Goal: Information Seeking & Learning: Learn about a topic

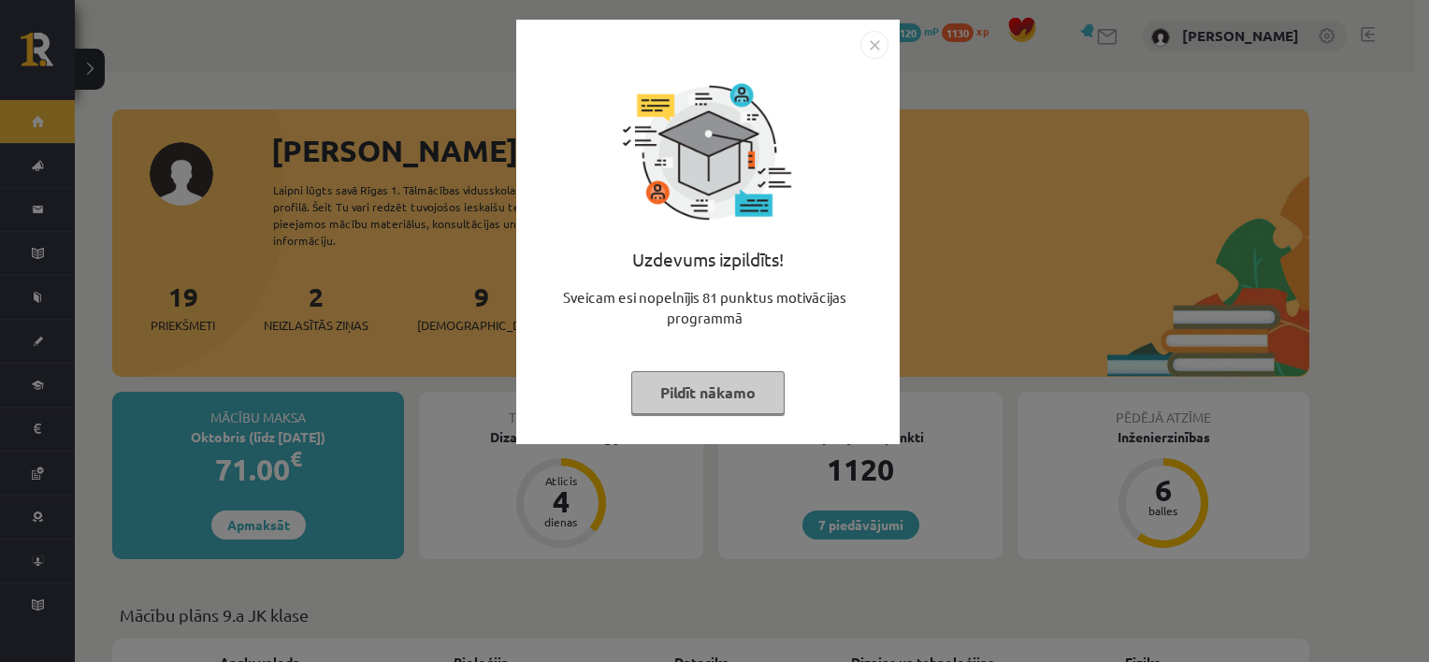
click at [713, 394] on button "Pildīt nākamo" at bounding box center [707, 392] width 153 height 43
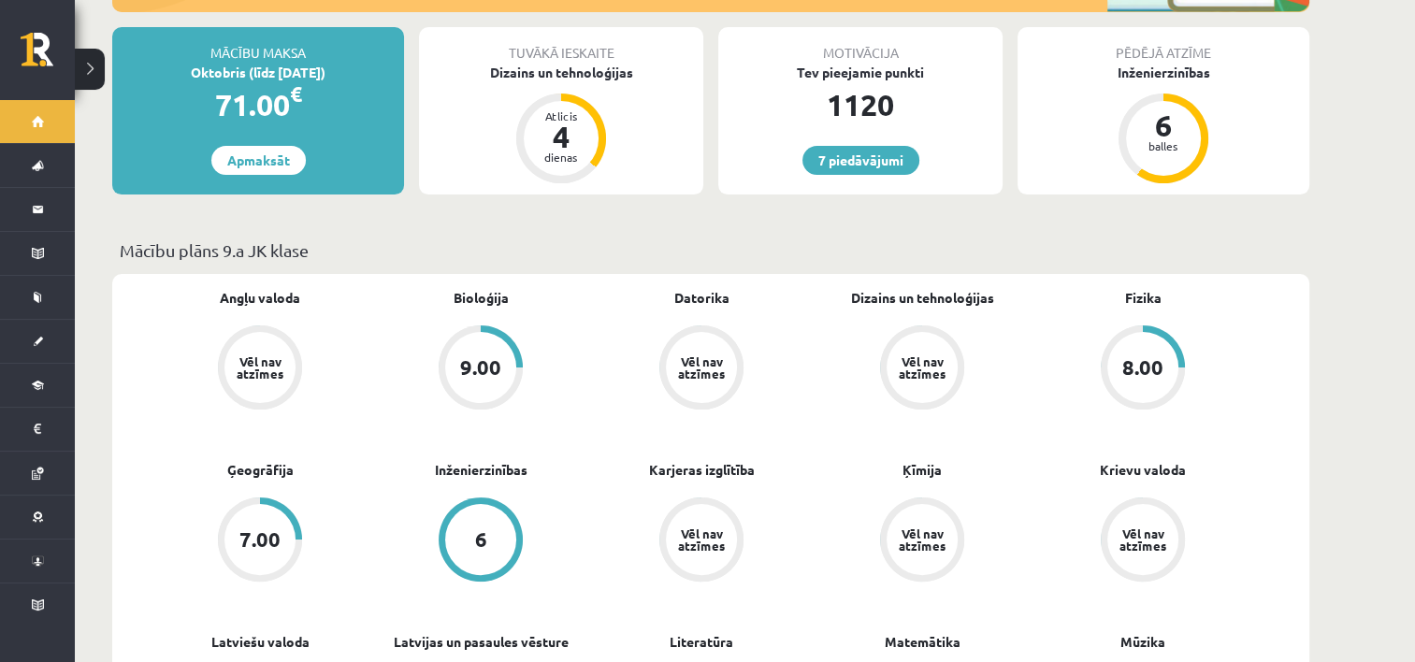
scroll to position [374, 0]
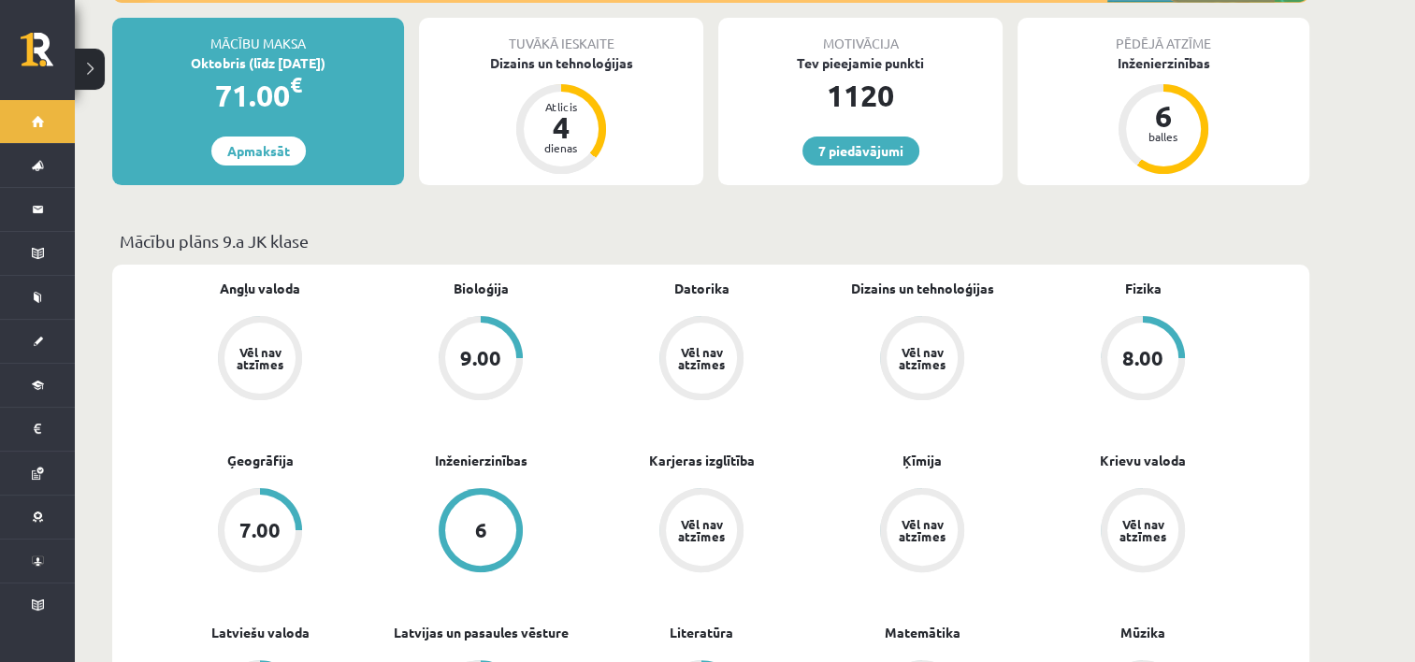
drag, startPoint x: 707, startPoint y: 436, endPoint x: 594, endPoint y: 255, distance: 213.1
click at [594, 265] on div "Angļu valoda Vēl nav atzīmes Bioloģija 9.00 Datorika Vēl nav atzīmes Dizains un…" at bounding box center [710, 623] width 1197 height 717
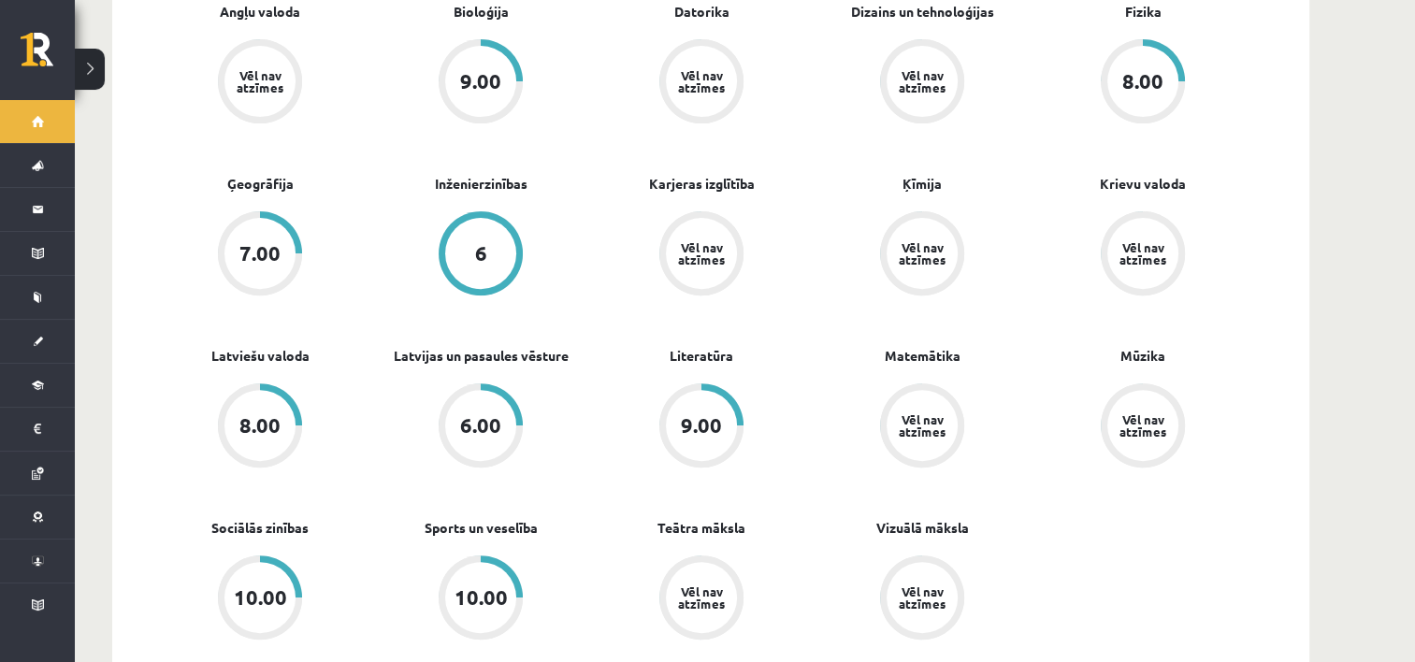
scroll to position [655, 0]
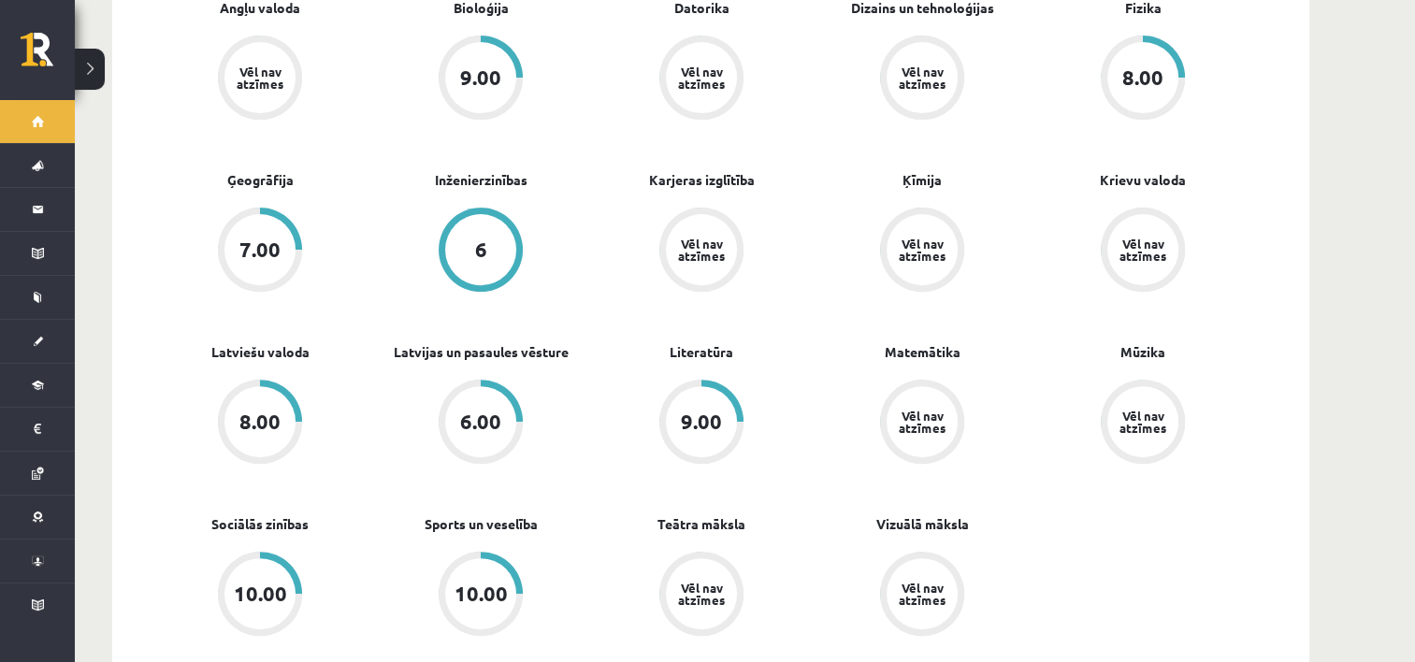
click at [269, 239] on div "7.00" at bounding box center [259, 249] width 41 height 21
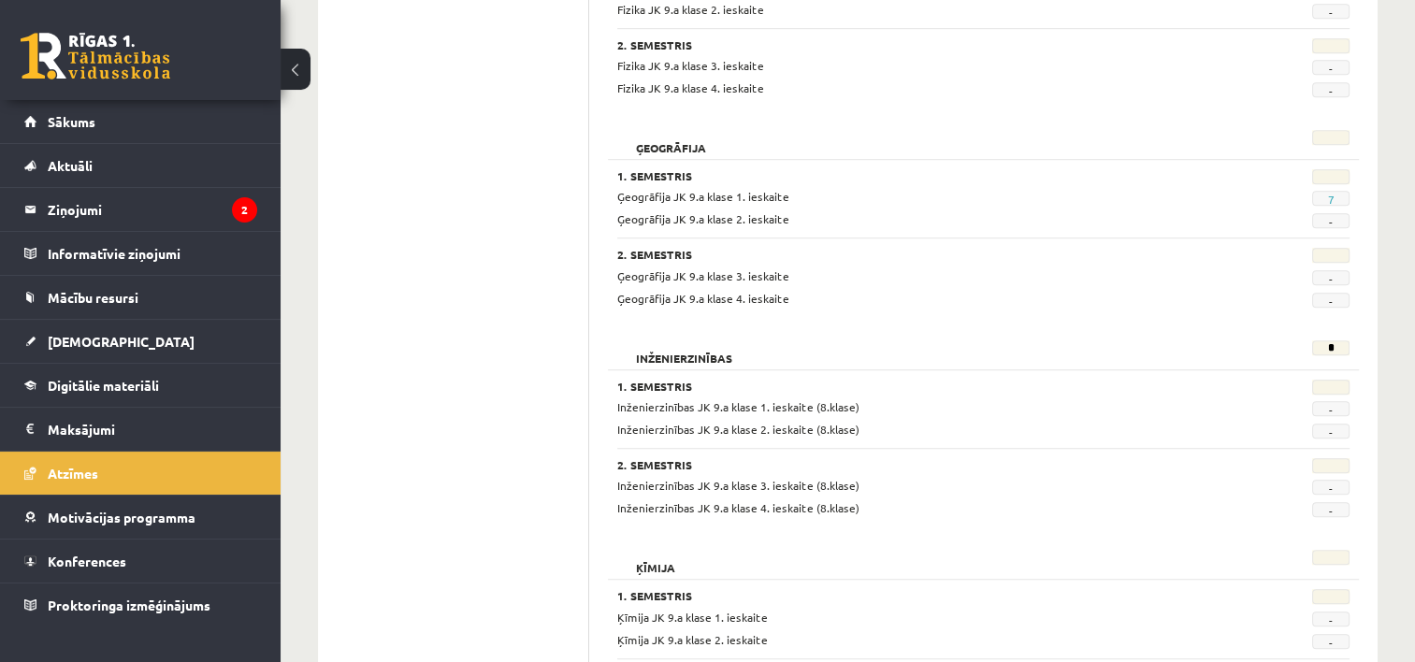
scroll to position [1216, 0]
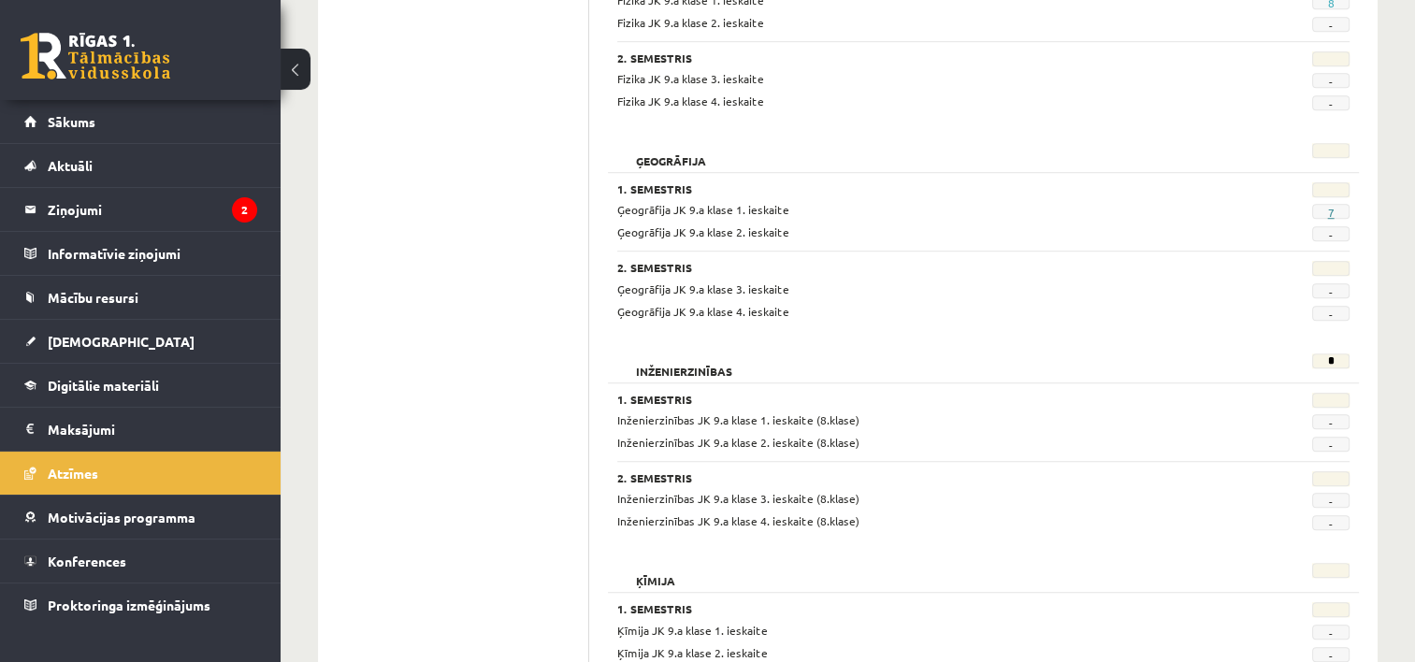
click at [1330, 210] on link "7" at bounding box center [1331, 212] width 7 height 15
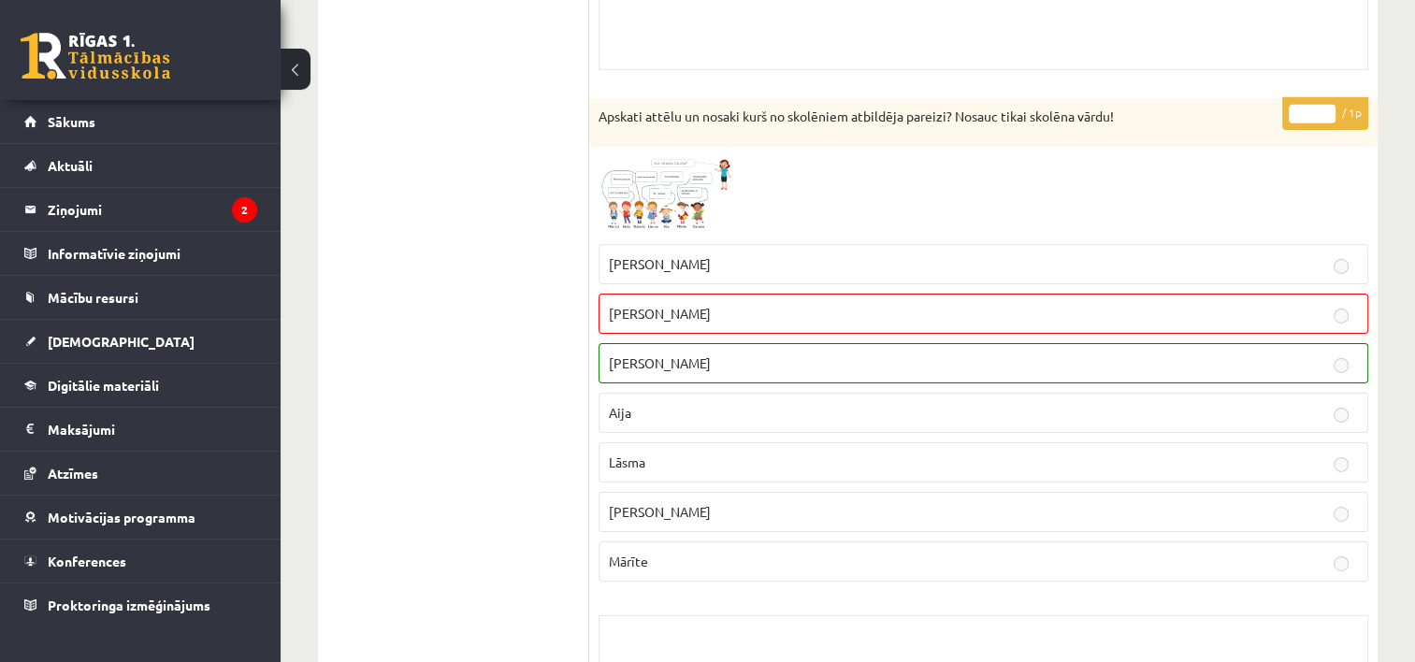
scroll to position [6060, 0]
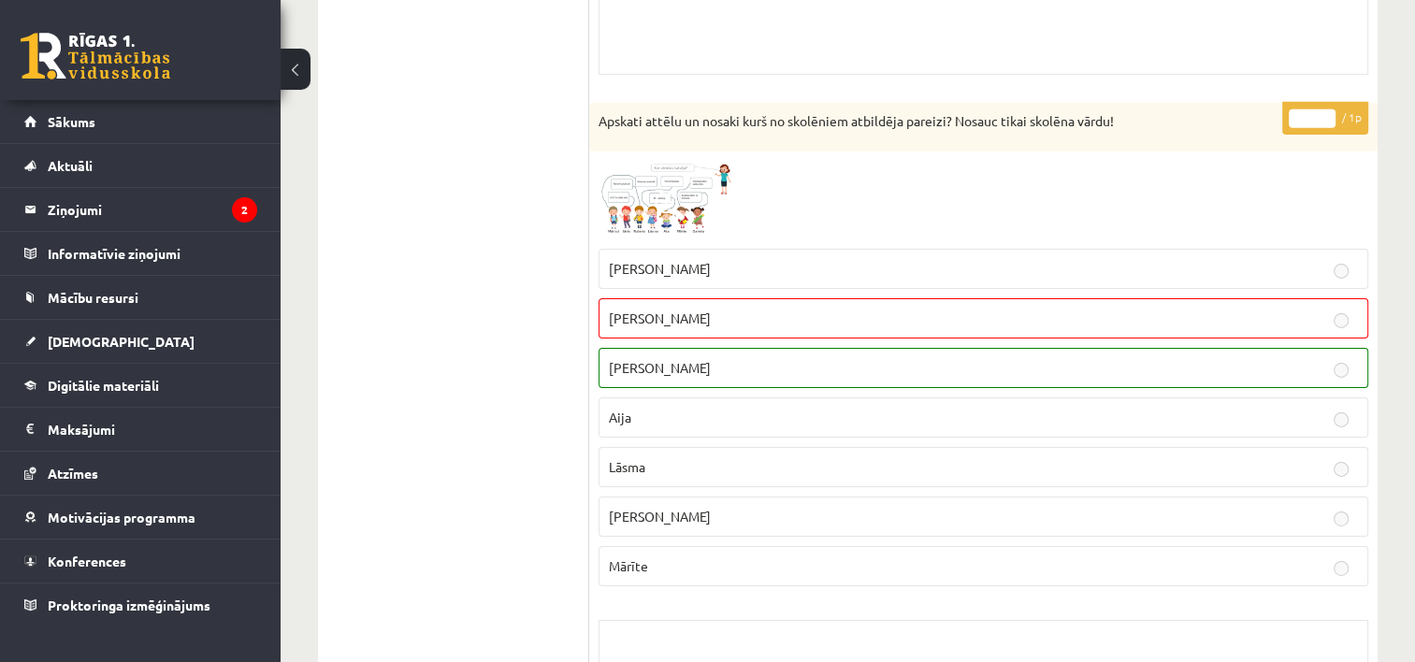
click at [644, 177] on img at bounding box center [669, 200] width 140 height 79
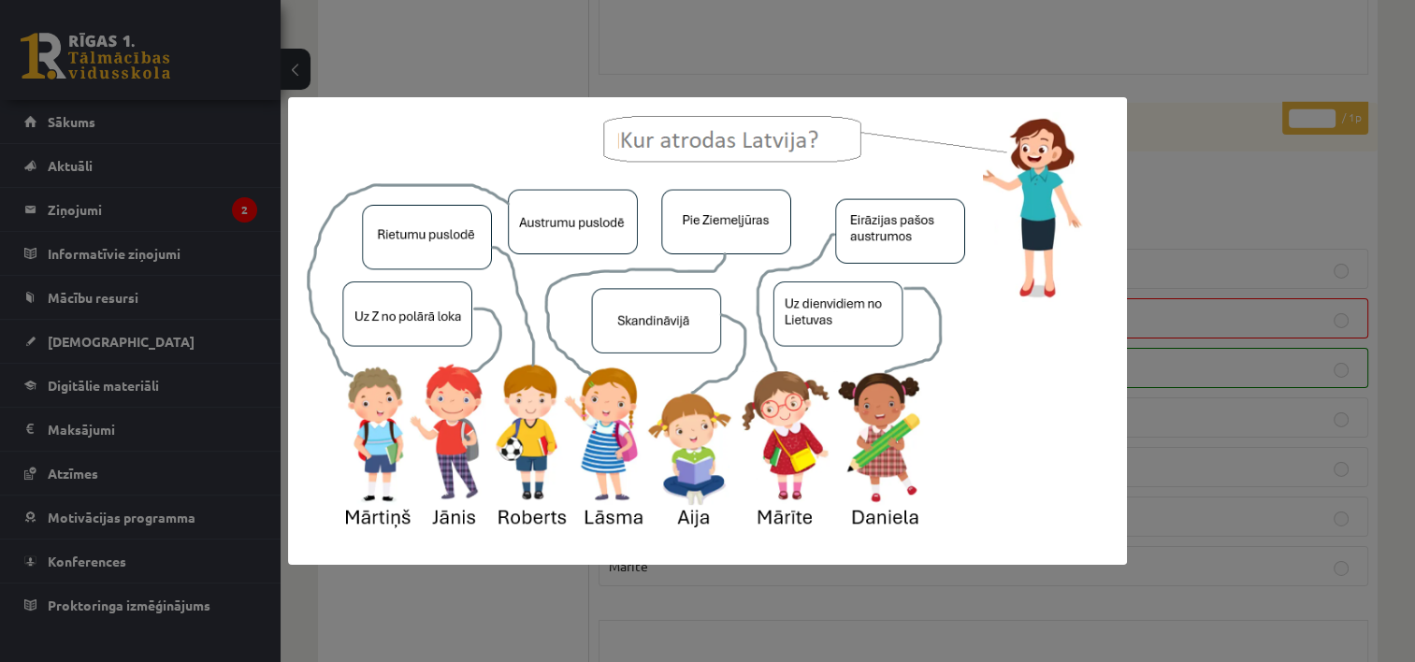
click at [1224, 138] on div at bounding box center [707, 331] width 1415 height 662
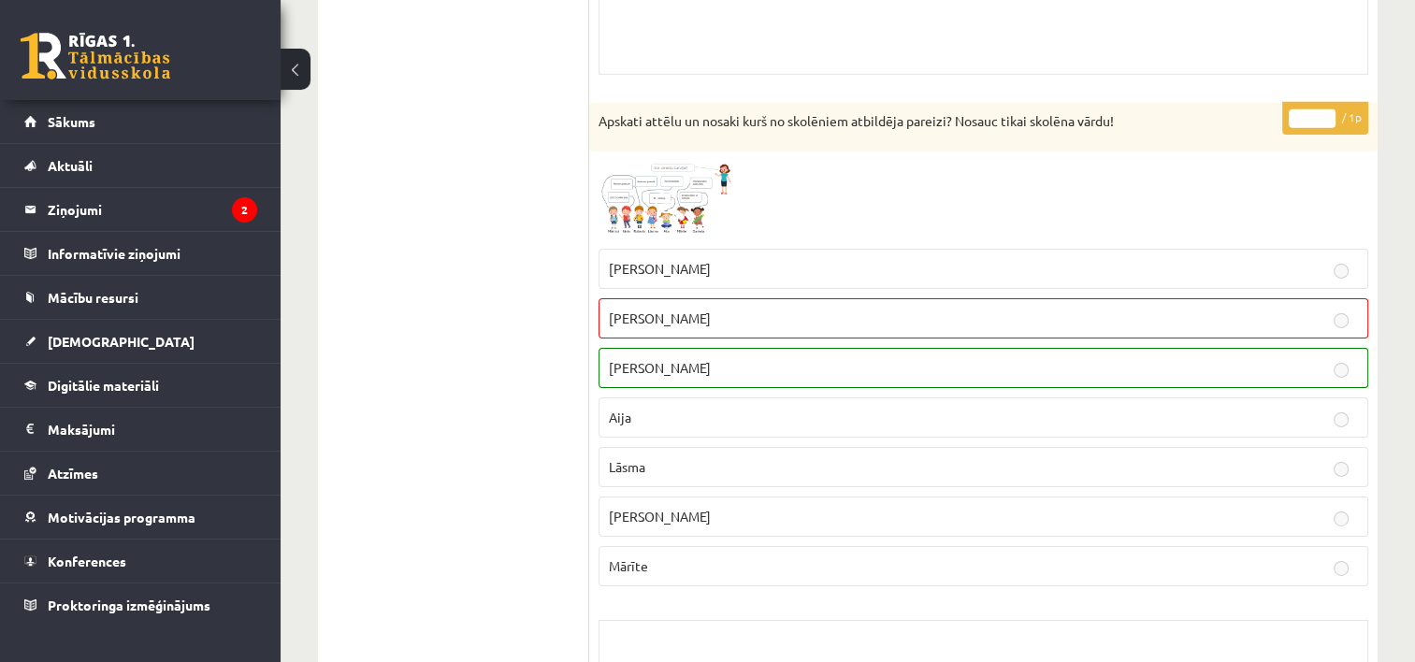
click at [661, 191] on span at bounding box center [670, 206] width 30 height 30
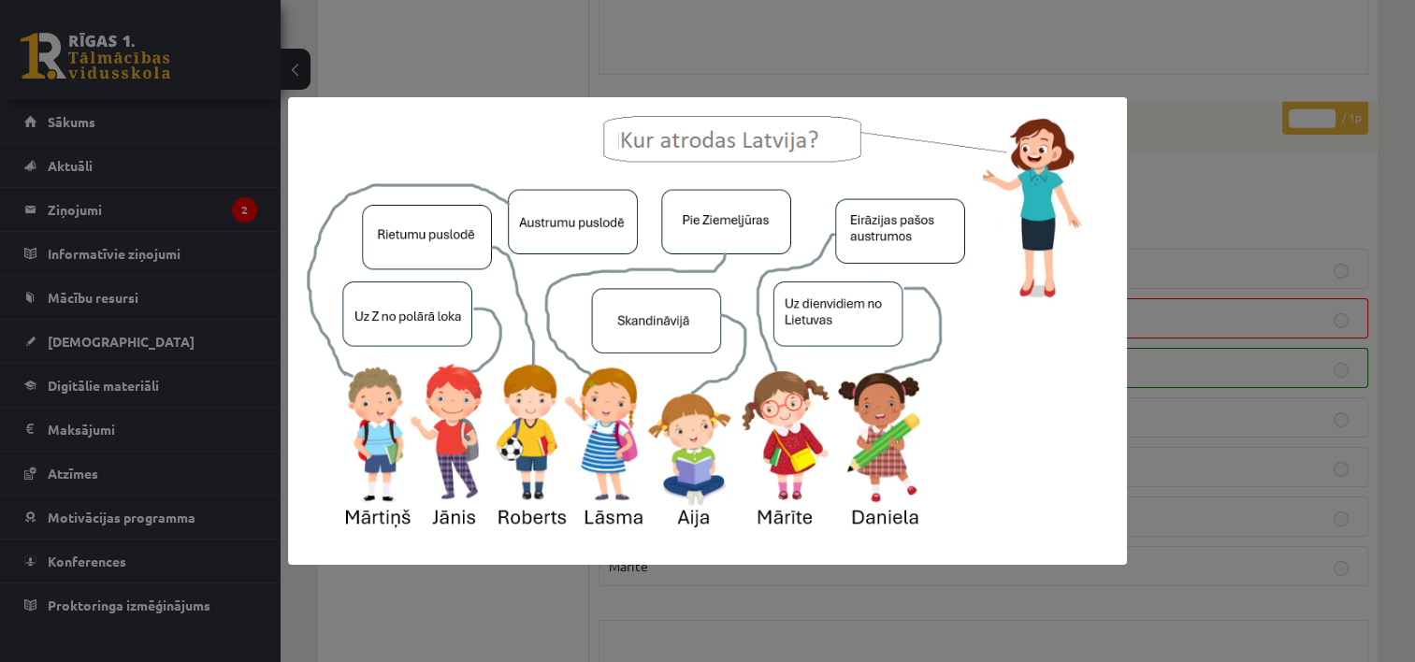
drag, startPoint x: 749, startPoint y: 41, endPoint x: 752, endPoint y: 56, distance: 15.2
click at [748, 41] on div at bounding box center [707, 331] width 1415 height 662
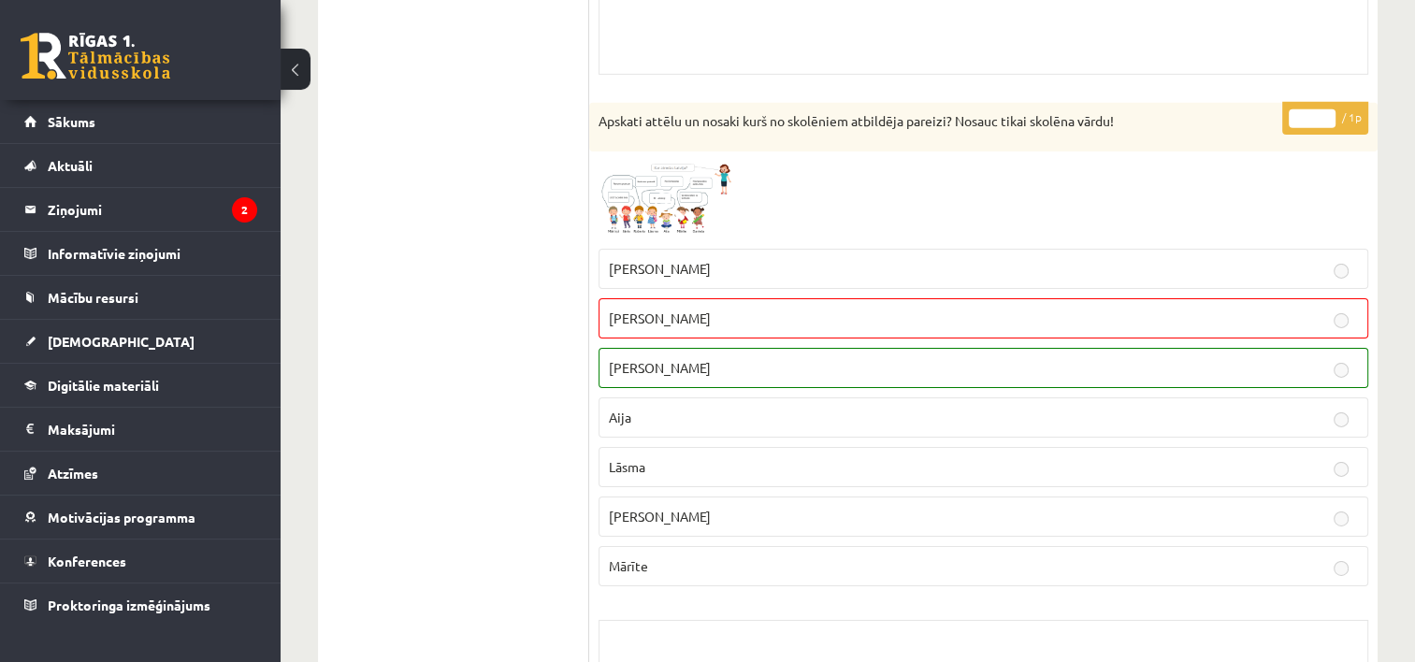
click at [660, 191] on span at bounding box center [670, 206] width 30 height 30
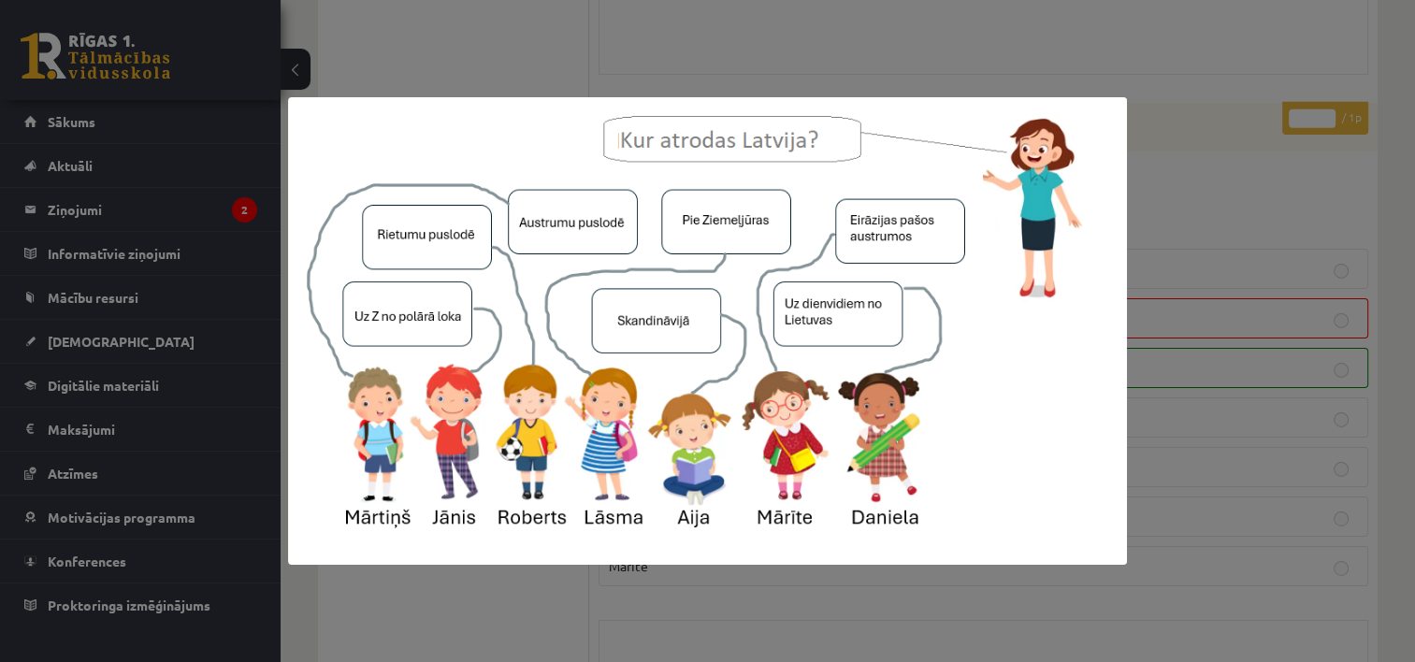
click at [718, 66] on div at bounding box center [707, 331] width 1415 height 662
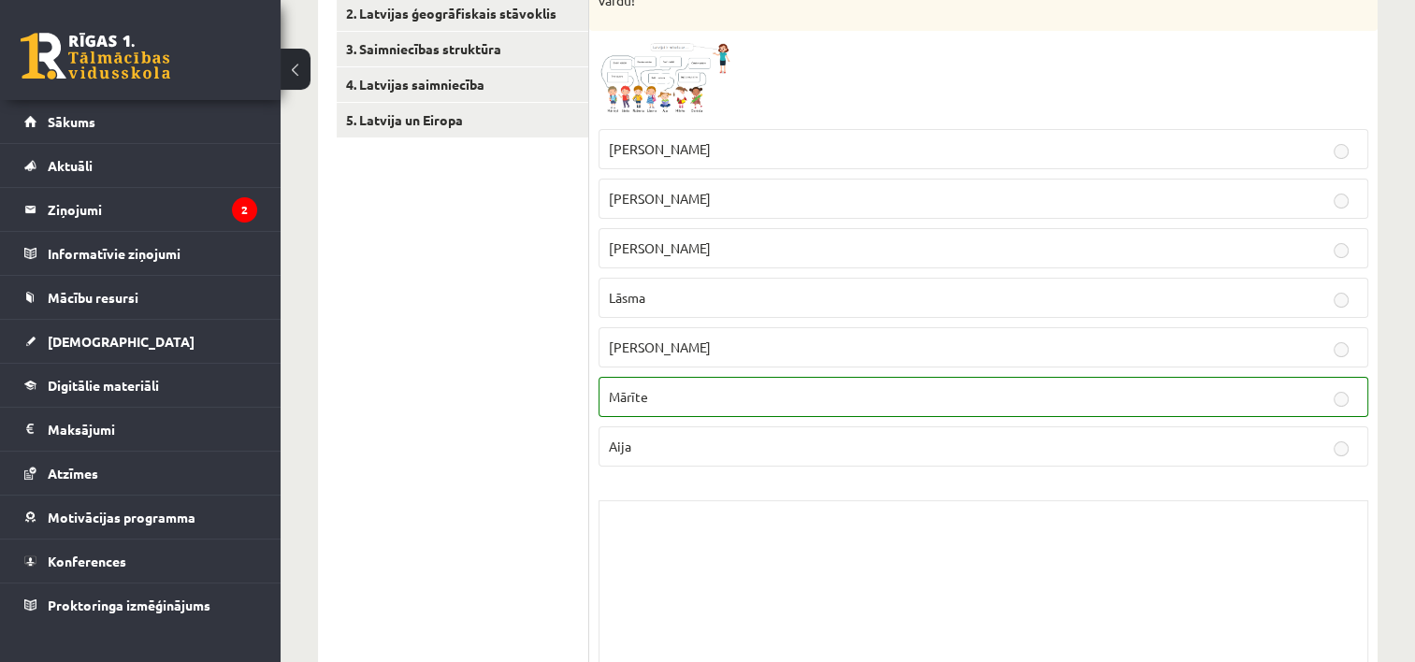
scroll to position [73, 0]
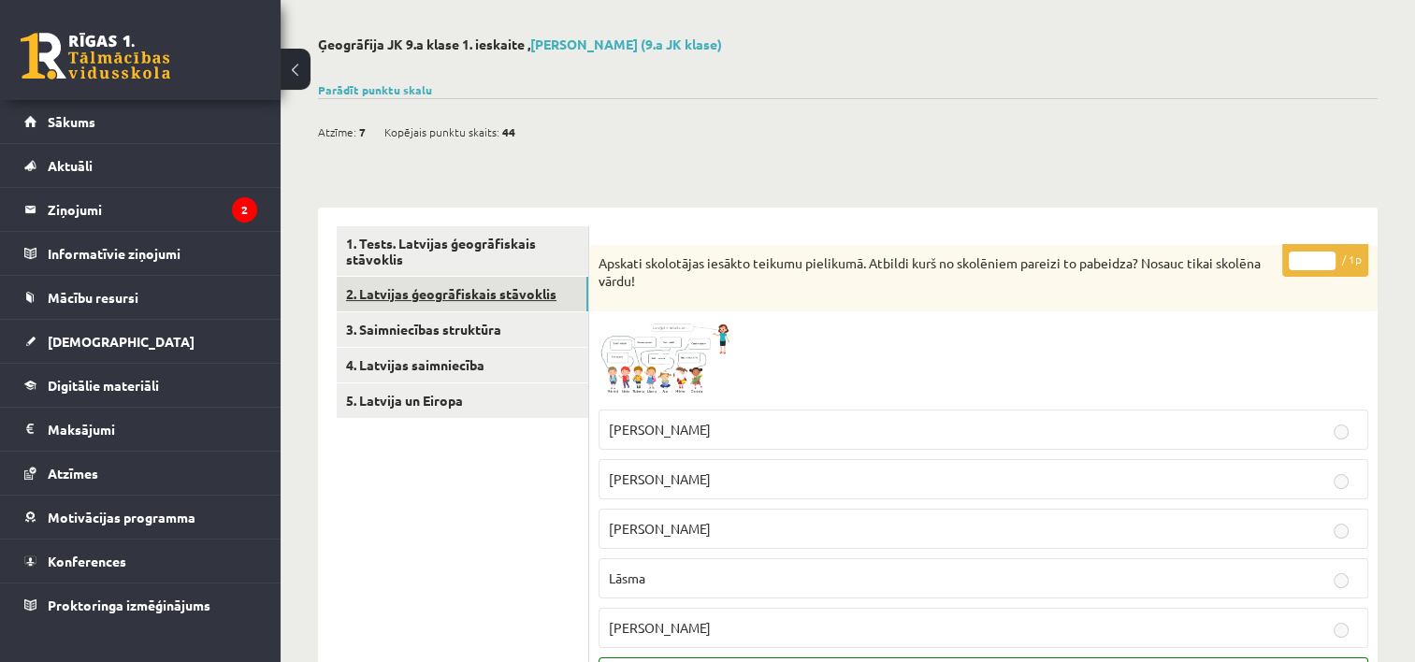
click at [481, 295] on link "2. Latvijas ģeogrāfiskais stāvoklis" at bounding box center [463, 294] width 252 height 35
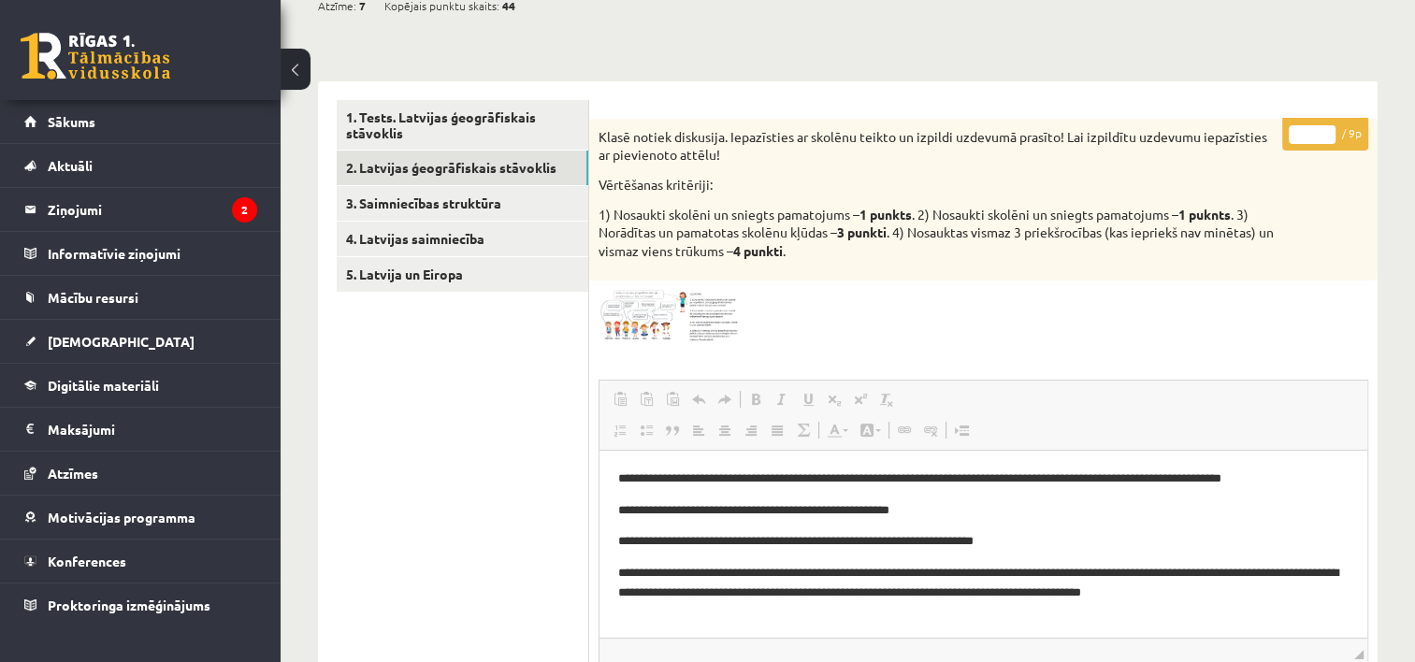
scroll to position [203, 0]
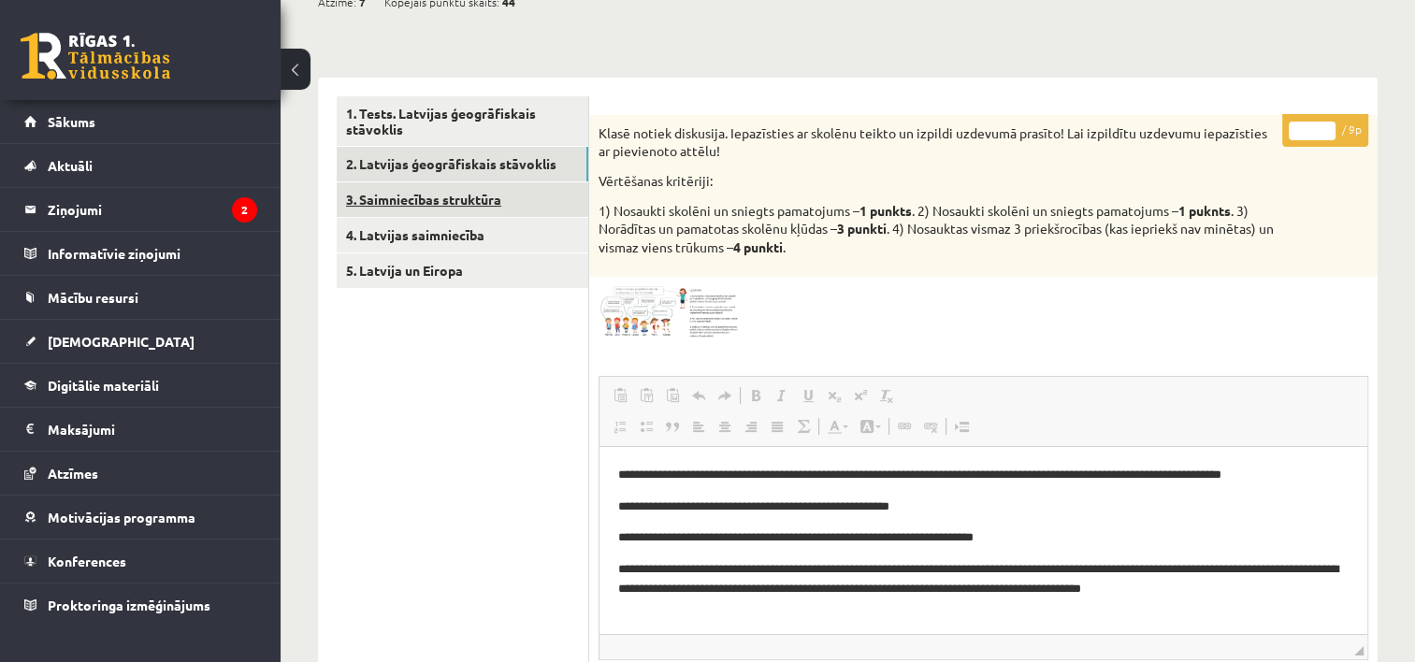
click at [429, 193] on link "3. Saimniecības struktūra" at bounding box center [463, 199] width 252 height 35
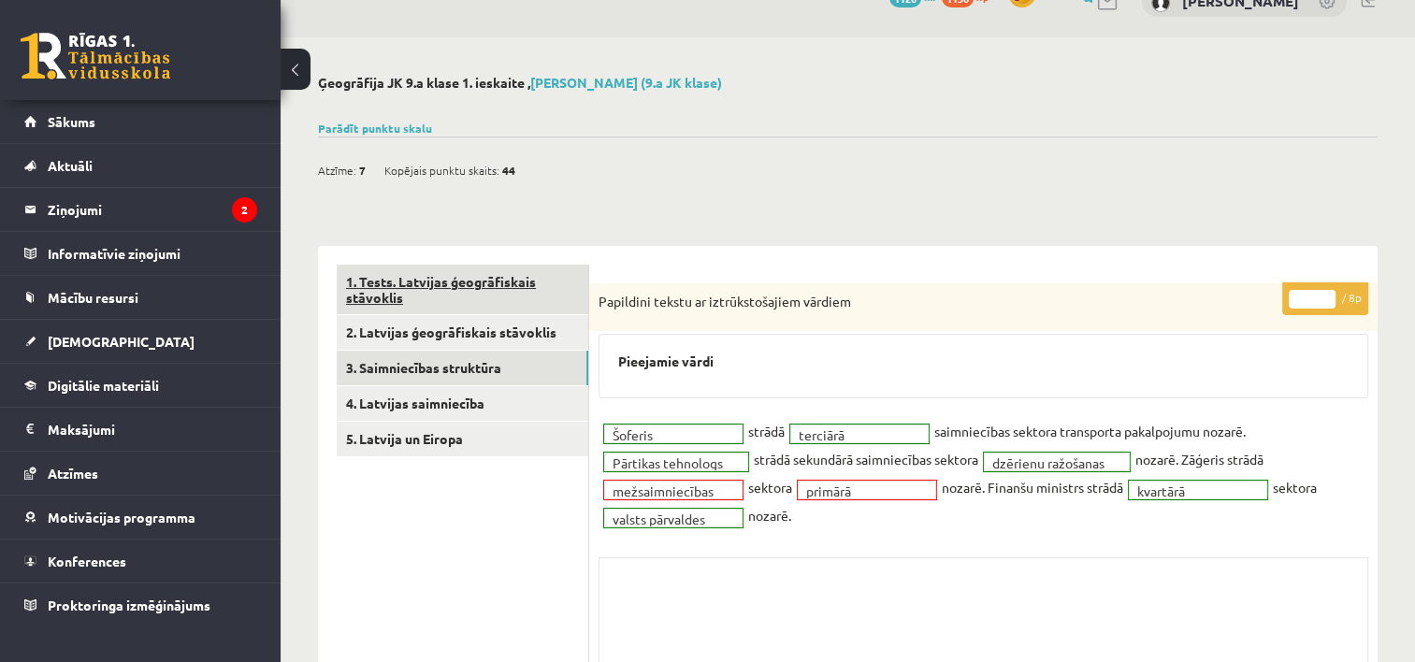
scroll to position [16, 0]
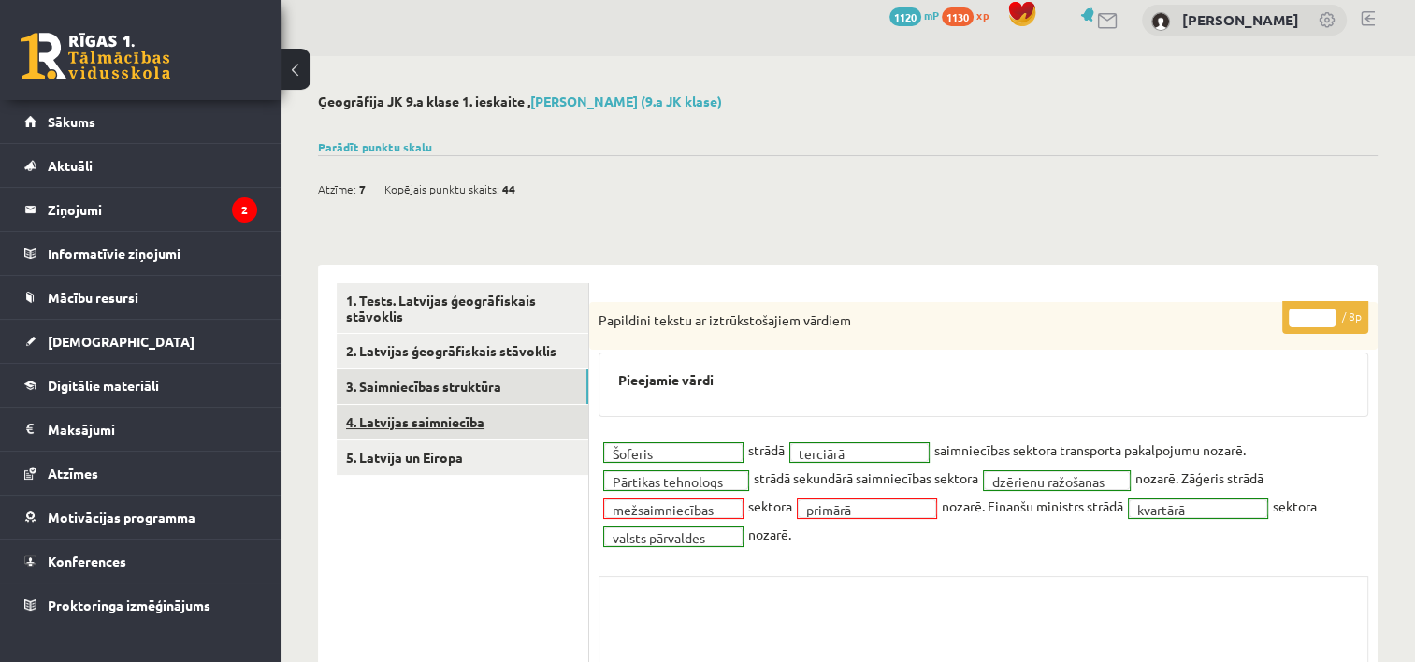
click at [419, 420] on link "4. Latvijas saimniecība" at bounding box center [463, 422] width 252 height 35
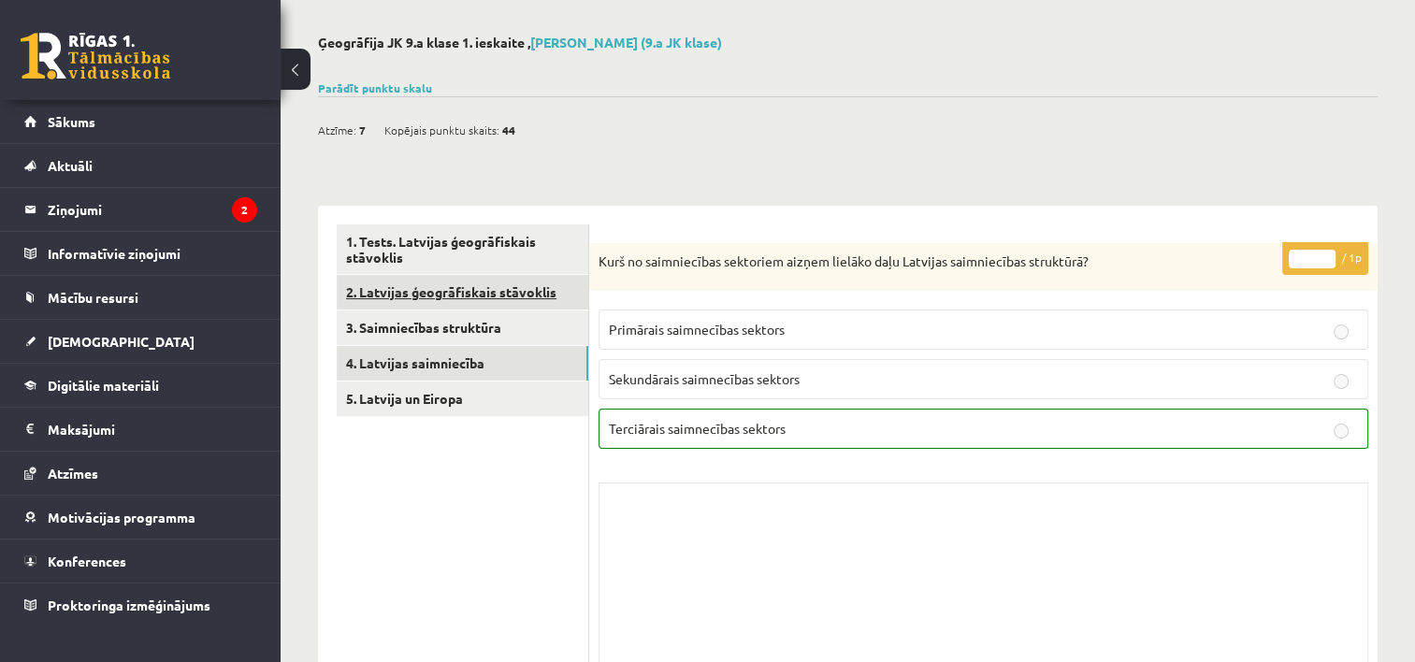
scroll to position [53, 0]
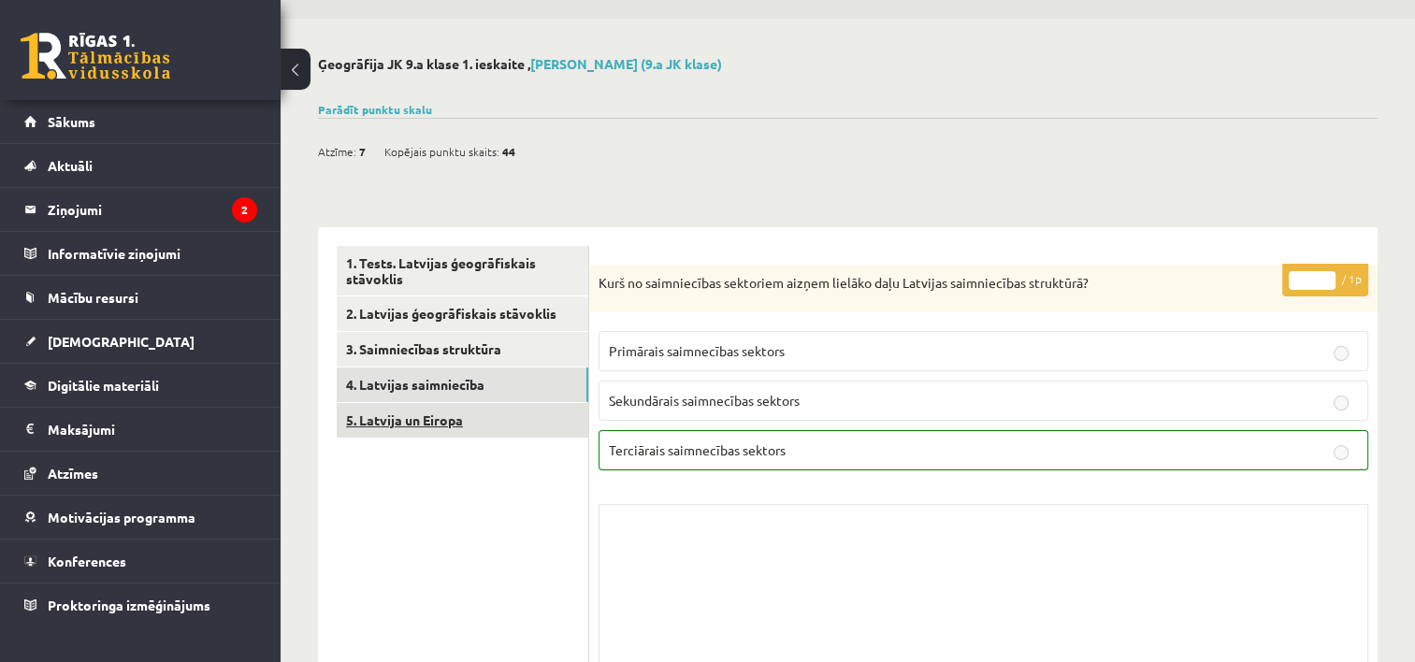
click at [421, 415] on link "5. Latvija un Eiropa" at bounding box center [463, 420] width 252 height 35
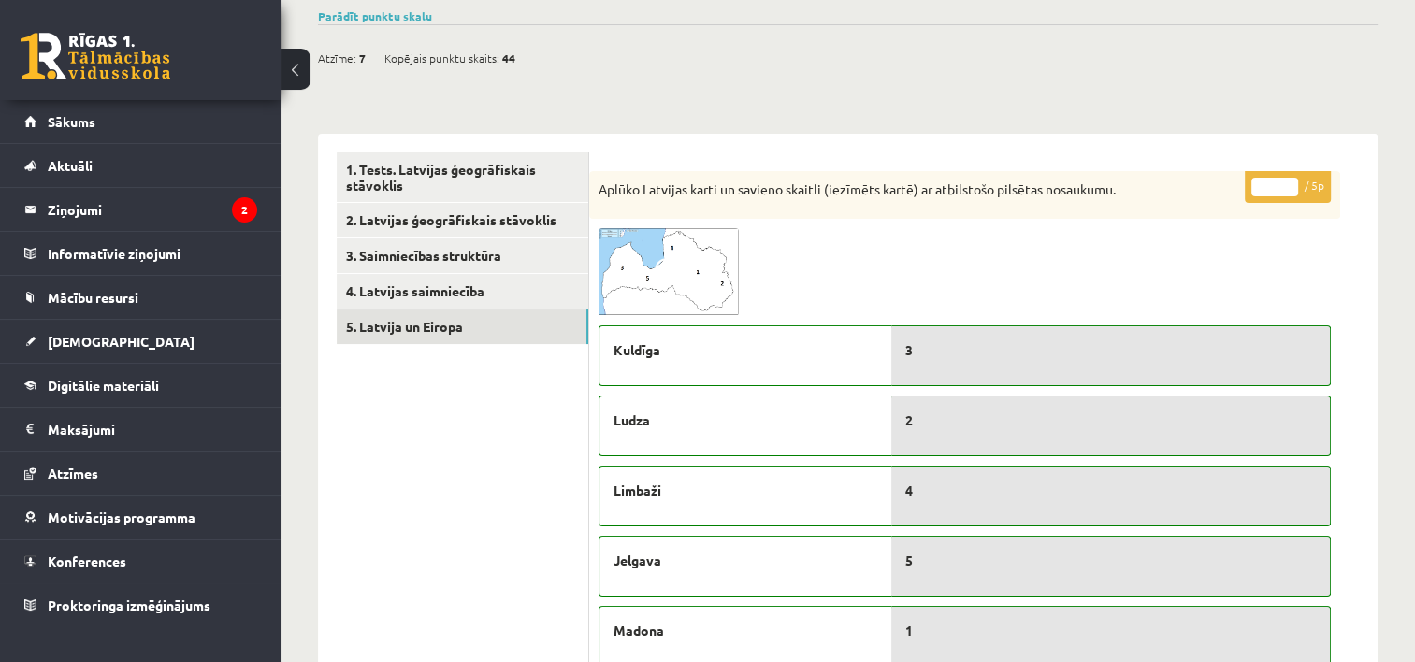
scroll to position [151, 0]
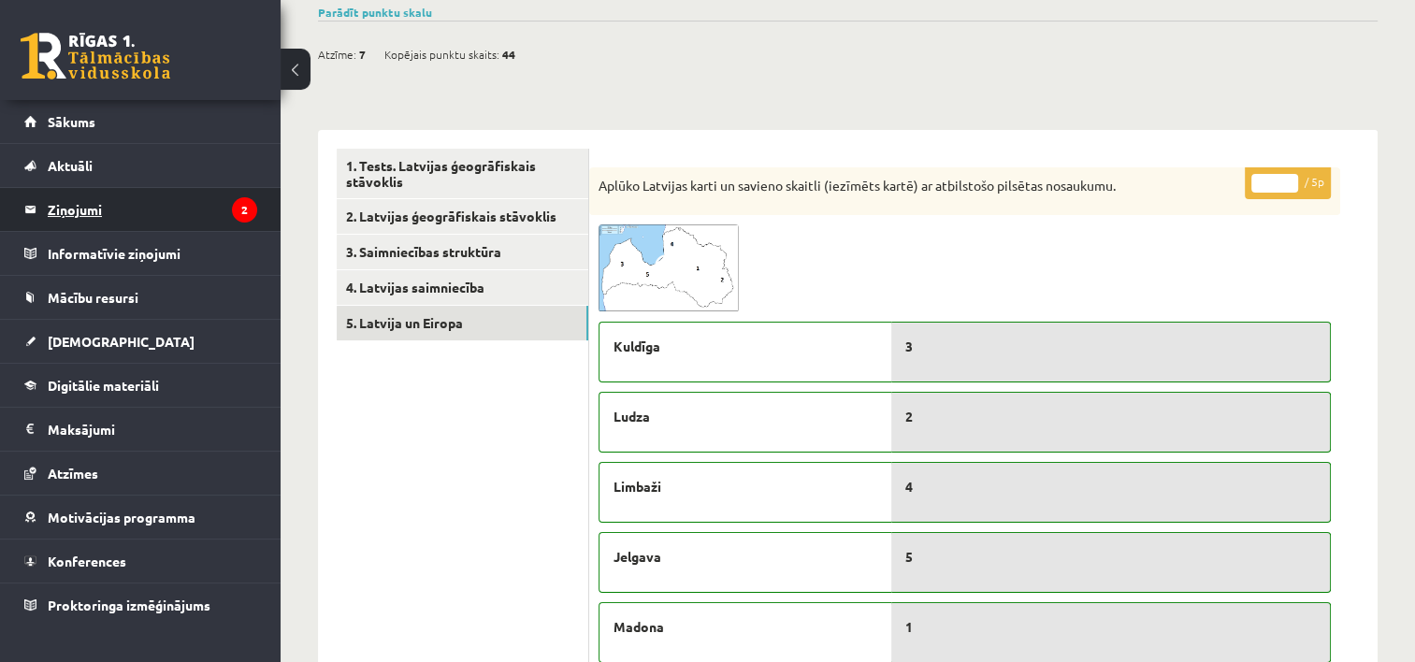
click at [75, 208] on legend "Ziņojumi 2" at bounding box center [153, 209] width 210 height 43
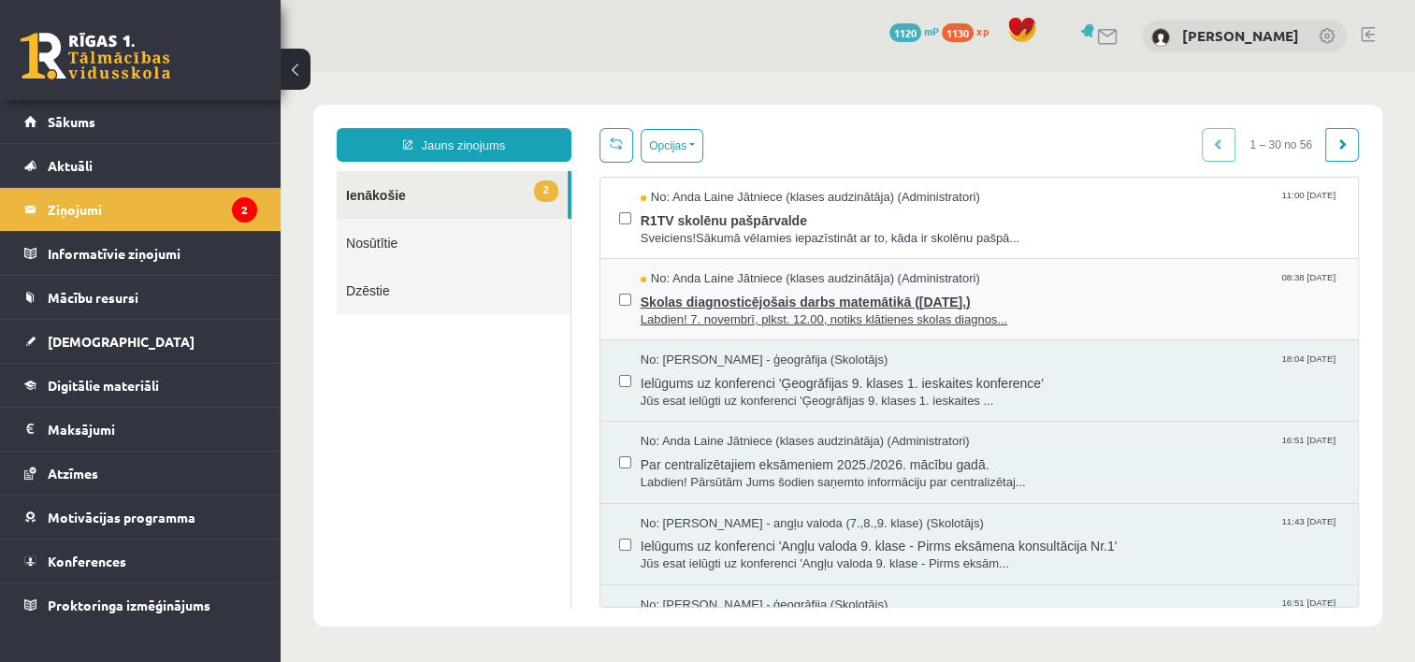
click at [722, 307] on span "Skolas diagnosticējošais darbs matemātikā (07.11.2025.)" at bounding box center [990, 299] width 699 height 23
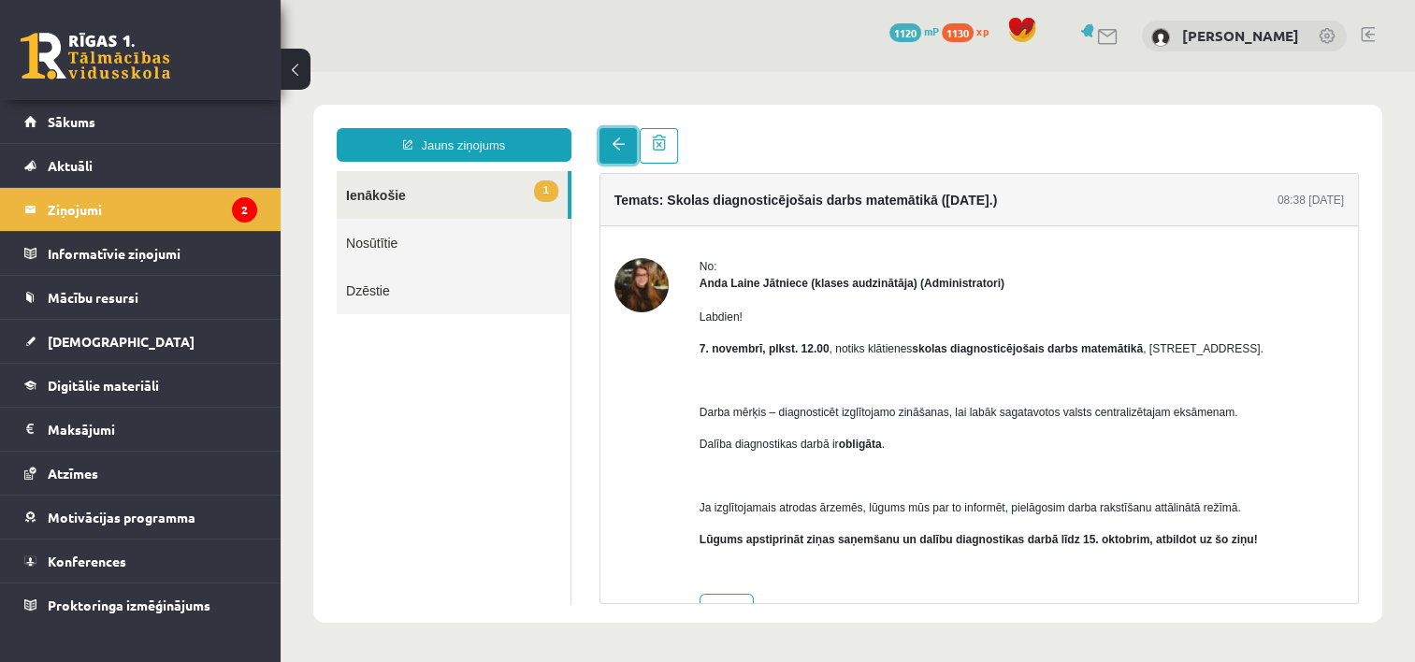
click at [616, 149] on span at bounding box center [618, 144] width 13 height 13
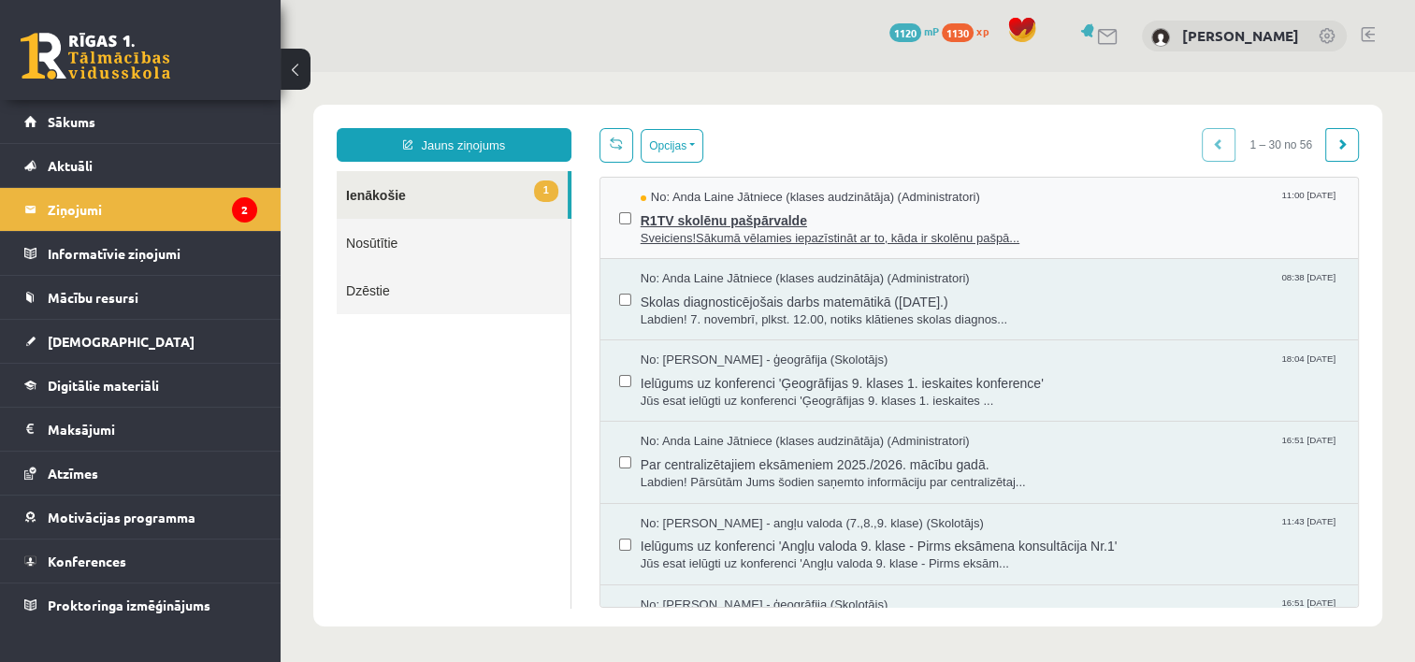
click at [650, 207] on span "R1TV skolēnu pašpārvalde" at bounding box center [990, 218] width 699 height 23
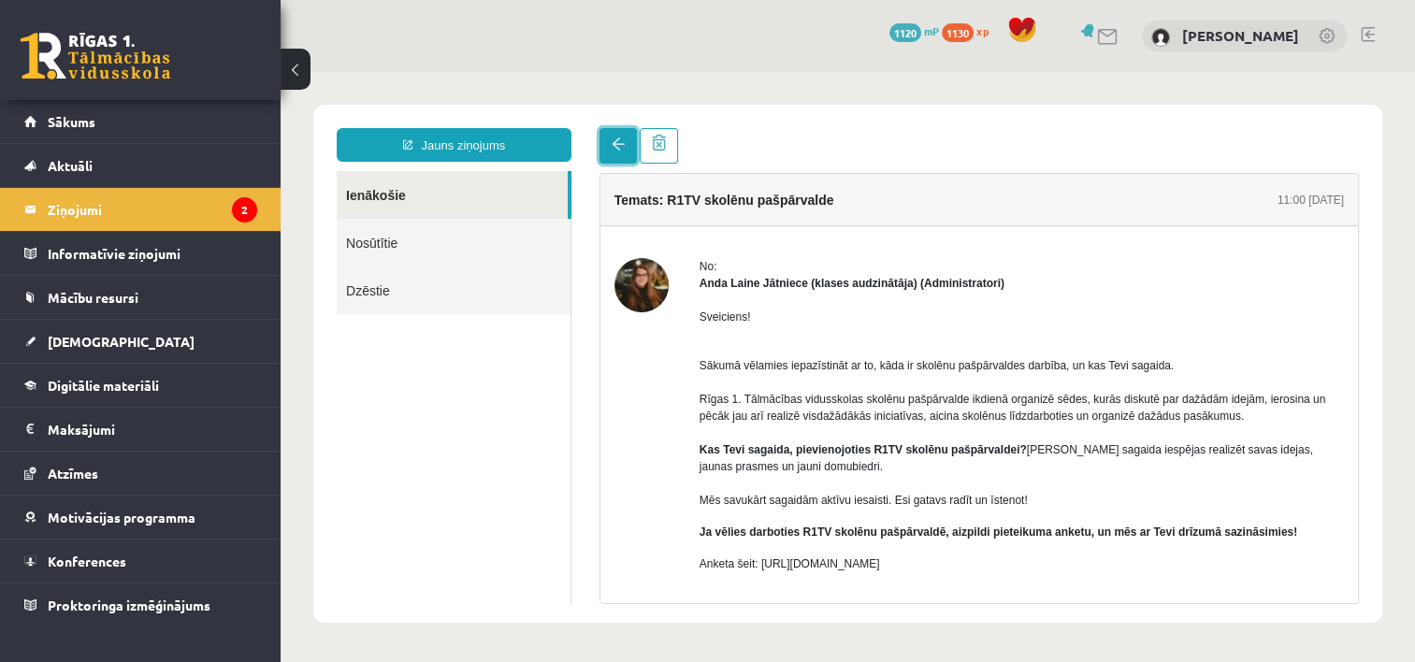
click at [623, 150] on span at bounding box center [618, 144] width 13 height 13
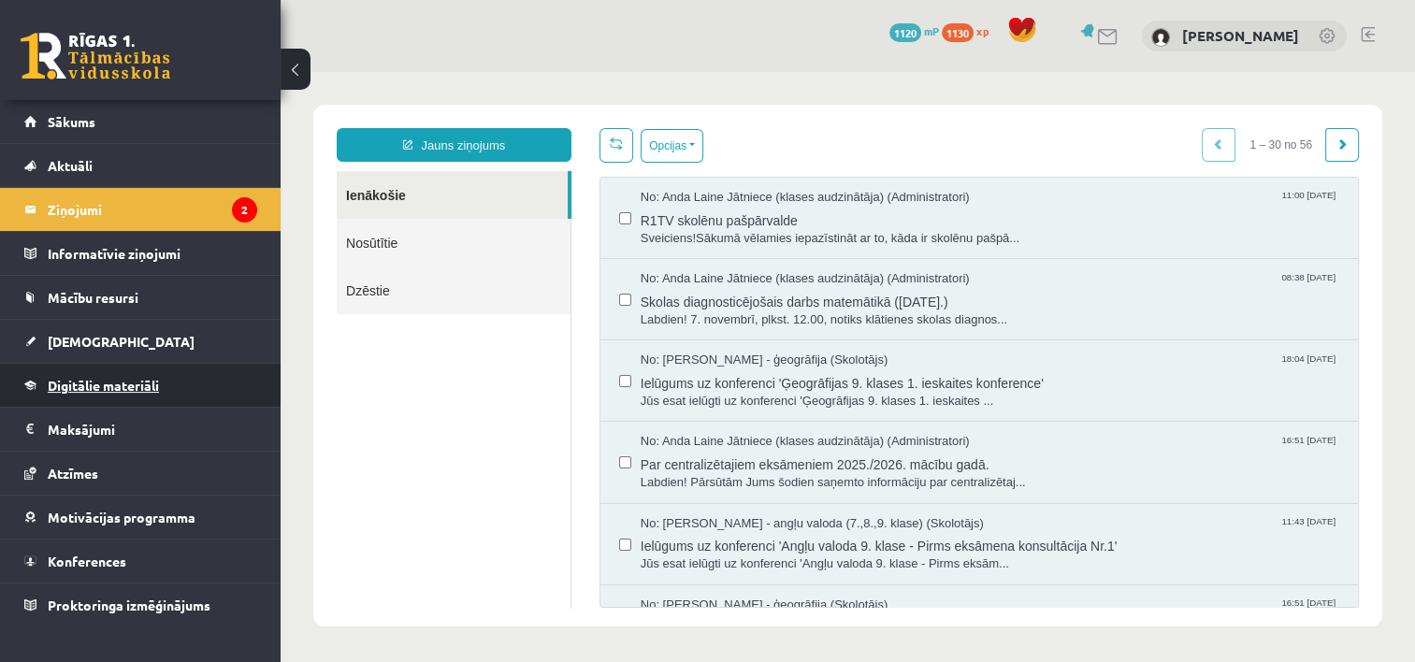
click at [121, 385] on span "Digitālie materiāli" at bounding box center [103, 385] width 111 height 17
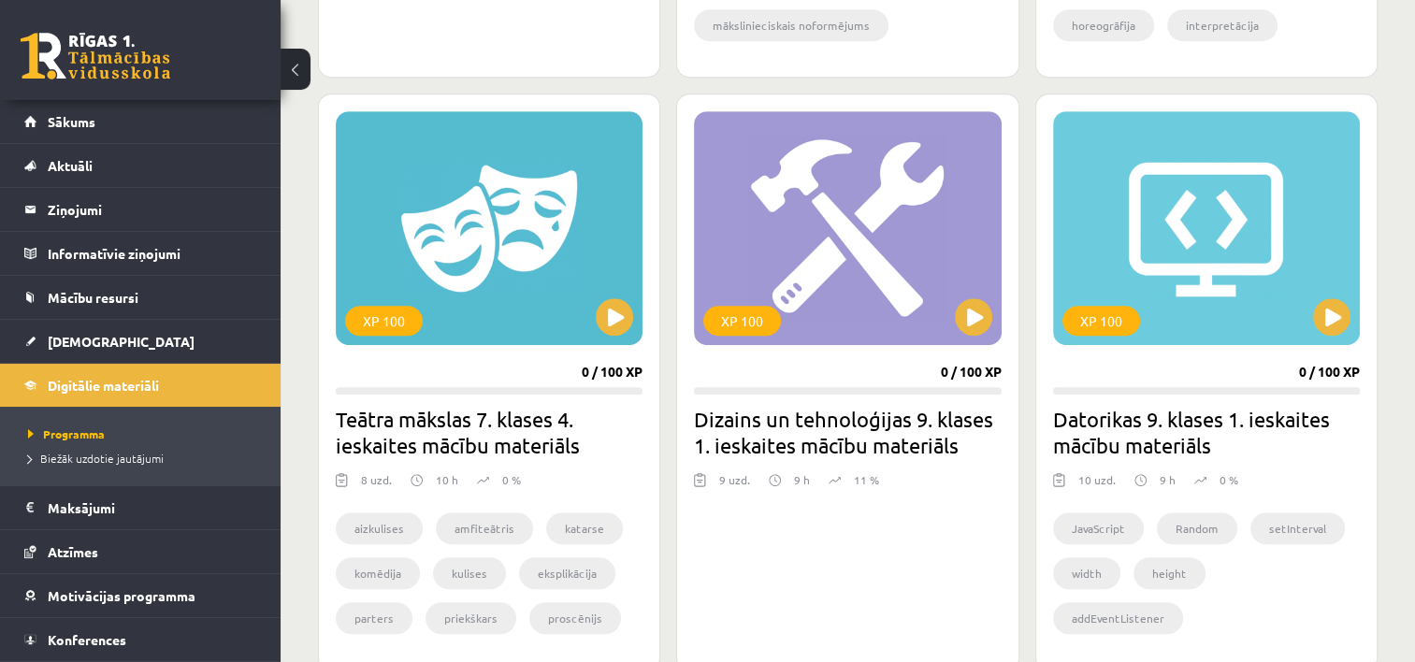
scroll to position [1030, 0]
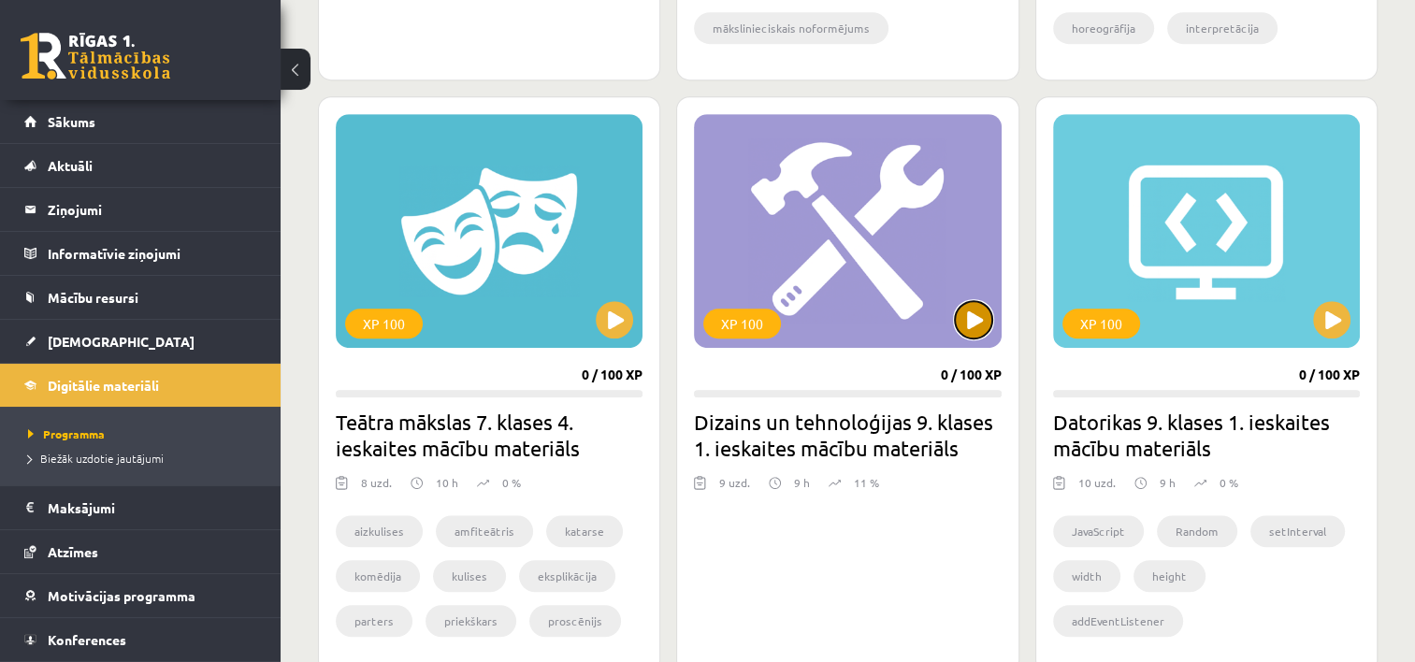
click at [973, 326] on button at bounding box center [973, 319] width 37 height 37
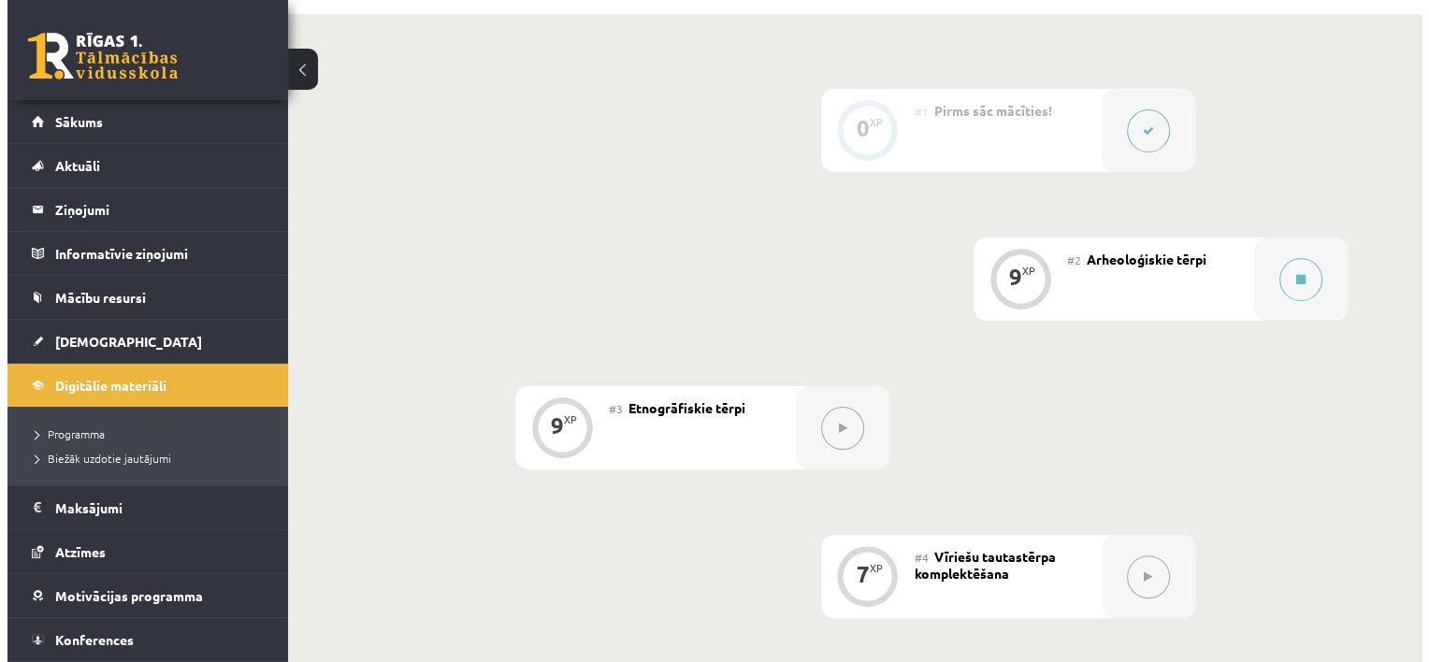
scroll to position [468, 0]
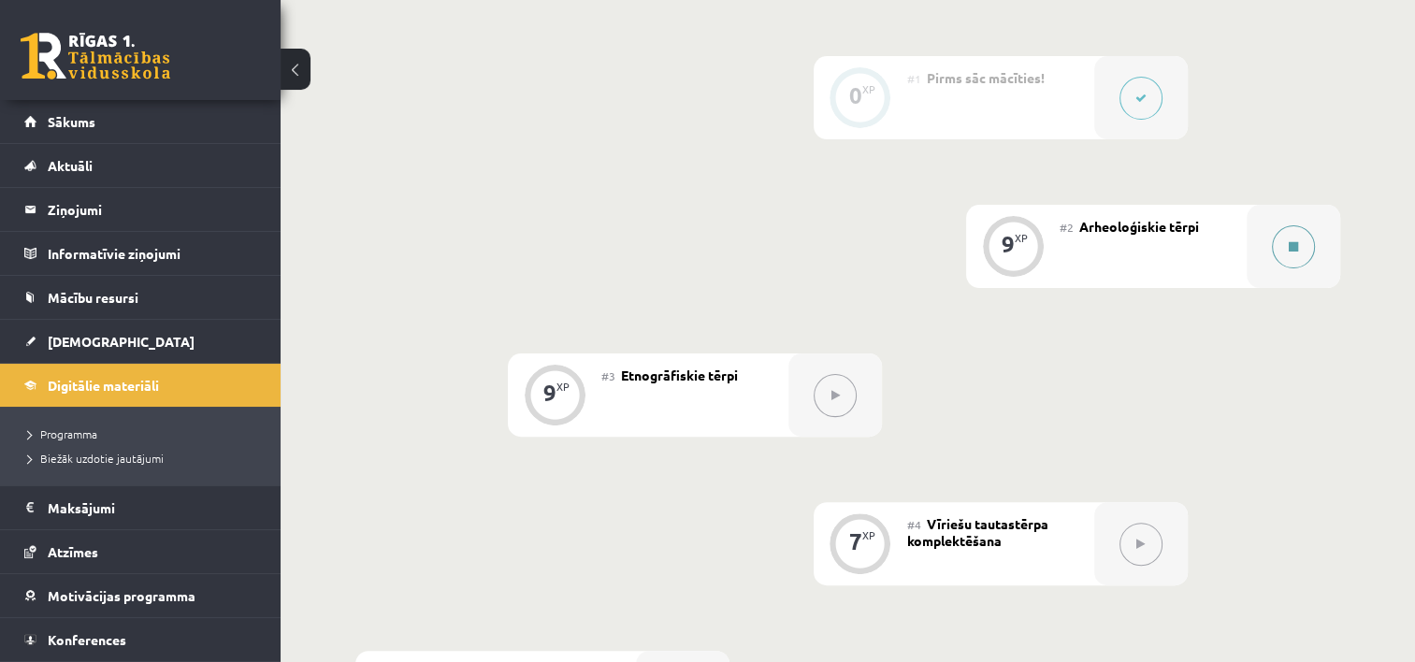
click at [1269, 232] on div at bounding box center [1294, 246] width 94 height 83
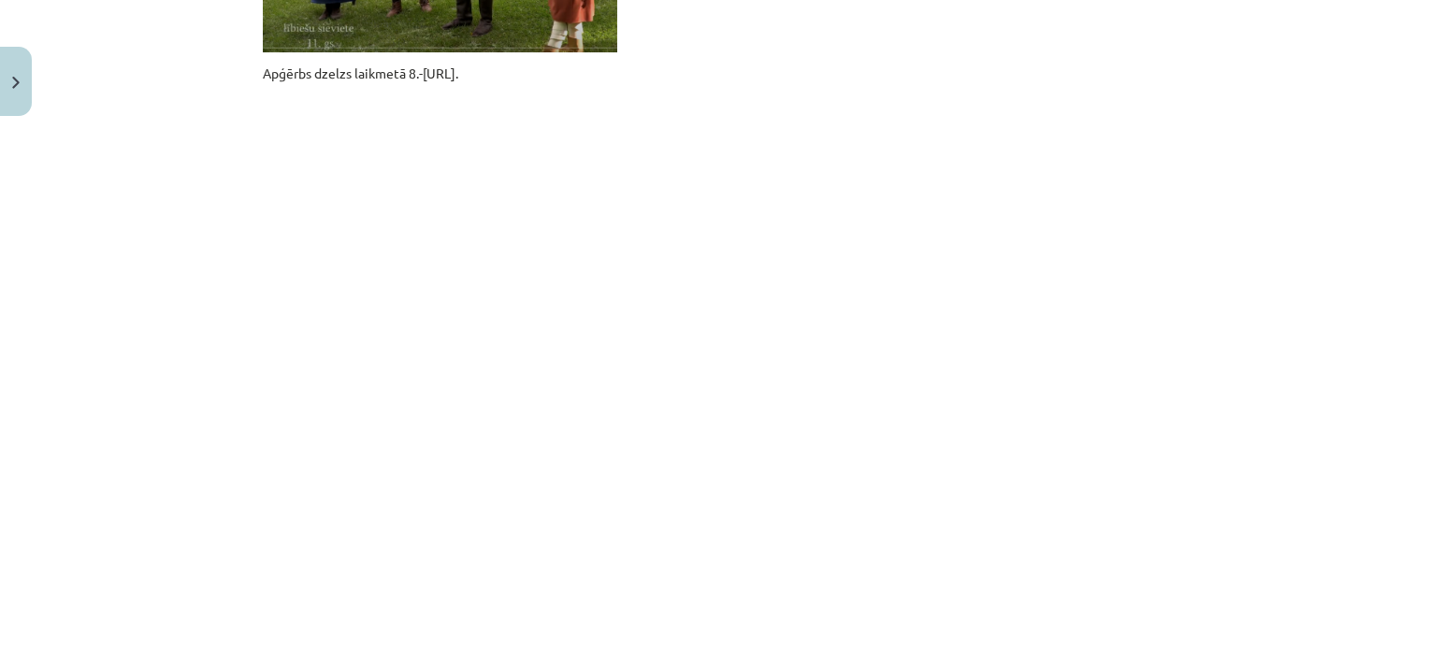
scroll to position [1403, 0]
click at [1223, 317] on div "Mācību tēma: Dizains un tehnoloģijas 9. klases 1. ieskaites mācību materiāls #2…" at bounding box center [714, 331] width 1429 height 662
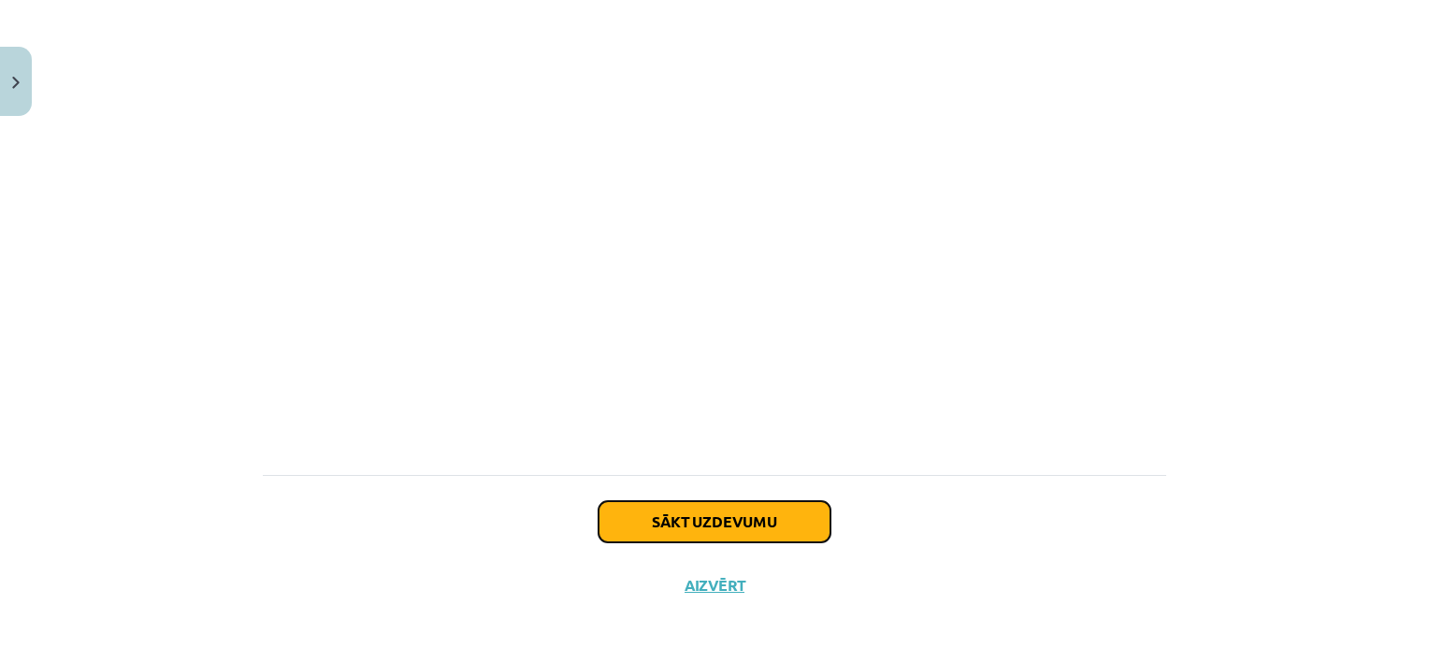
click at [729, 503] on button "Sākt uzdevumu" at bounding box center [715, 521] width 232 height 41
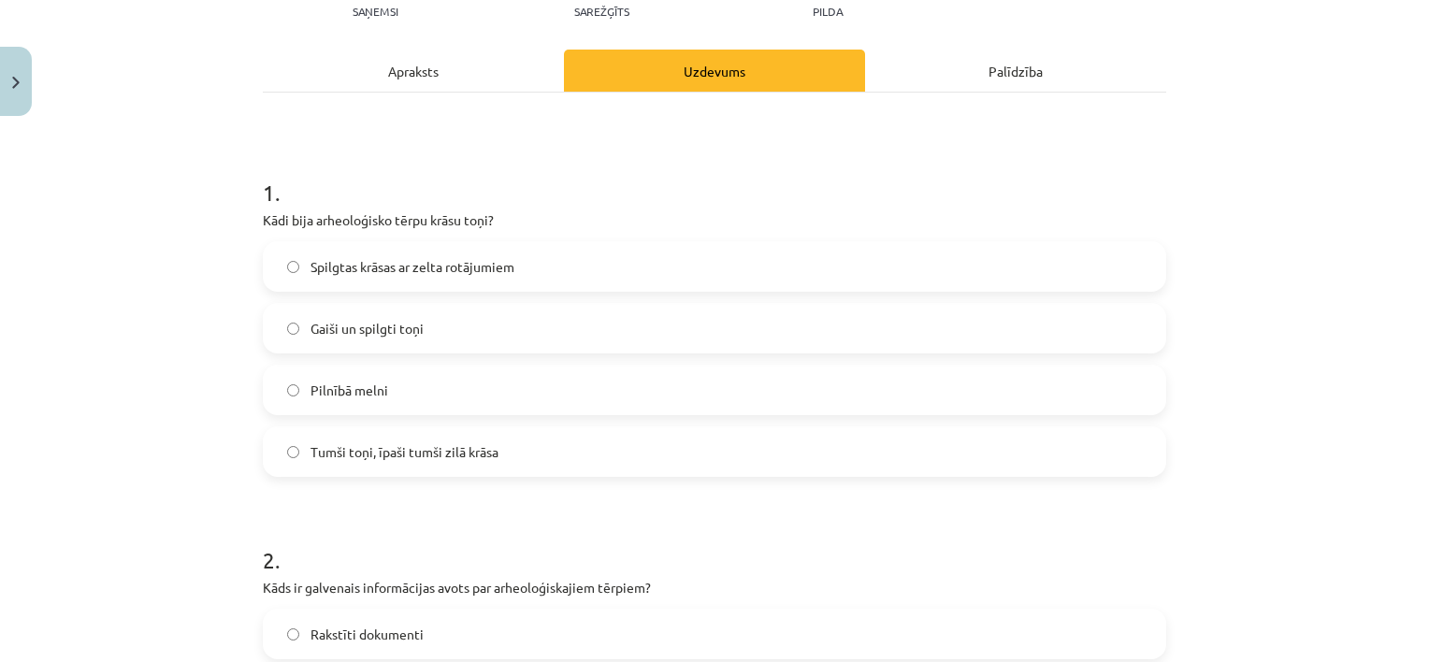
scroll to position [234, 0]
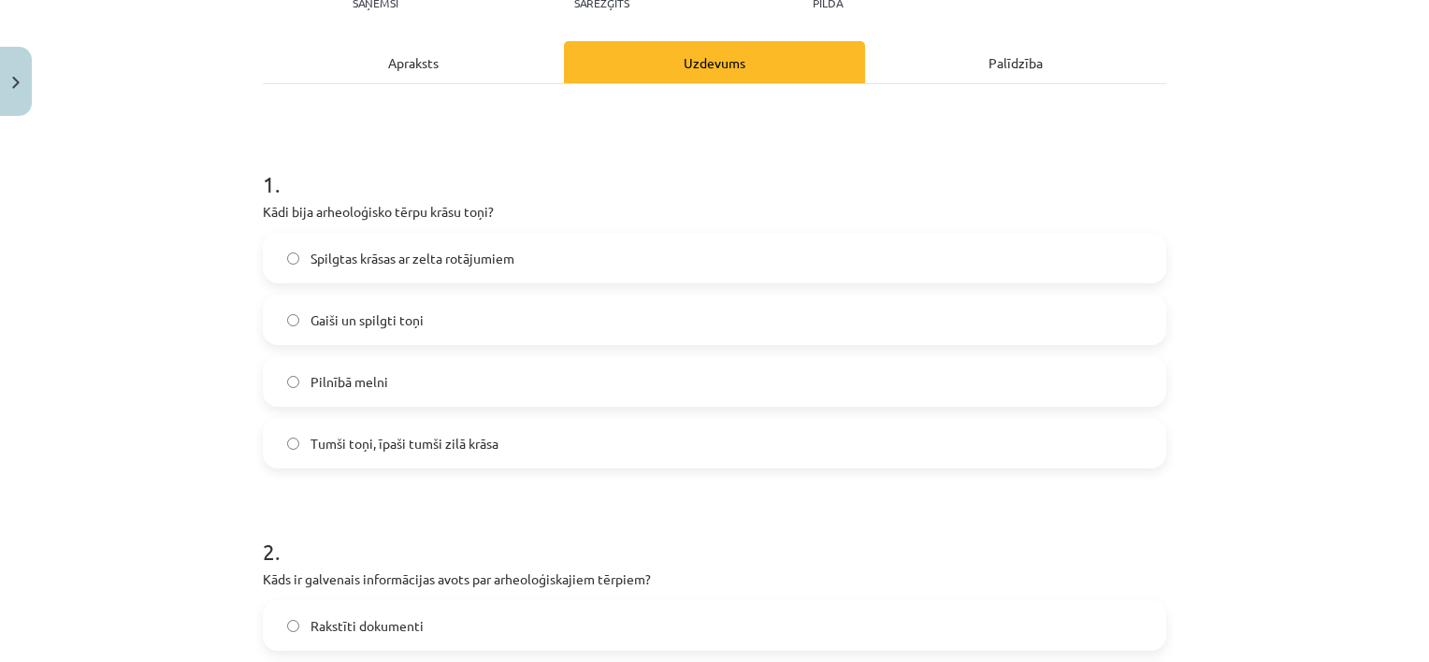
click at [393, 438] on span "Tumši toņi, īpaši tumši zilā krāsa" at bounding box center [405, 444] width 188 height 20
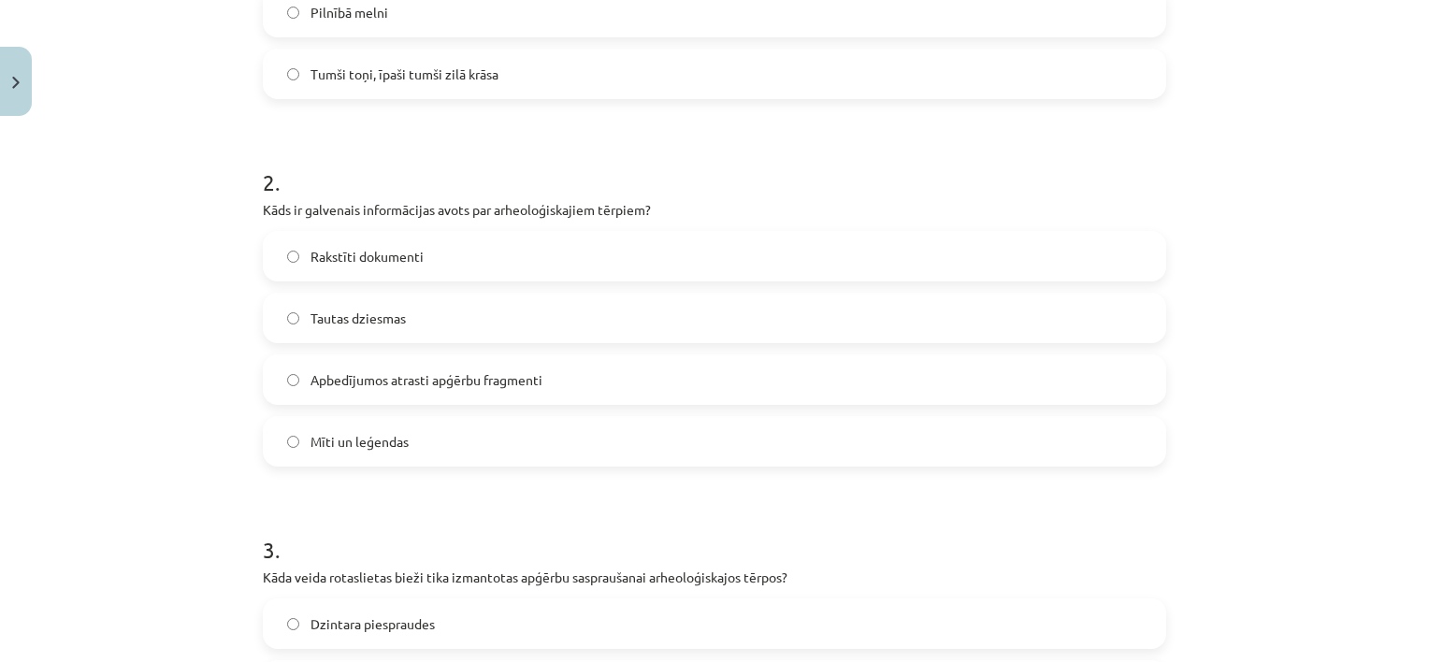
scroll to position [608, 0]
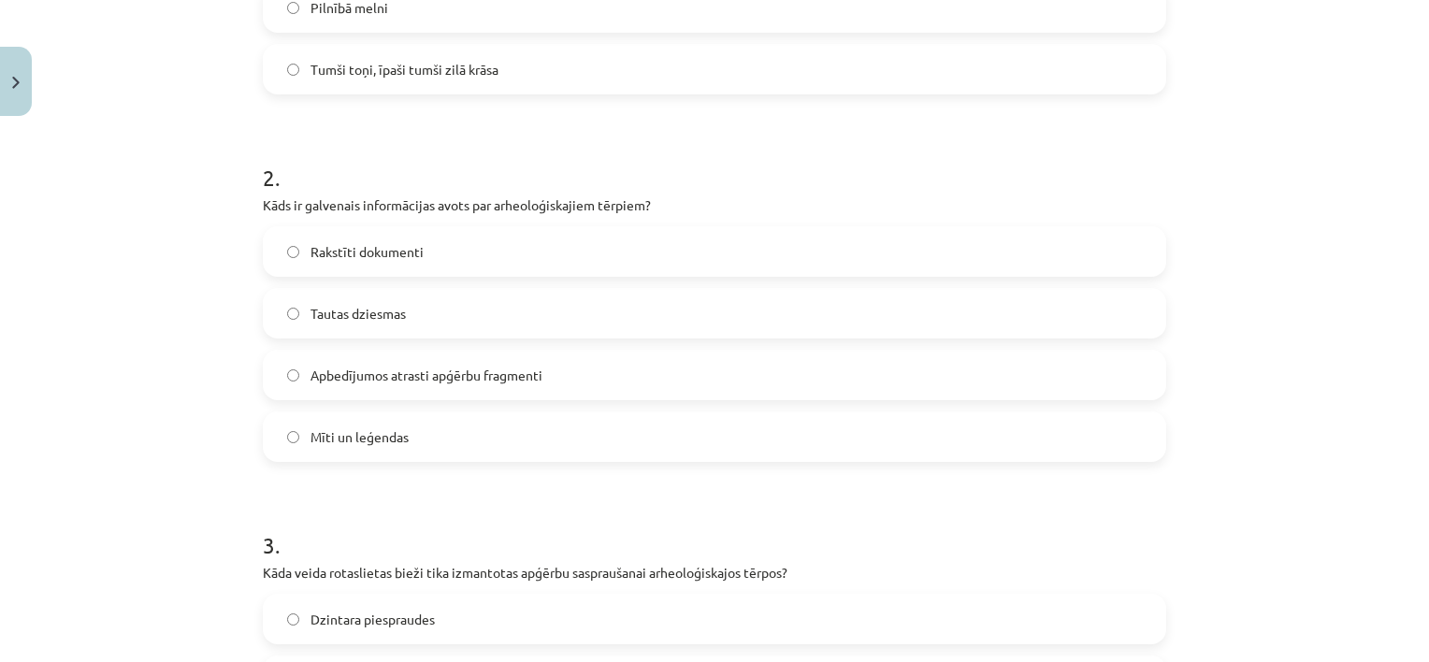
click at [390, 372] on span "Apbedījumos atrasti apģērbu fragmenti" at bounding box center [427, 376] width 232 height 20
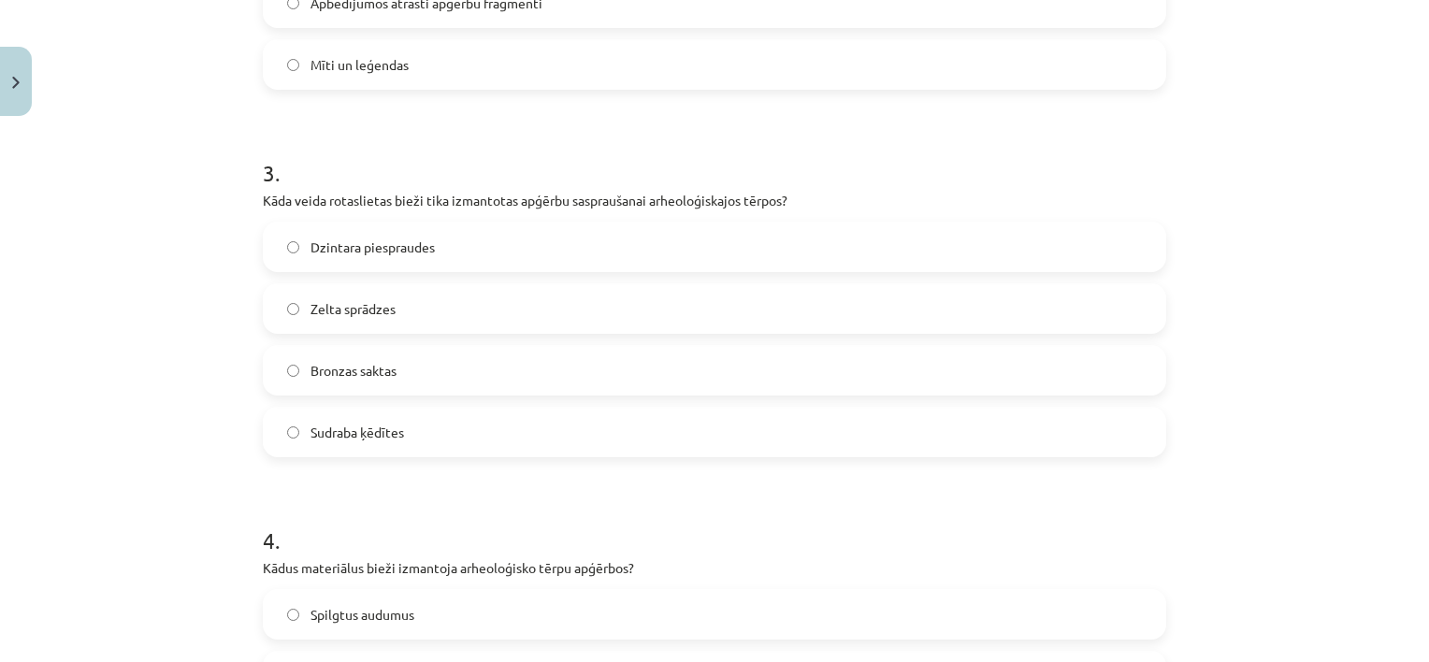
scroll to position [982, 0]
click at [356, 362] on span "Bronzas saktas" at bounding box center [354, 369] width 86 height 20
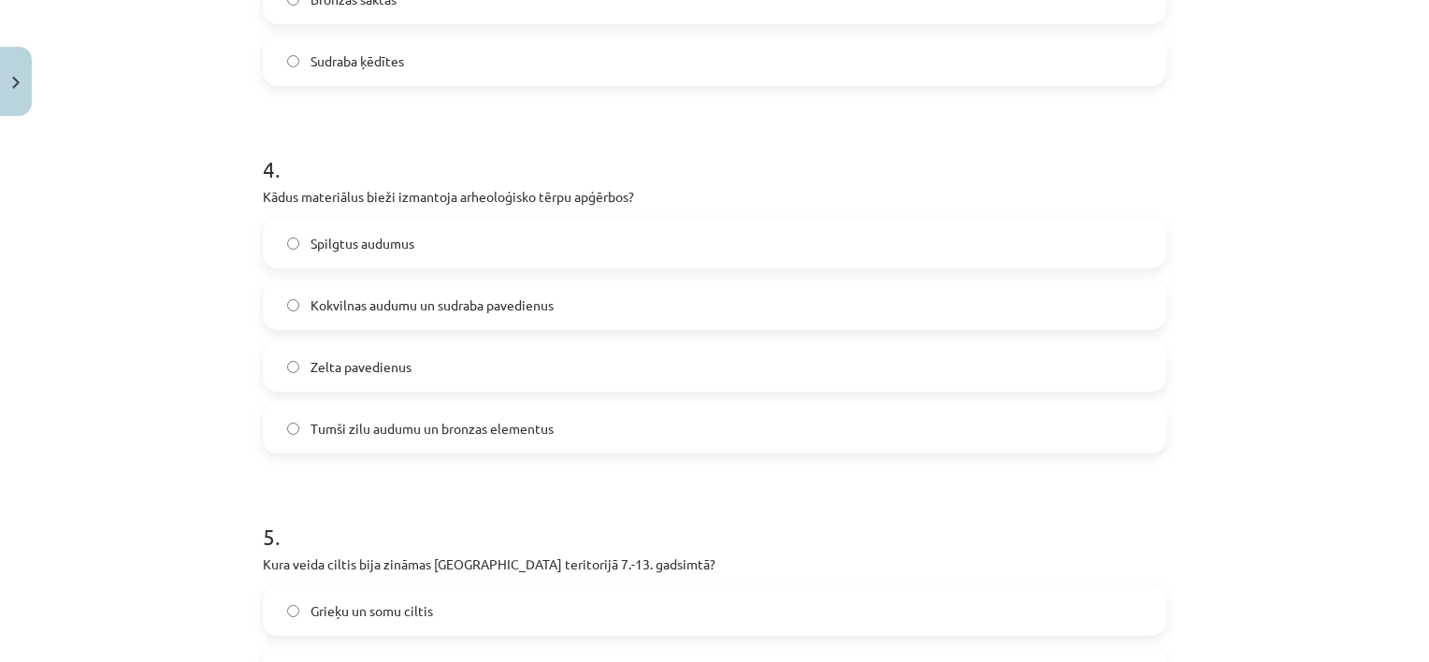
scroll to position [1357, 0]
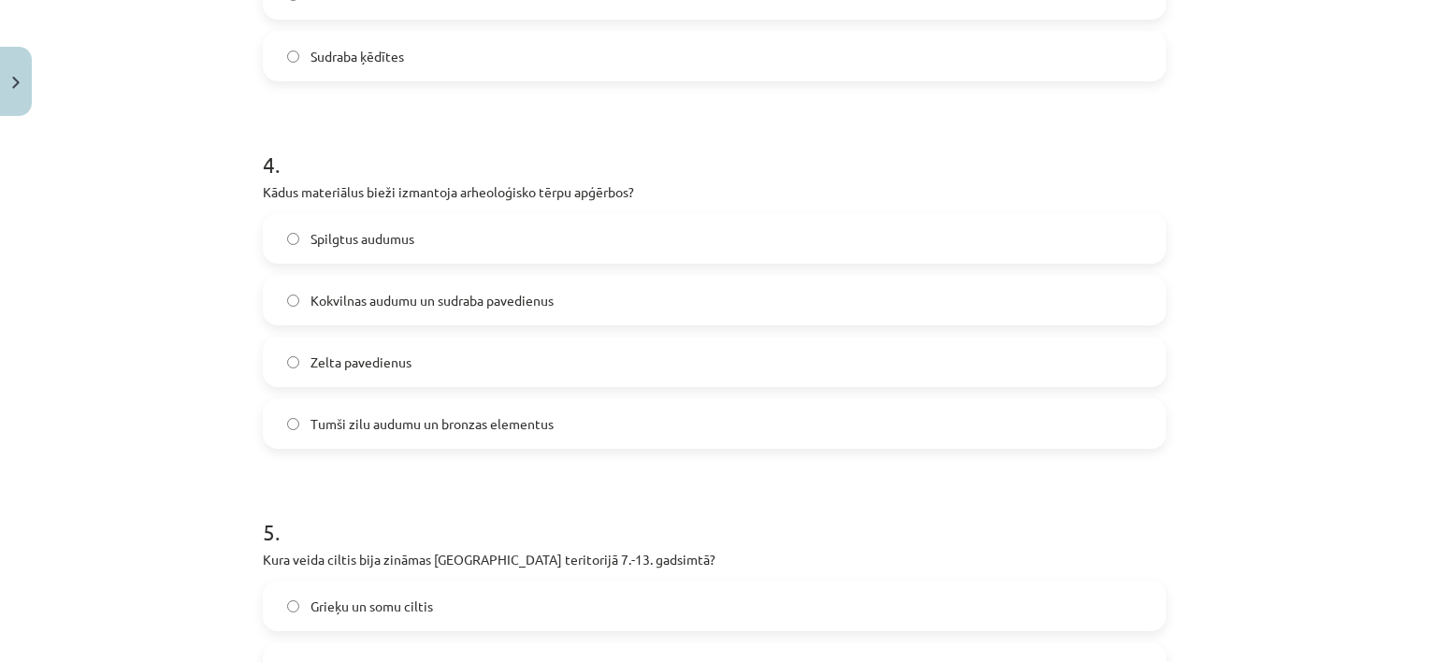
click at [370, 420] on span "Tumši zilu audumu un bronzas elementus" at bounding box center [432, 424] width 243 height 20
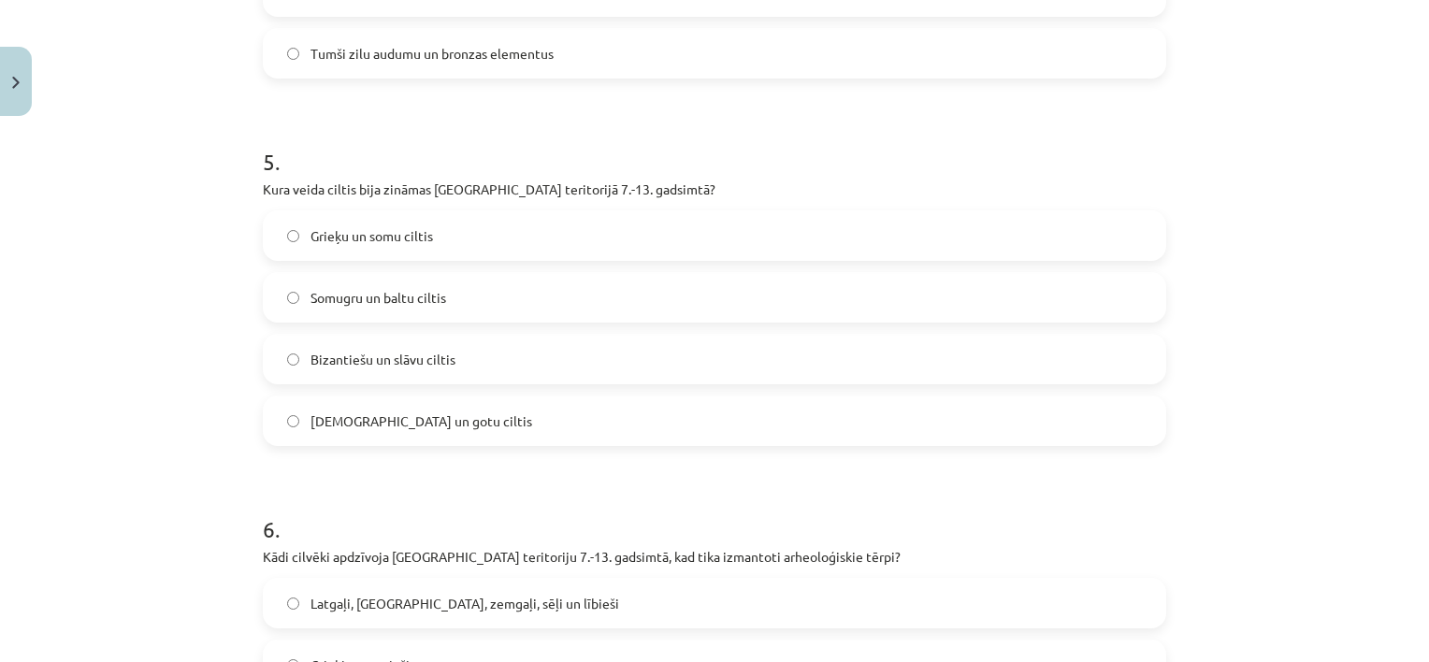
scroll to position [1731, 0]
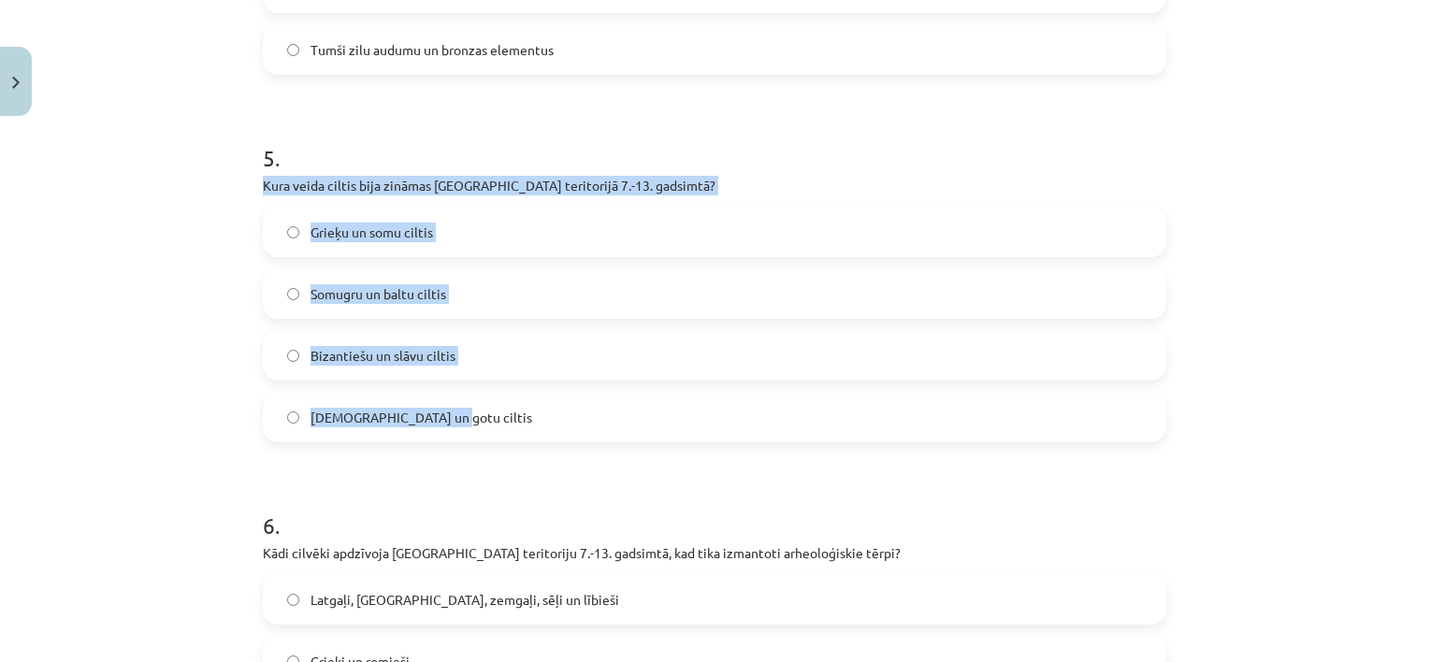
drag, startPoint x: 254, startPoint y: 181, endPoint x: 494, endPoint y: 408, distance: 330.2
click at [494, 408] on div "9 XP Saņemsi Sarežģīts 90 pilda Apraksts Uzdevums Palīdzība 1 . Kādi bija arheo…" at bounding box center [715, 239] width 926 height 3690
copy div "Kura veida ciltis bija zināmas Latvijas teritorijā 7.-13. gadsimtā? Grieķu un s…"
click at [475, 294] on label "Somugru un baltu ciltis" at bounding box center [715, 293] width 900 height 47
click at [210, 343] on div "Mācību tēma: Dizains un tehnoloģijas 9. klases 1. ieskaites mācību materiāls #2…" at bounding box center [714, 331] width 1429 height 662
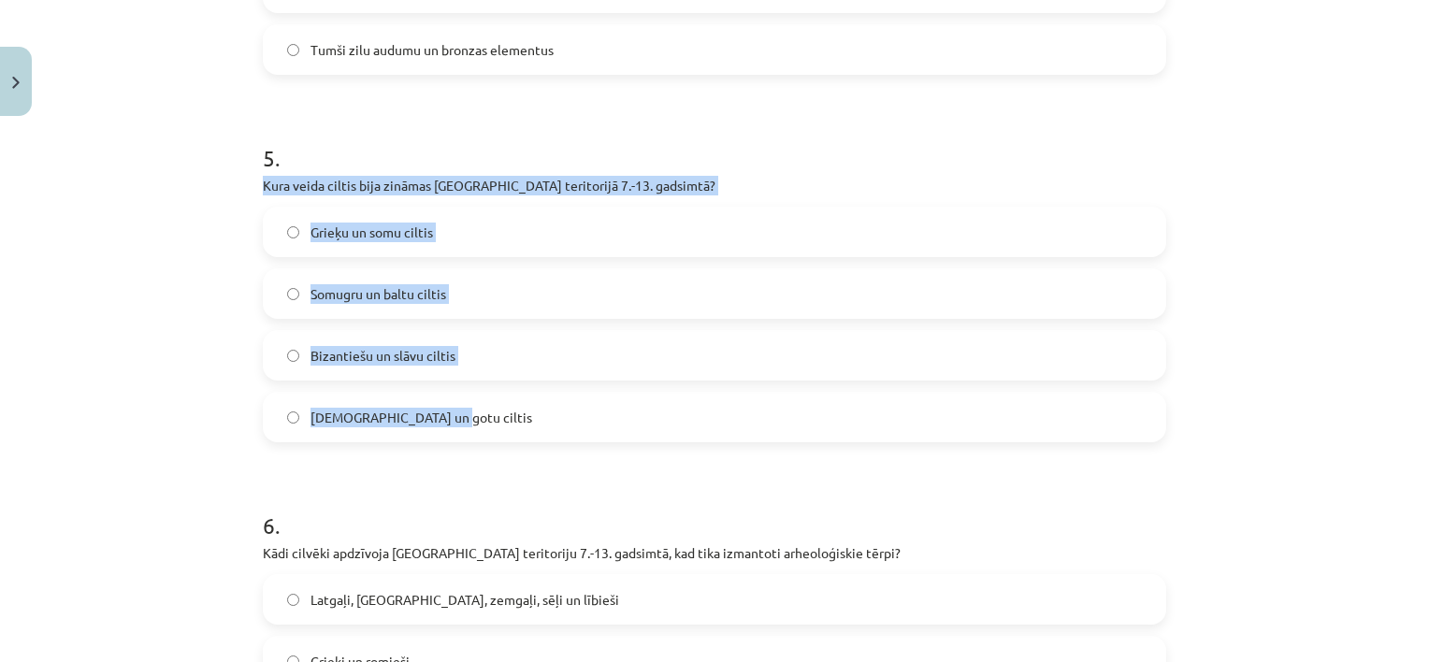
click at [239, 335] on div "Mācību tēma: Dizains un tehnoloģijas 9. klases 1. ieskaites mācību materiāls #2…" at bounding box center [714, 331] width 1429 height 662
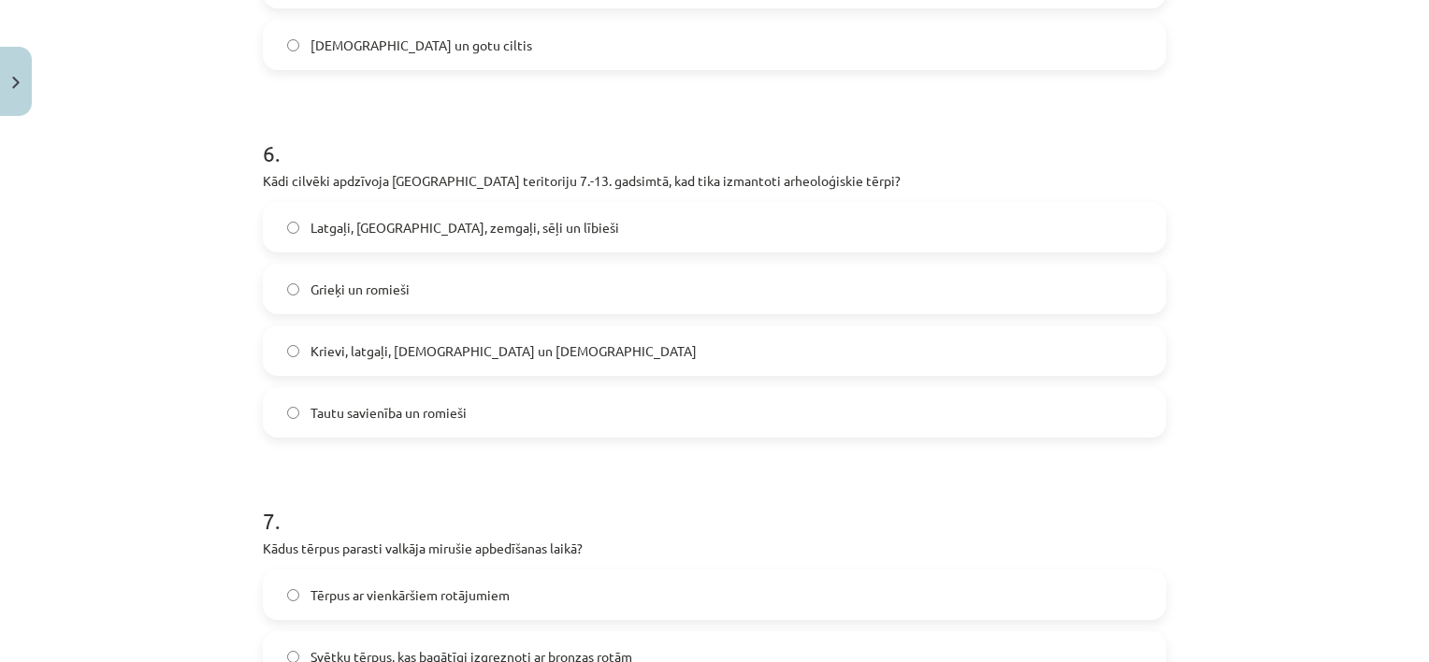
scroll to position [2105, 0]
click at [370, 225] on span "Latgaļi, kurši, zemgaļi, sēļi un lībieši" at bounding box center [465, 226] width 309 height 20
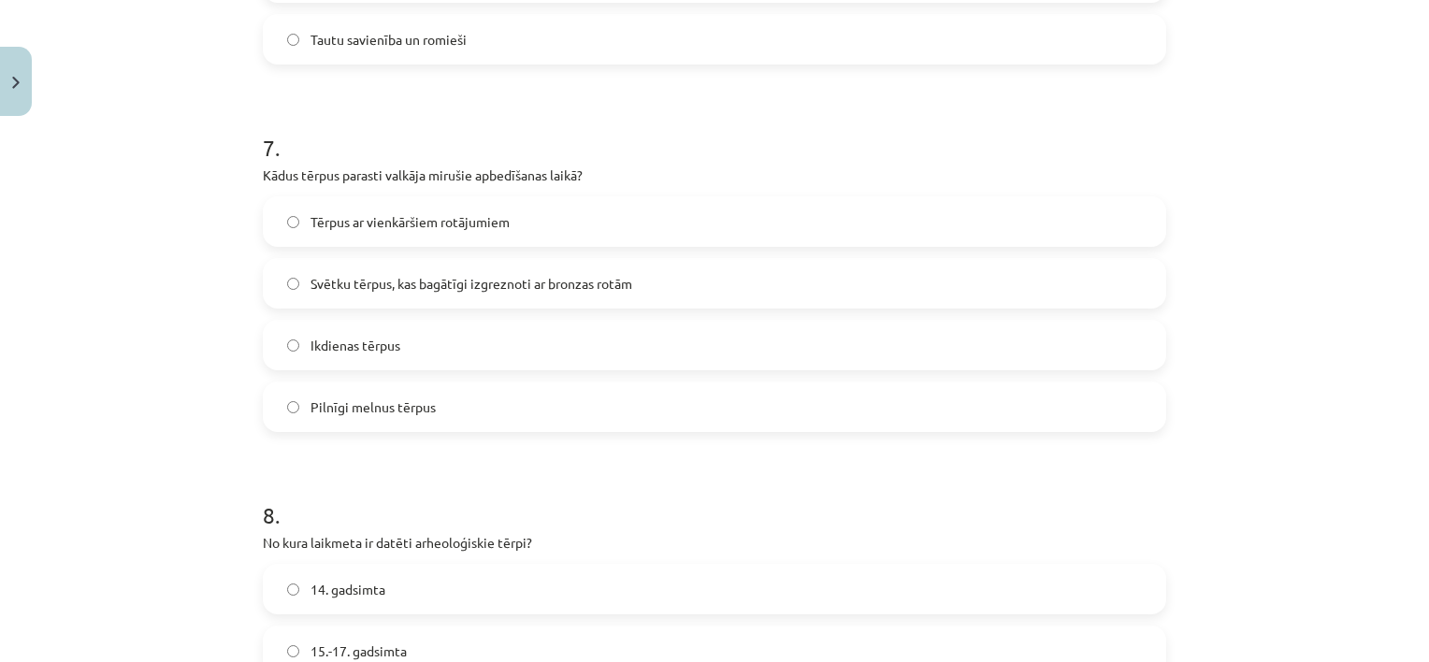
scroll to position [2479, 0]
click at [396, 277] on span "Svētku tērpus, kas bagātīgi izgreznoti ar bronzas rotām" at bounding box center [472, 281] width 322 height 20
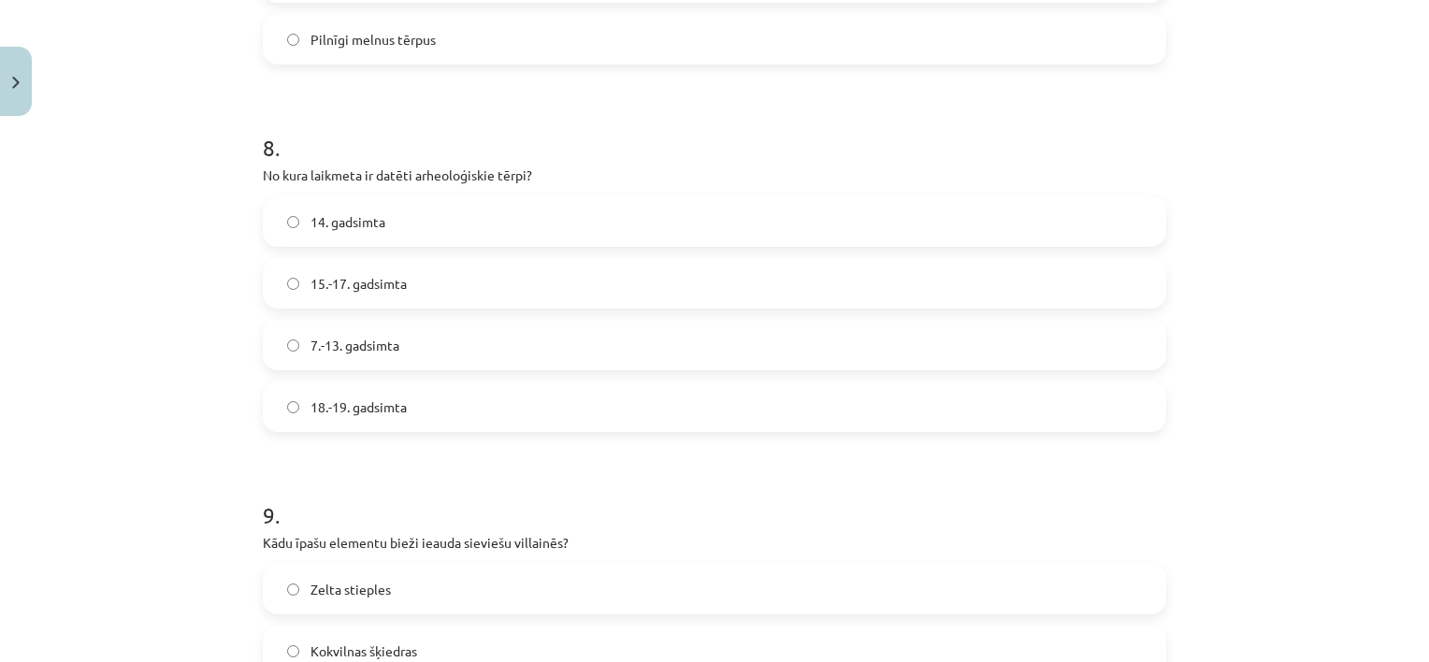
scroll to position [2853, 0]
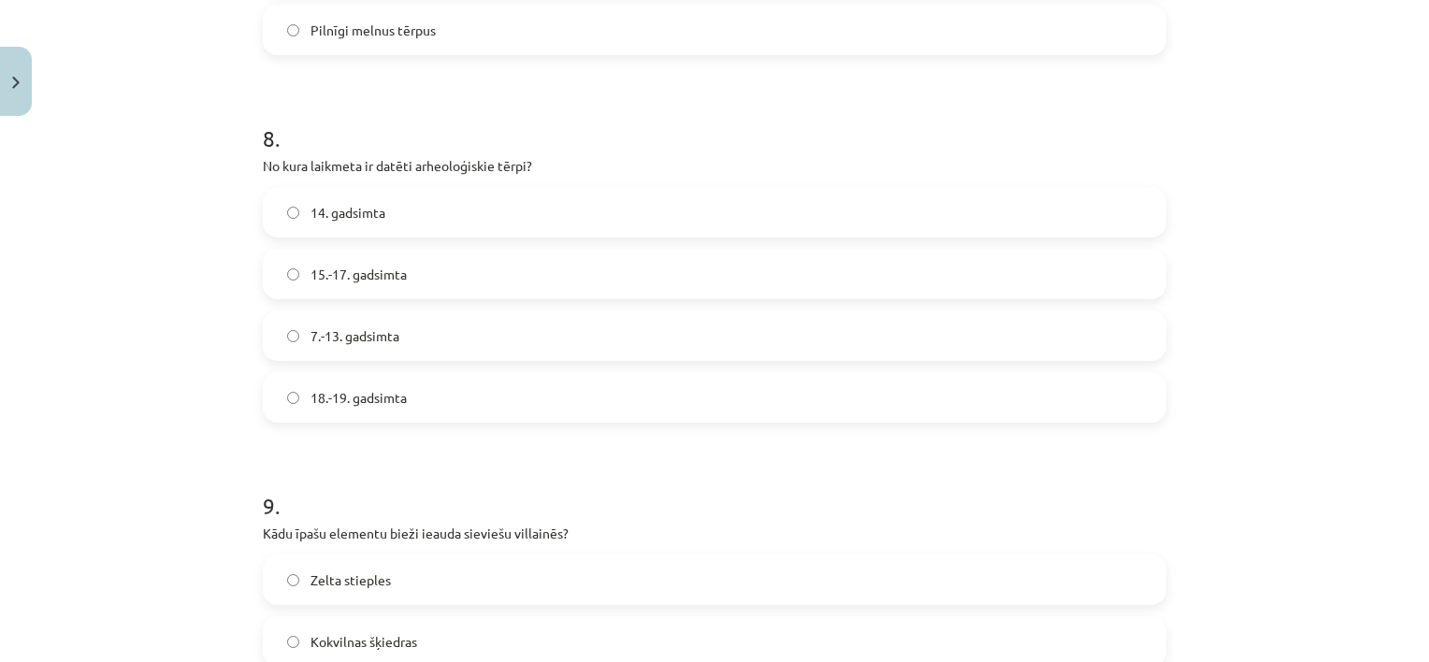
click at [370, 329] on span "7.-13. gadsimta" at bounding box center [355, 336] width 89 height 20
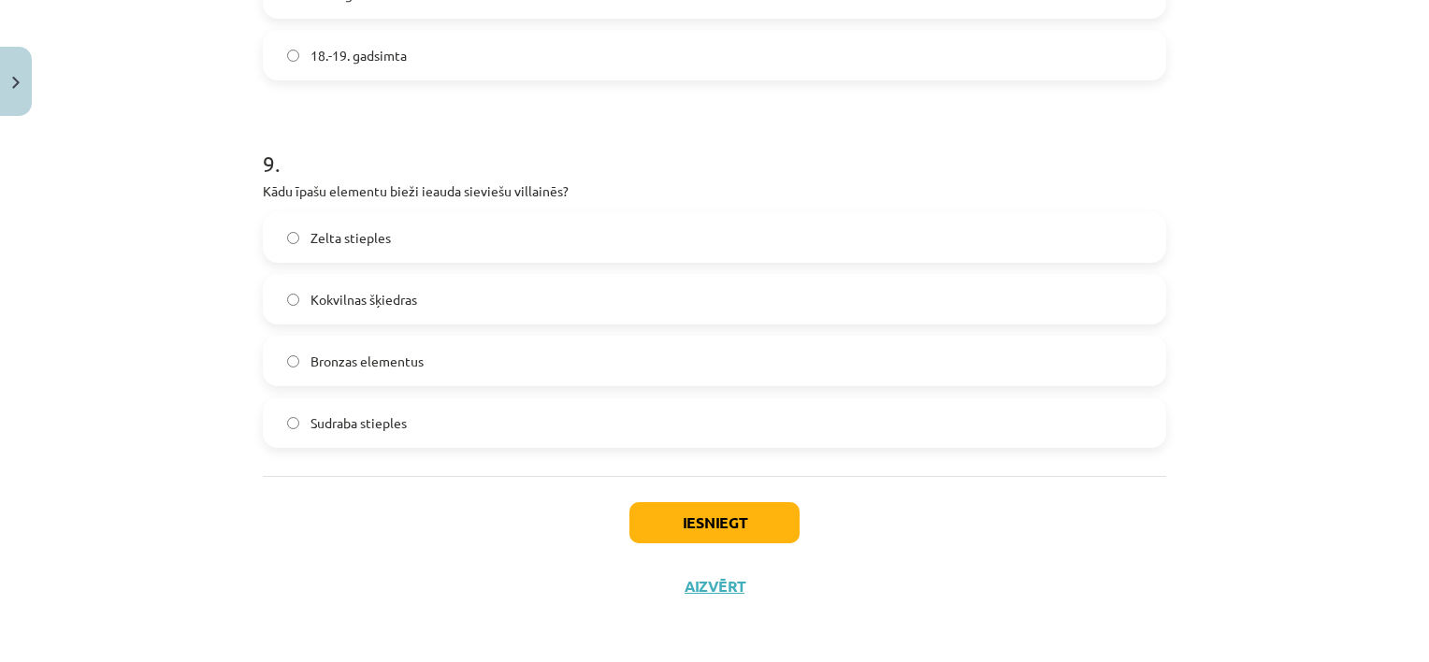
scroll to position [3198, 0]
click at [384, 355] on span "Bronzas elementus" at bounding box center [367, 360] width 113 height 20
click at [699, 515] on button "Iesniegt" at bounding box center [715, 521] width 170 height 41
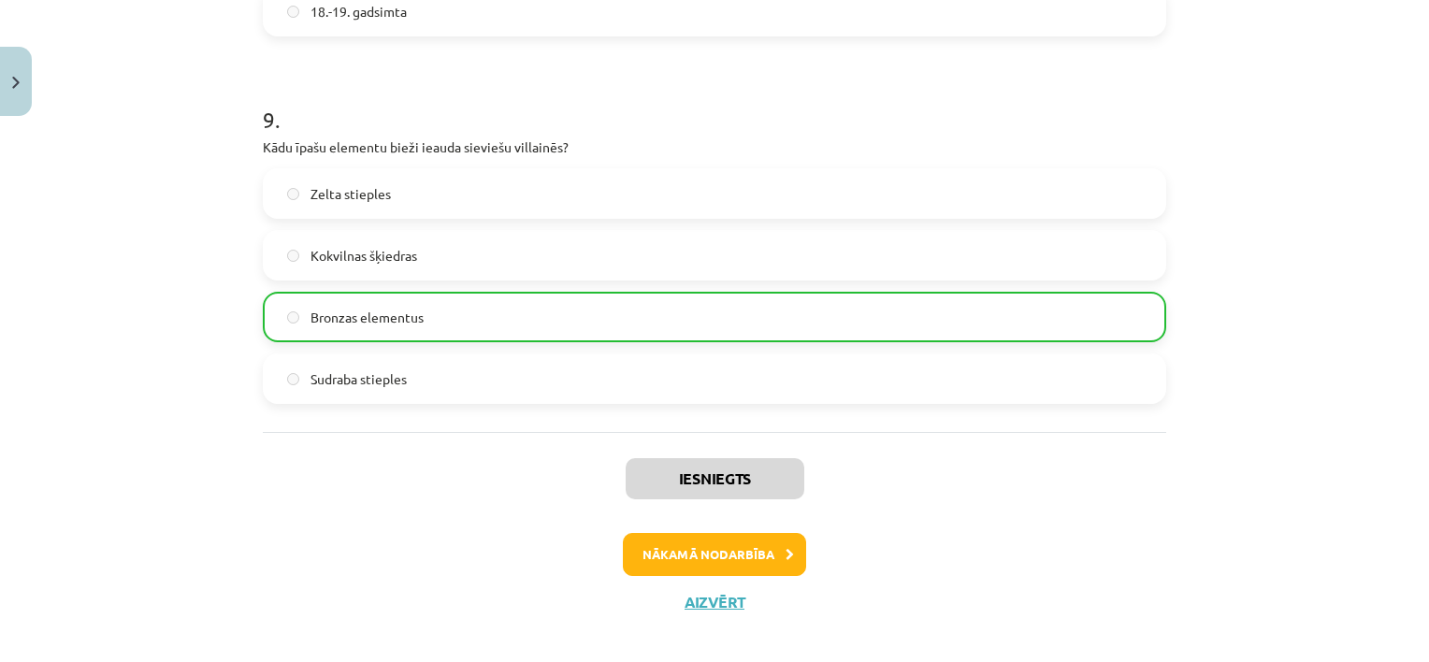
scroll to position [3257, 0]
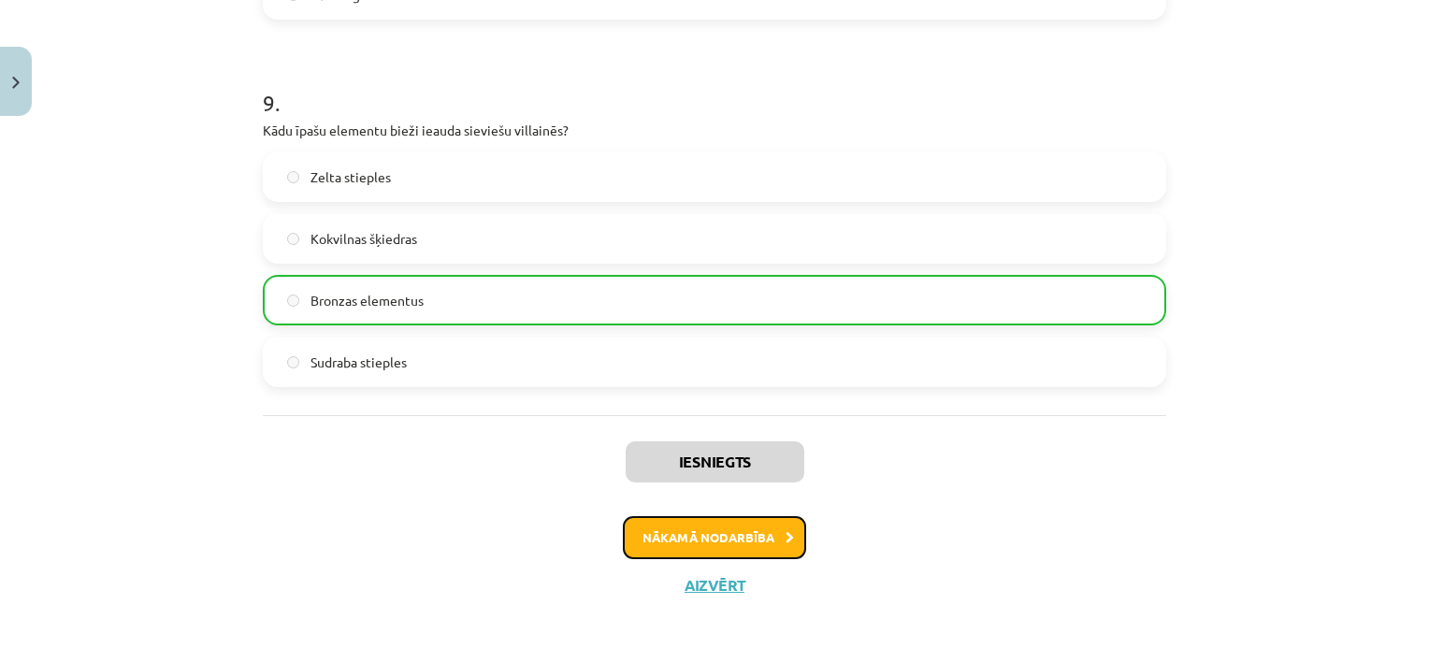
click at [737, 533] on button "Nākamā nodarbība" at bounding box center [714, 537] width 183 height 43
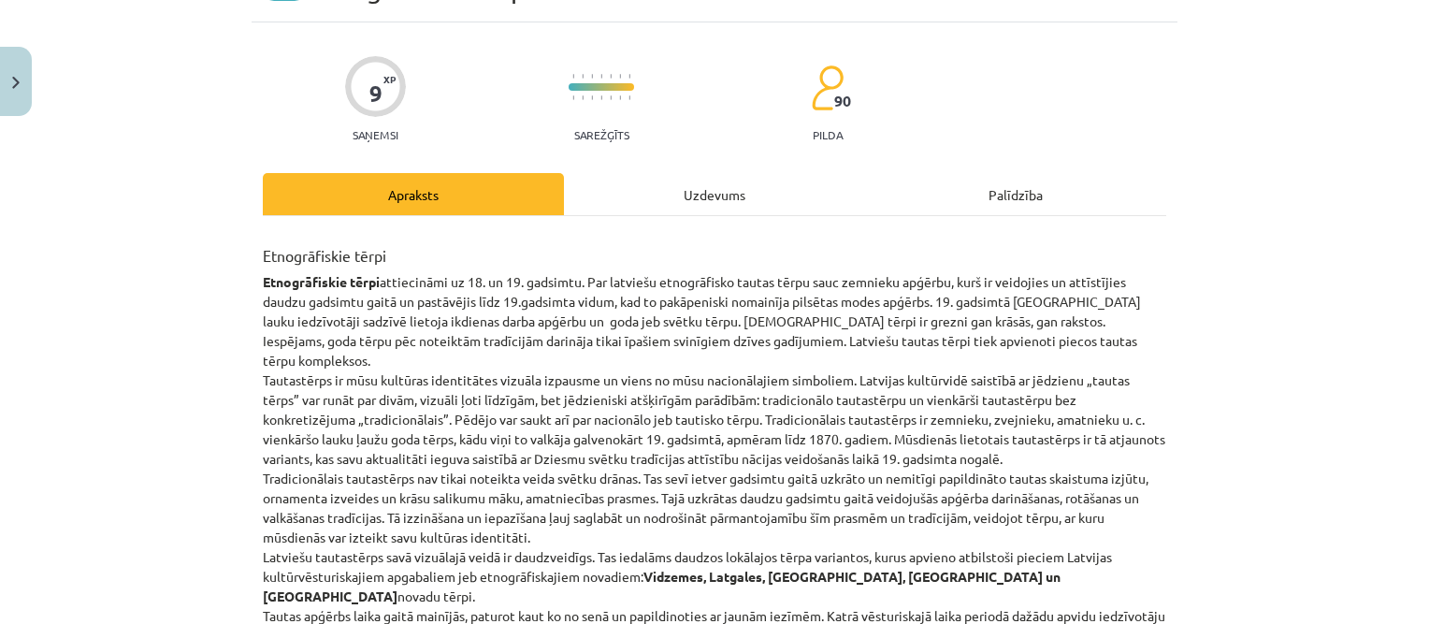
scroll to position [0, 0]
drag, startPoint x: 256, startPoint y: 254, endPoint x: 306, endPoint y: 248, distance: 49.9
click at [306, 248] on h3 "Etnogrāfiskie tērpi" at bounding box center [715, 250] width 904 height 34
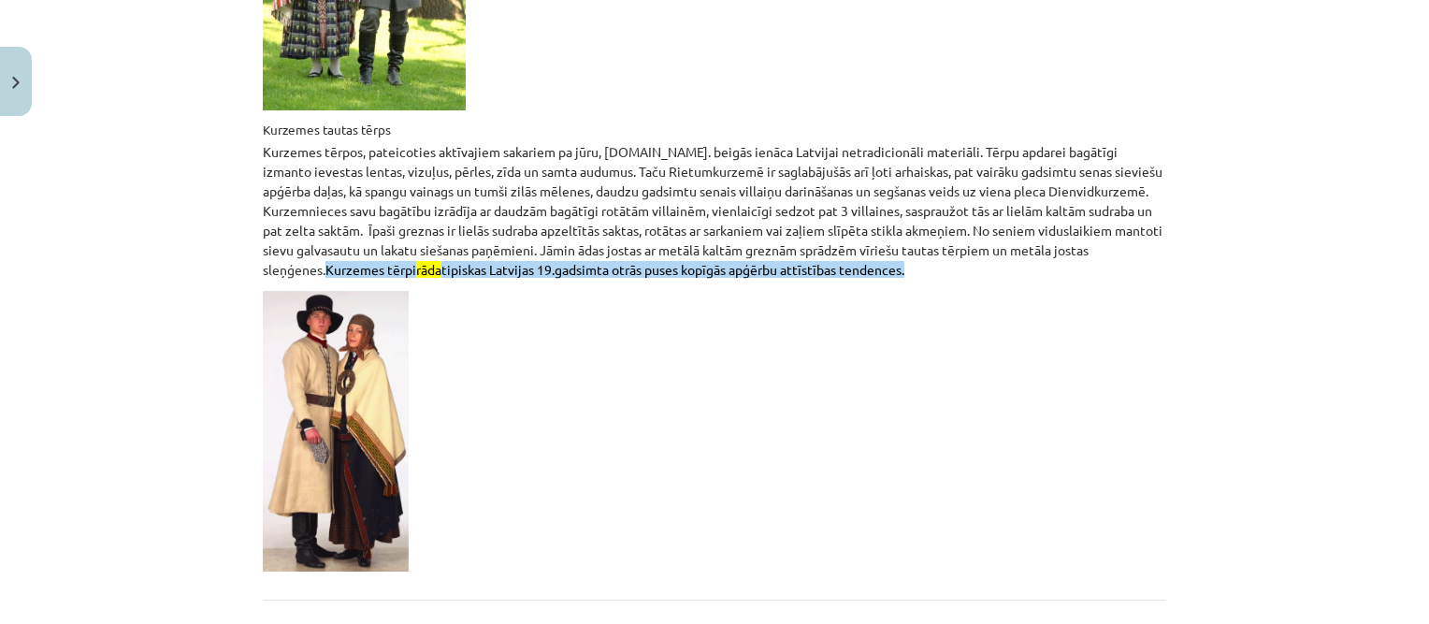
scroll to position [2958, 0]
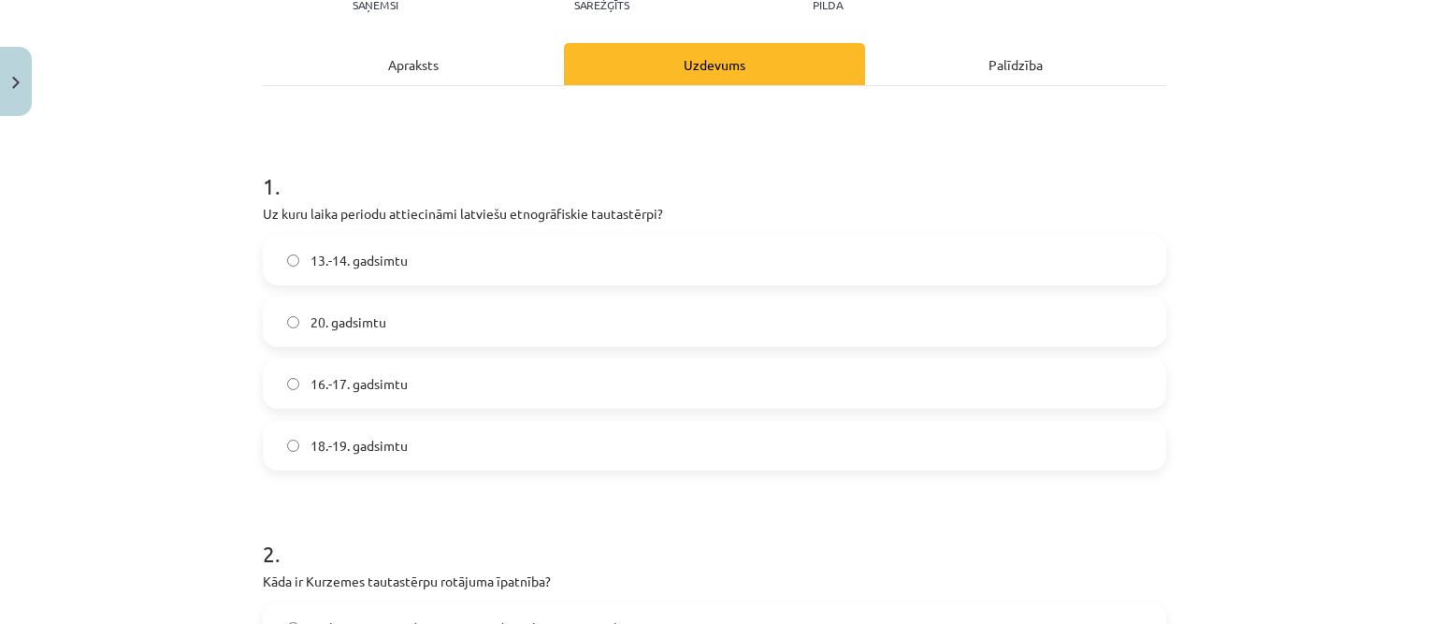
scroll to position [234, 0]
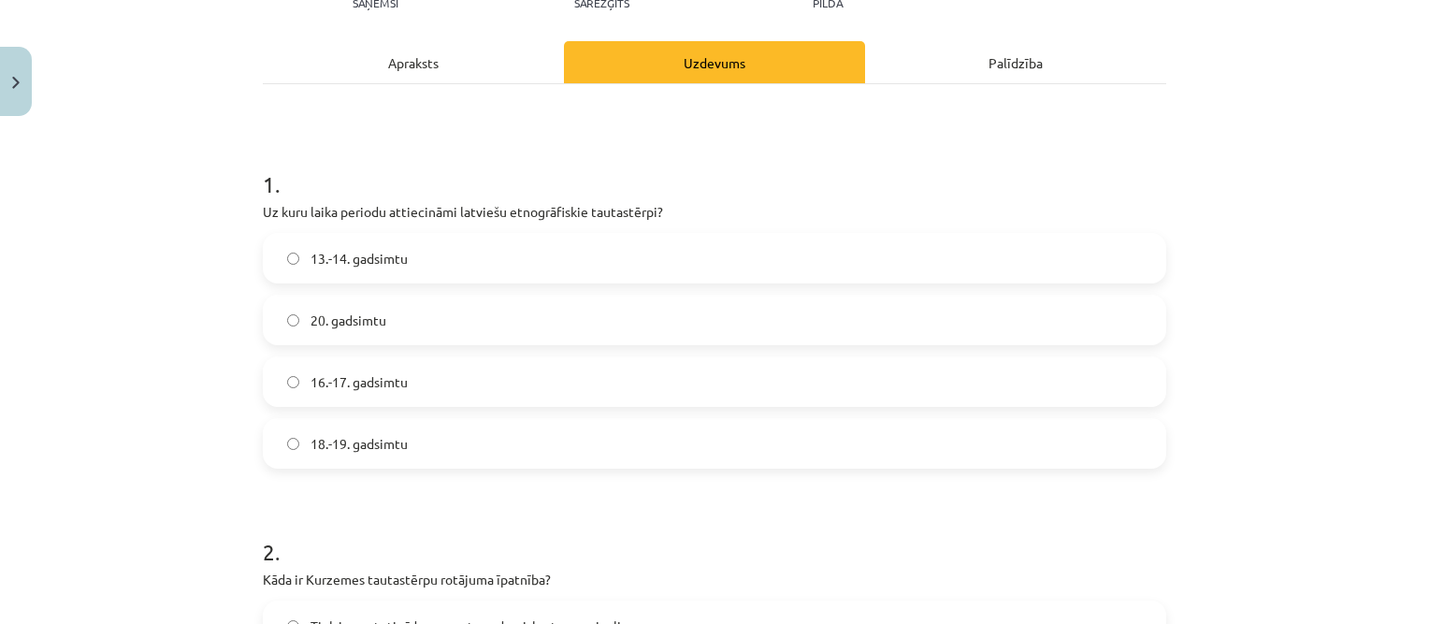
click at [397, 56] on div "Apraksts" at bounding box center [413, 62] width 301 height 42
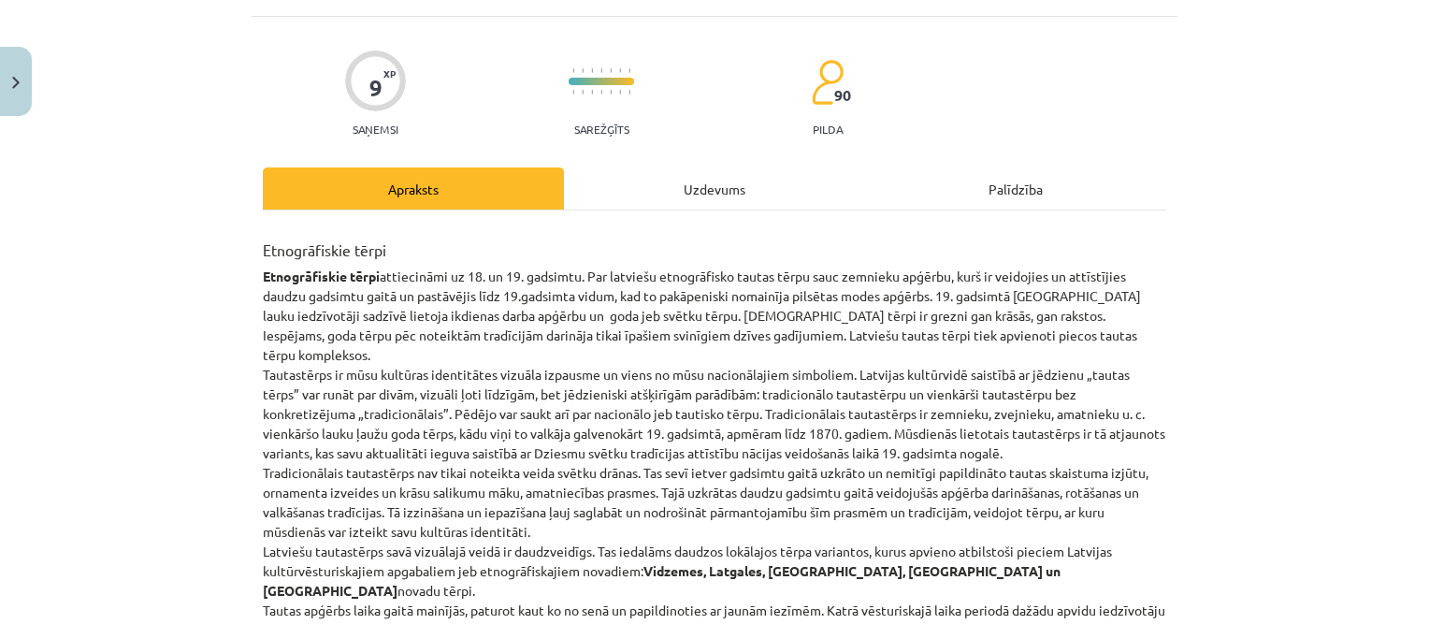
scroll to position [47, 0]
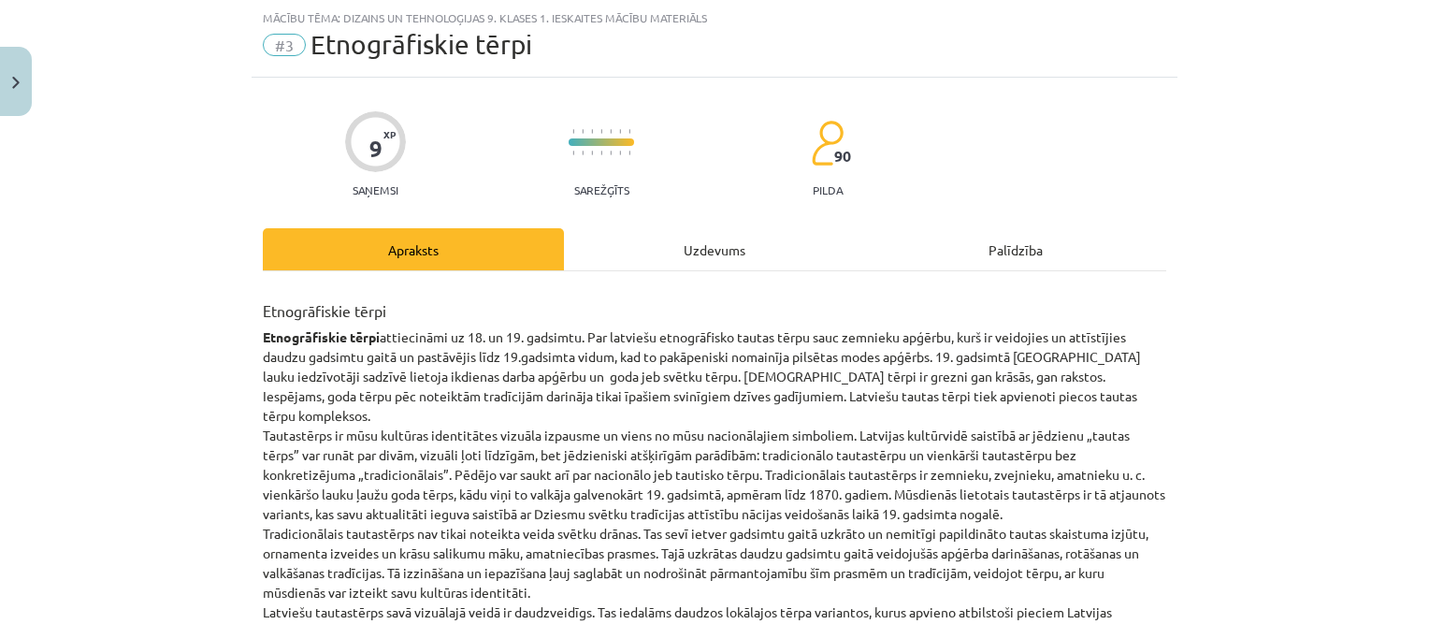
click at [676, 245] on div "Uzdevums" at bounding box center [714, 249] width 301 height 42
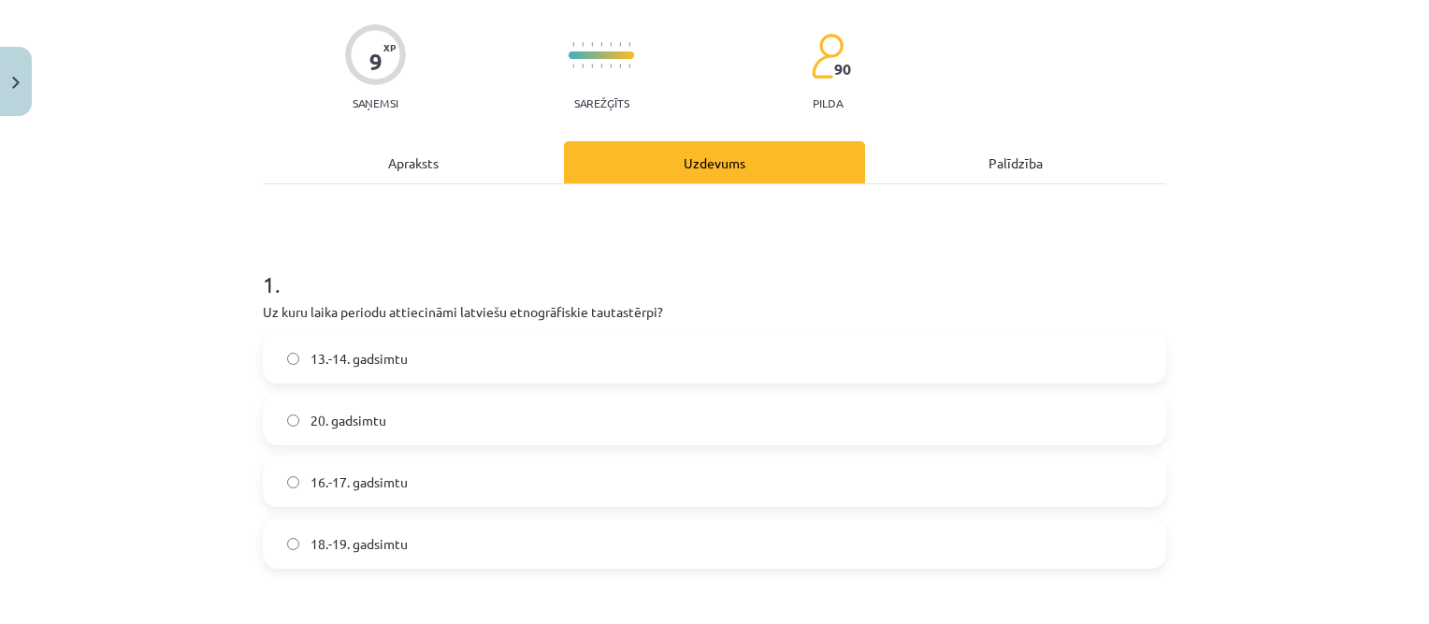
scroll to position [140, 0]
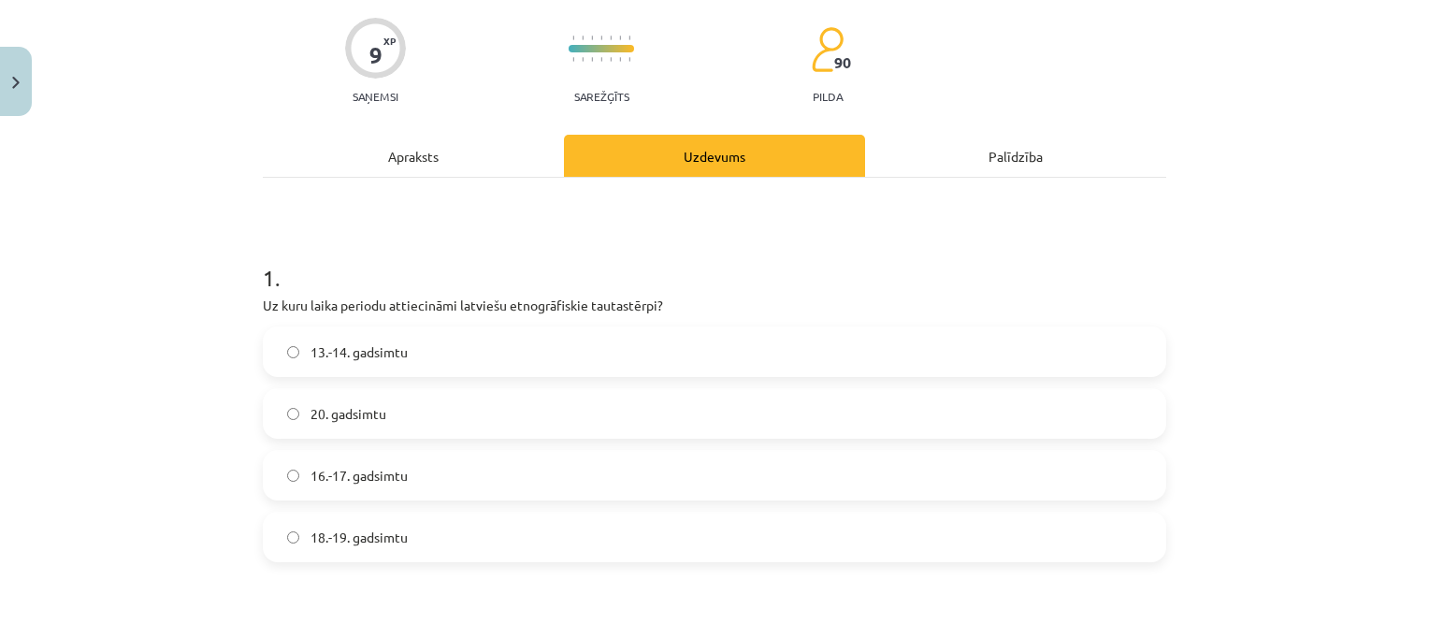
click at [365, 530] on span "18.-19. gadsimtu" at bounding box center [359, 538] width 97 height 20
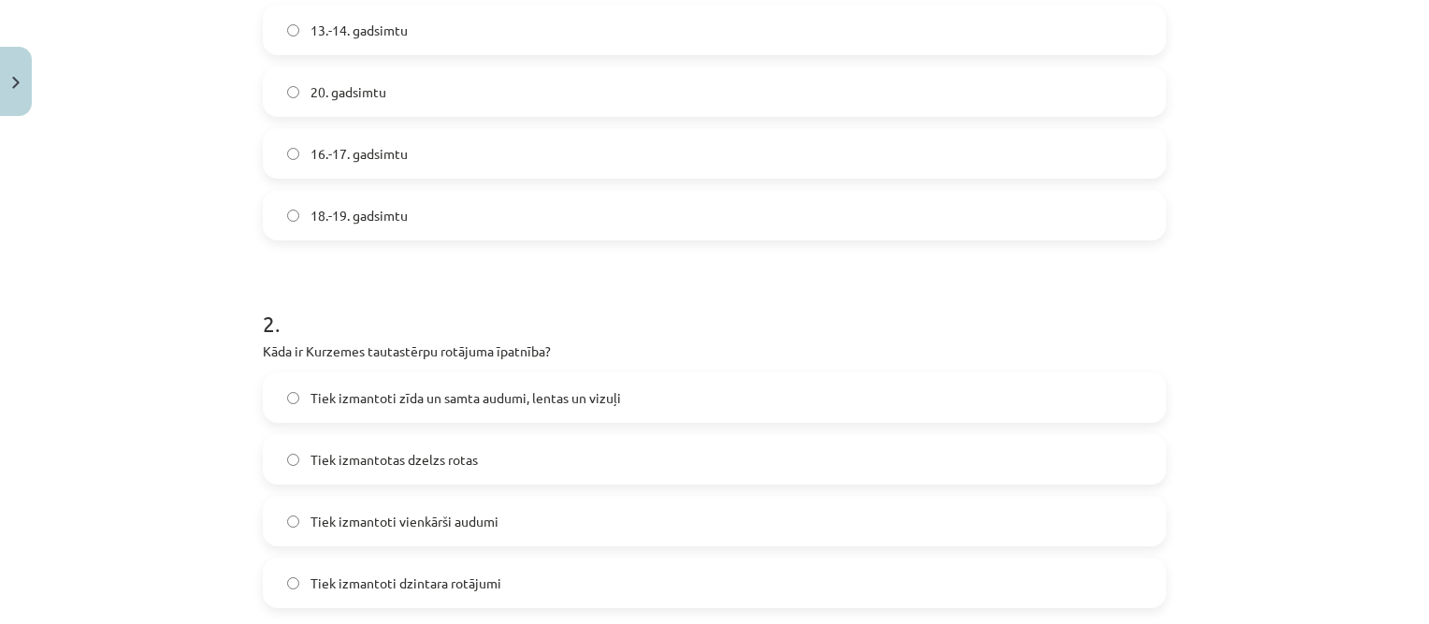
scroll to position [515, 0]
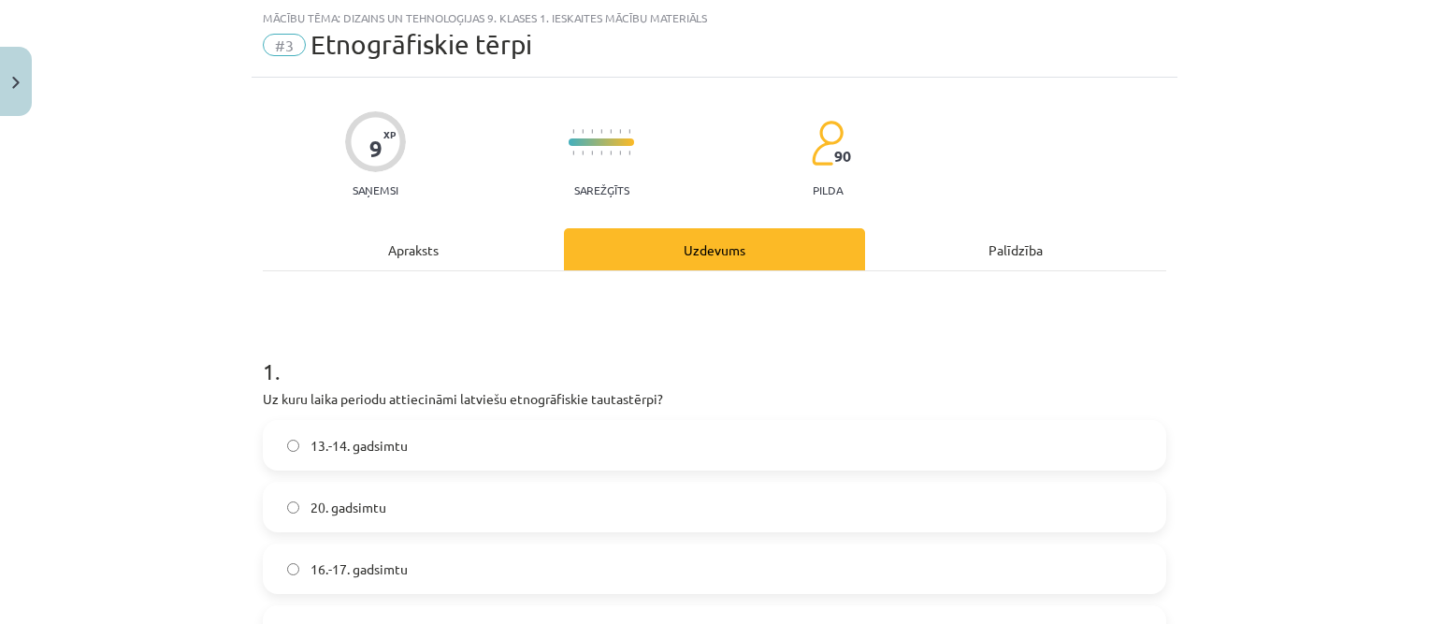
click at [413, 257] on div "Apraksts" at bounding box center [413, 249] width 301 height 42
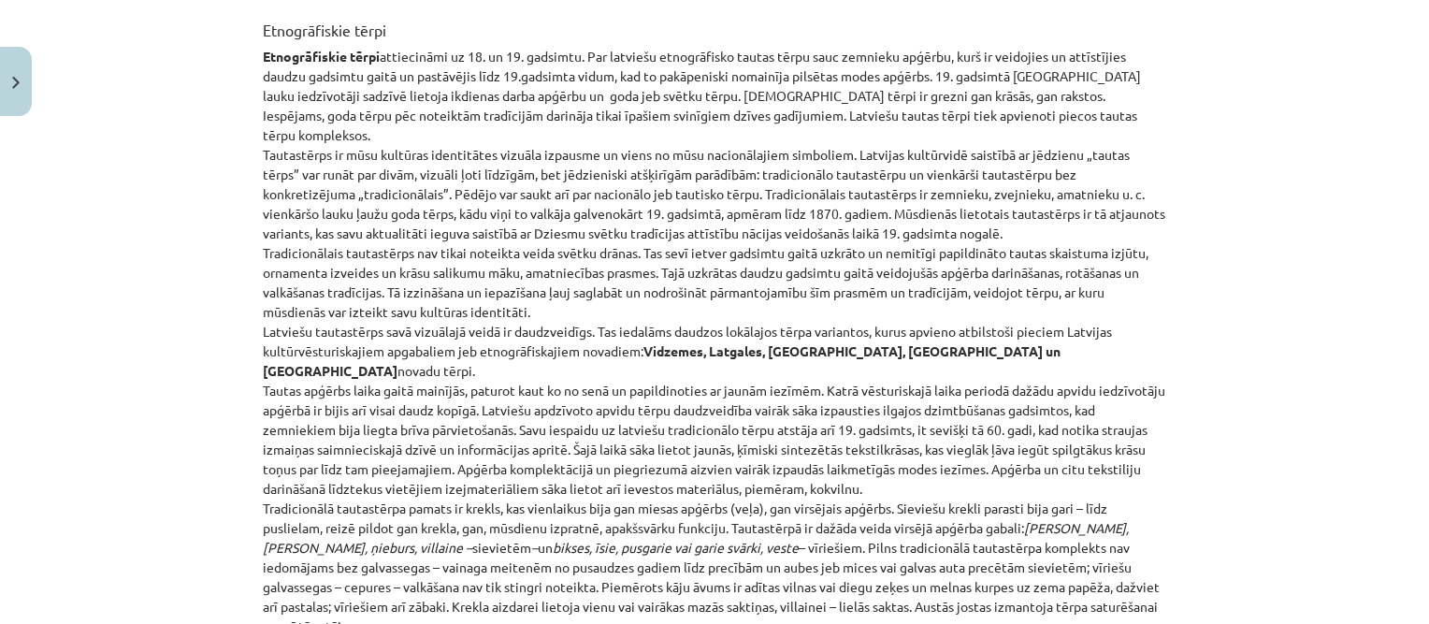
scroll to position [47, 0]
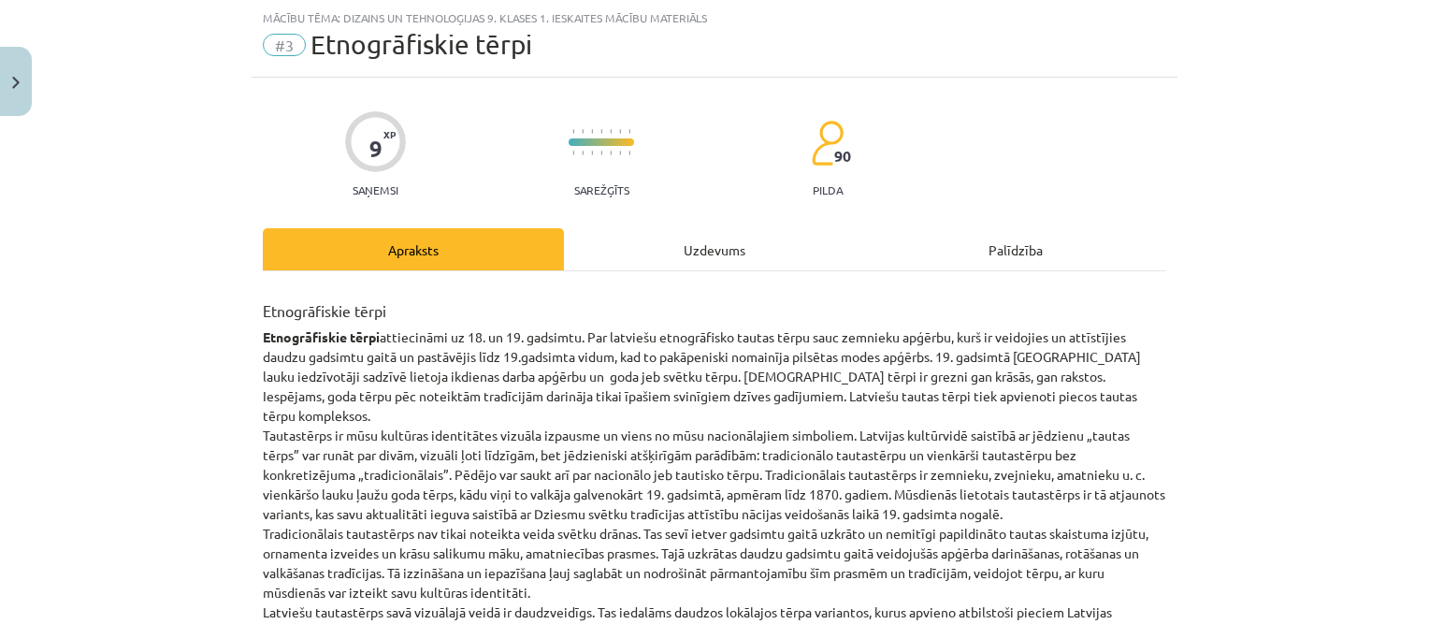
click at [654, 239] on div "Uzdevums" at bounding box center [714, 249] width 301 height 42
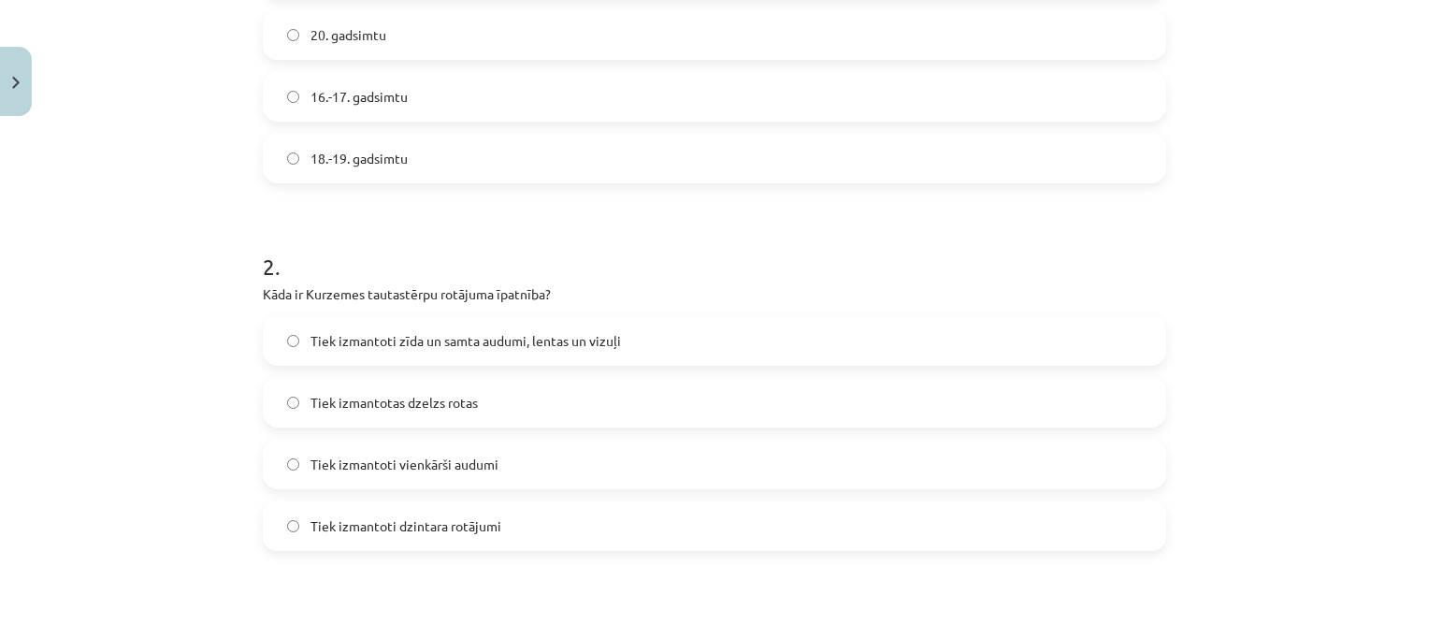
scroll to position [515, 0]
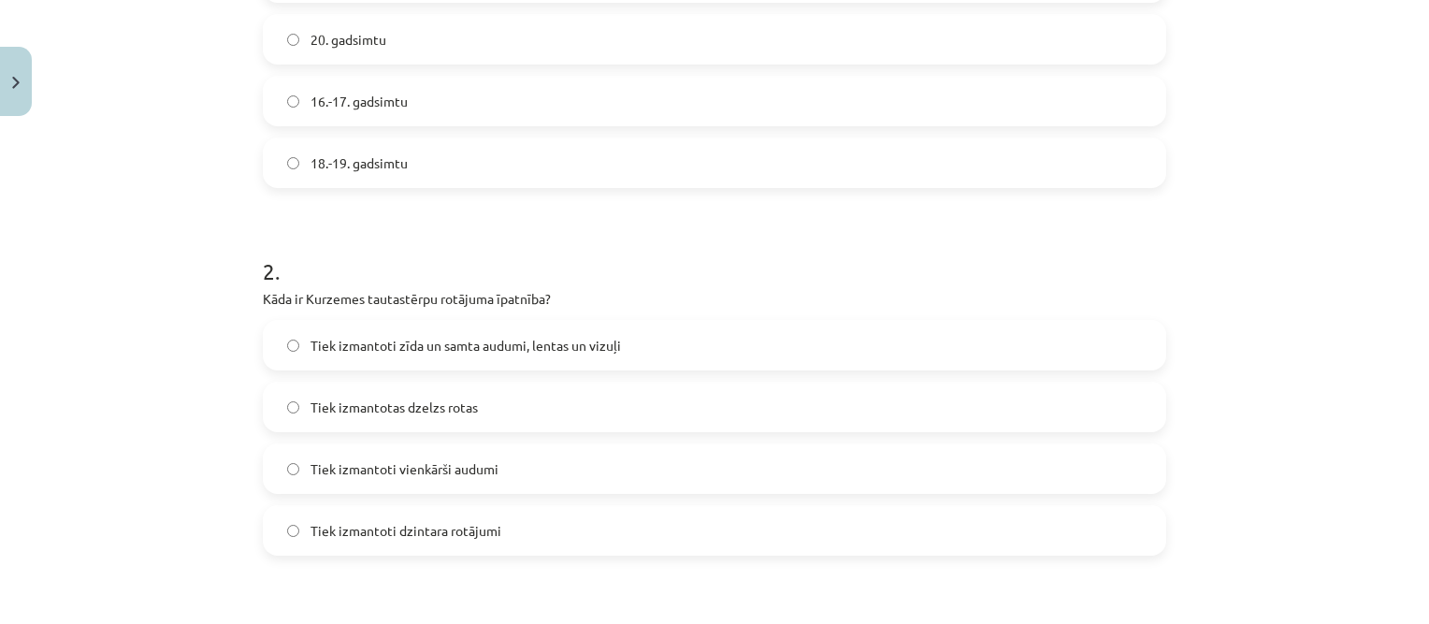
click at [445, 345] on span "Tiek izmantoti zīda un samta audumi, lentas un vizuļi" at bounding box center [466, 346] width 311 height 20
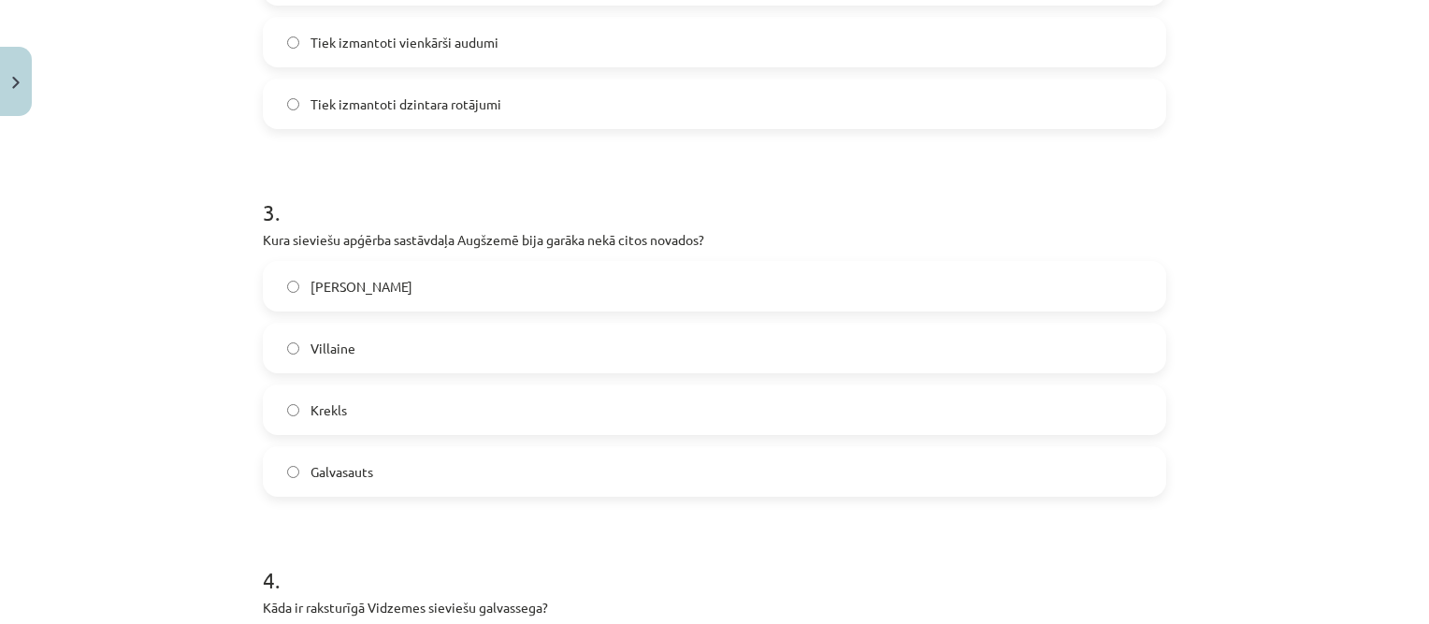
scroll to position [982, 0]
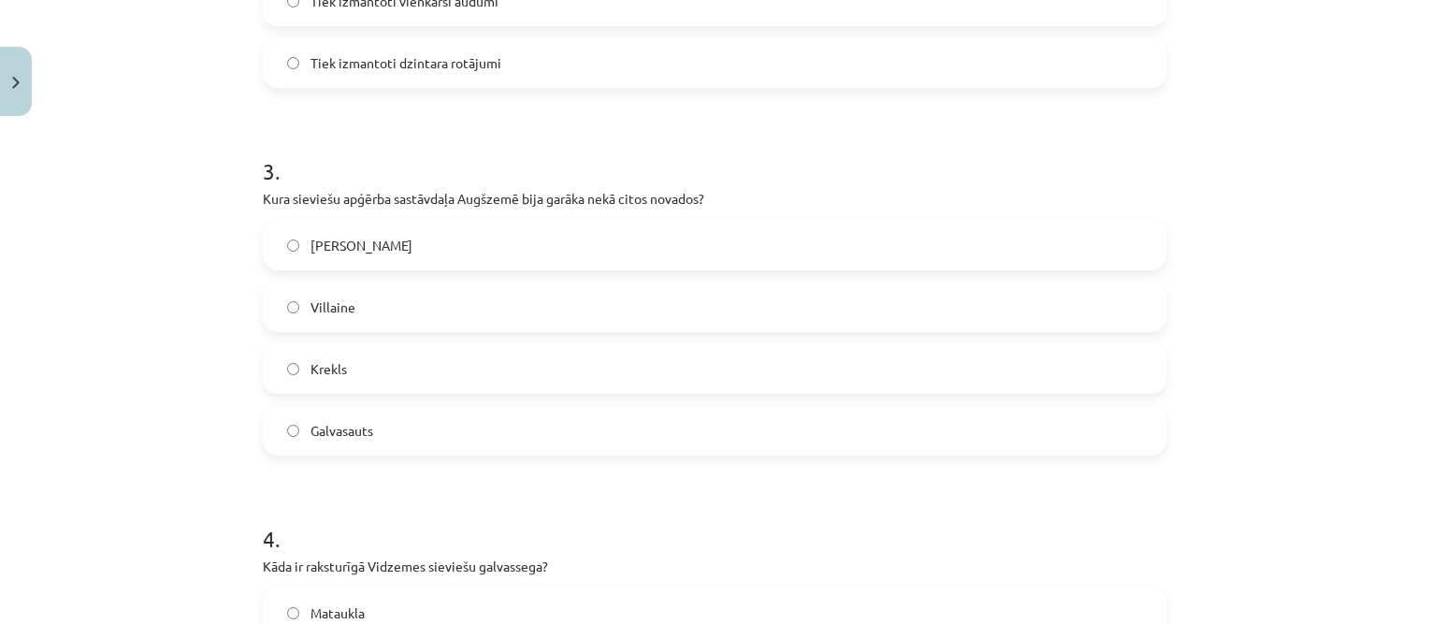
click at [404, 429] on label "Galvasauts" at bounding box center [715, 430] width 900 height 47
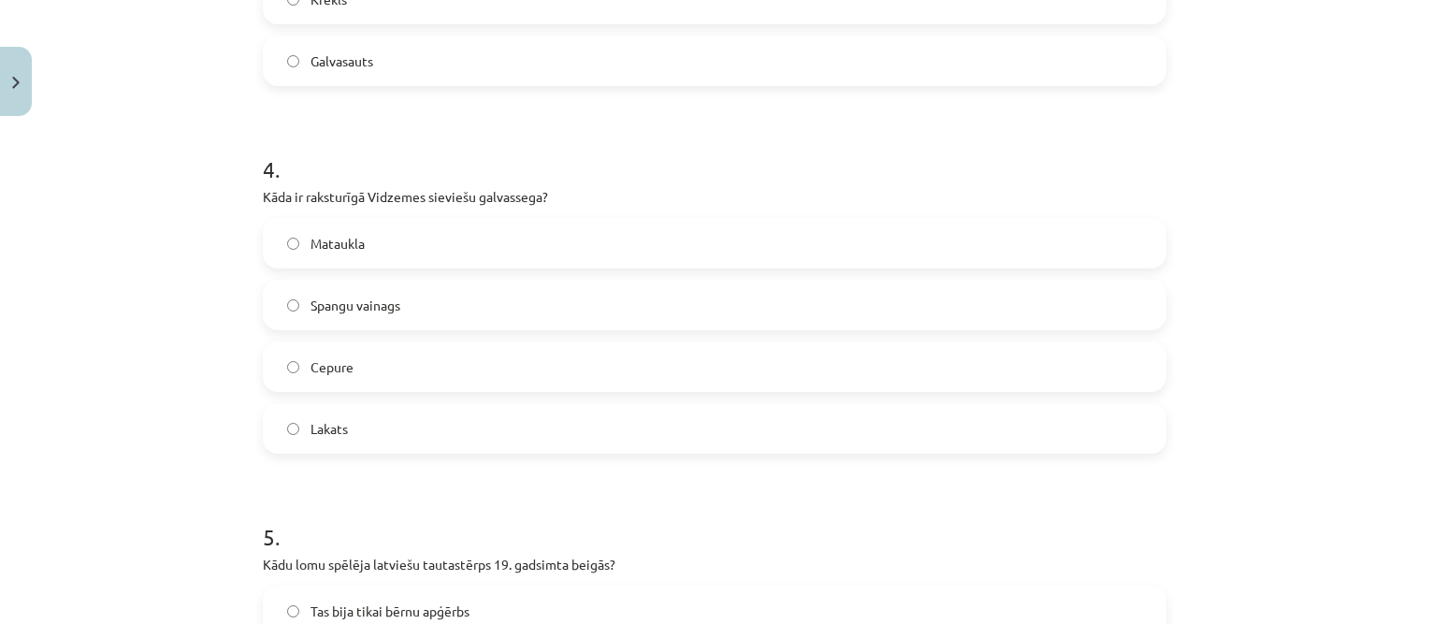
scroll to position [1357, 0]
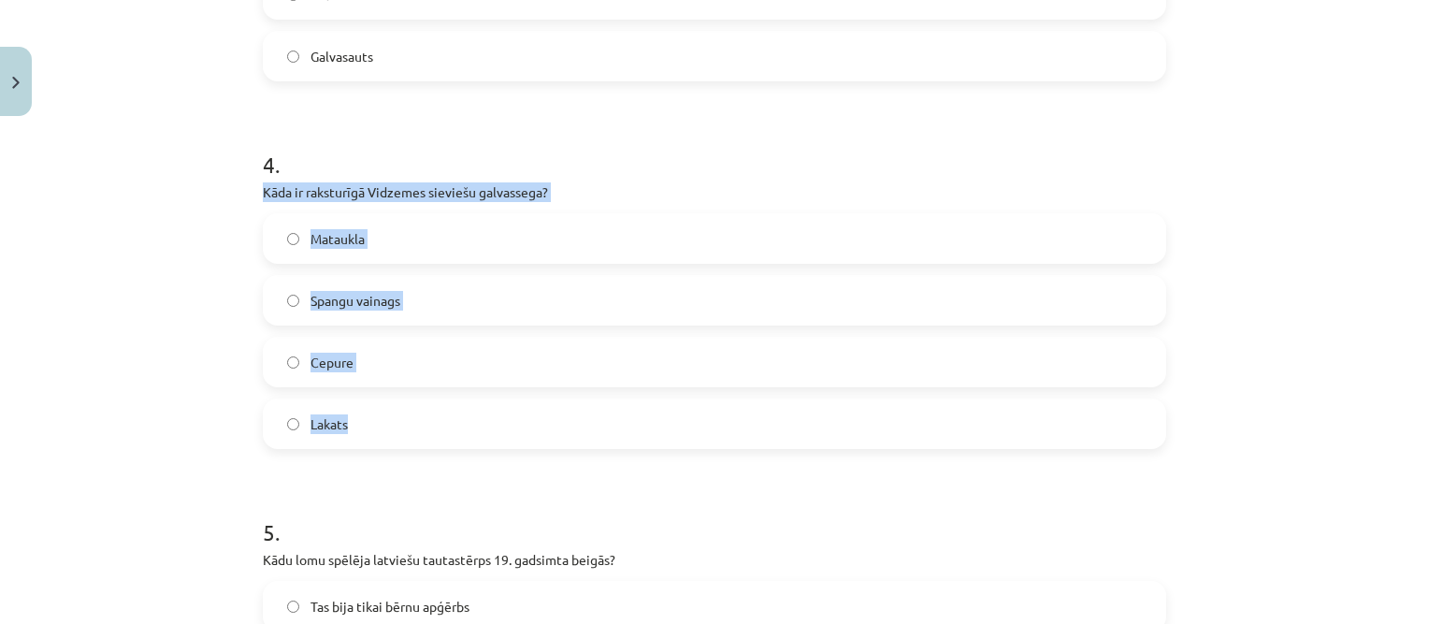
drag, startPoint x: 247, startPoint y: 186, endPoint x: 360, endPoint y: 421, distance: 260.7
click at [360, 421] on div "9 XP Saņemsi Sarežģīts 90 pilda Apraksts Uzdevums Palīdzība 1 . Uz kuru laika p…" at bounding box center [715, 613] width 926 height 3690
copy div "Kāda ir raksturīgā Vidzemes sieviešu galvassega? Mataukla Spangu vainags Cepure…"
click at [438, 298] on label "Spangu vainags" at bounding box center [715, 300] width 900 height 47
click at [183, 303] on div "Mācību tēma: Dizains un tehnoloģijas 9. klases 1. ieskaites mācību materiāls #3…" at bounding box center [714, 312] width 1429 height 624
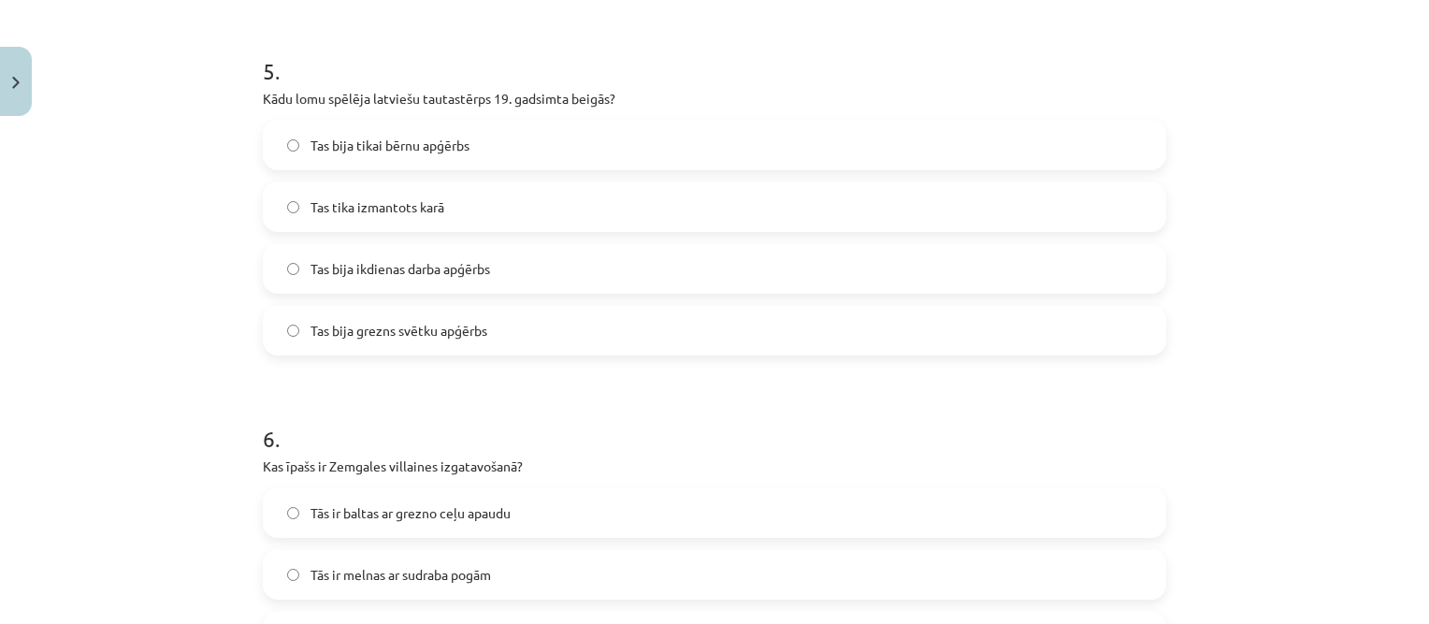
scroll to position [1824, 0]
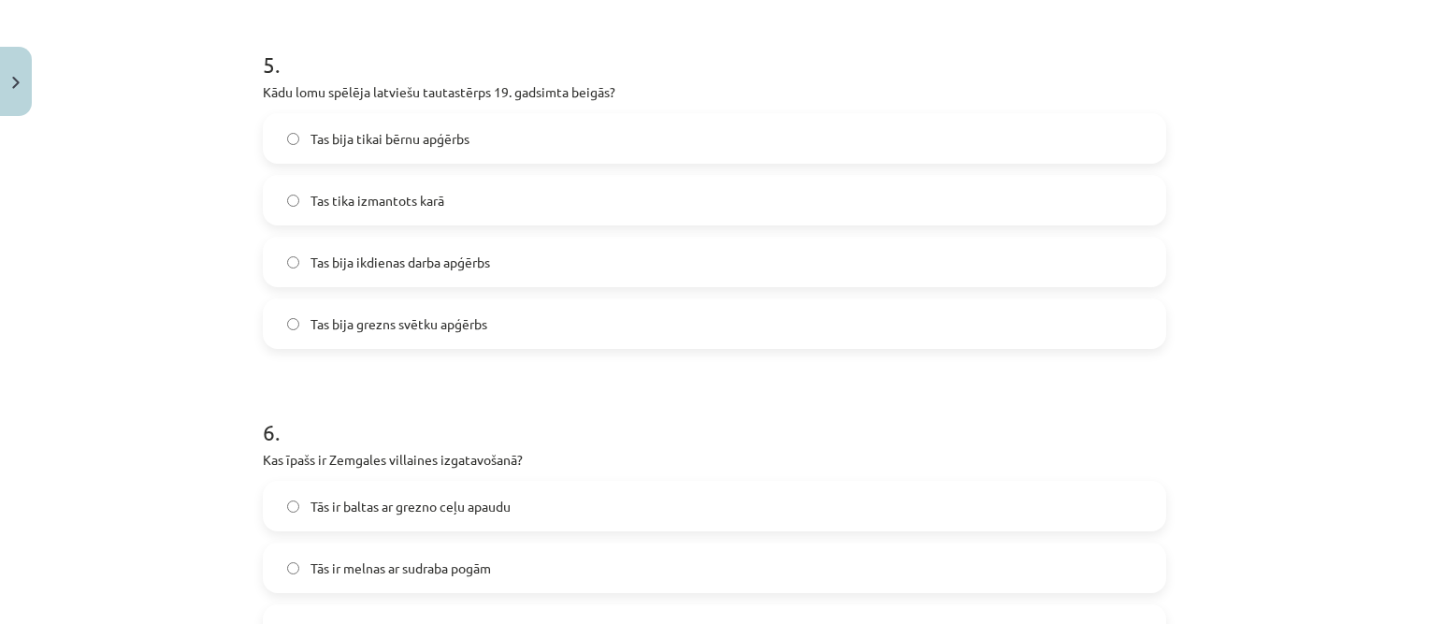
click at [352, 320] on span "Tas bija grezns svētku apģērbs" at bounding box center [399, 324] width 177 height 20
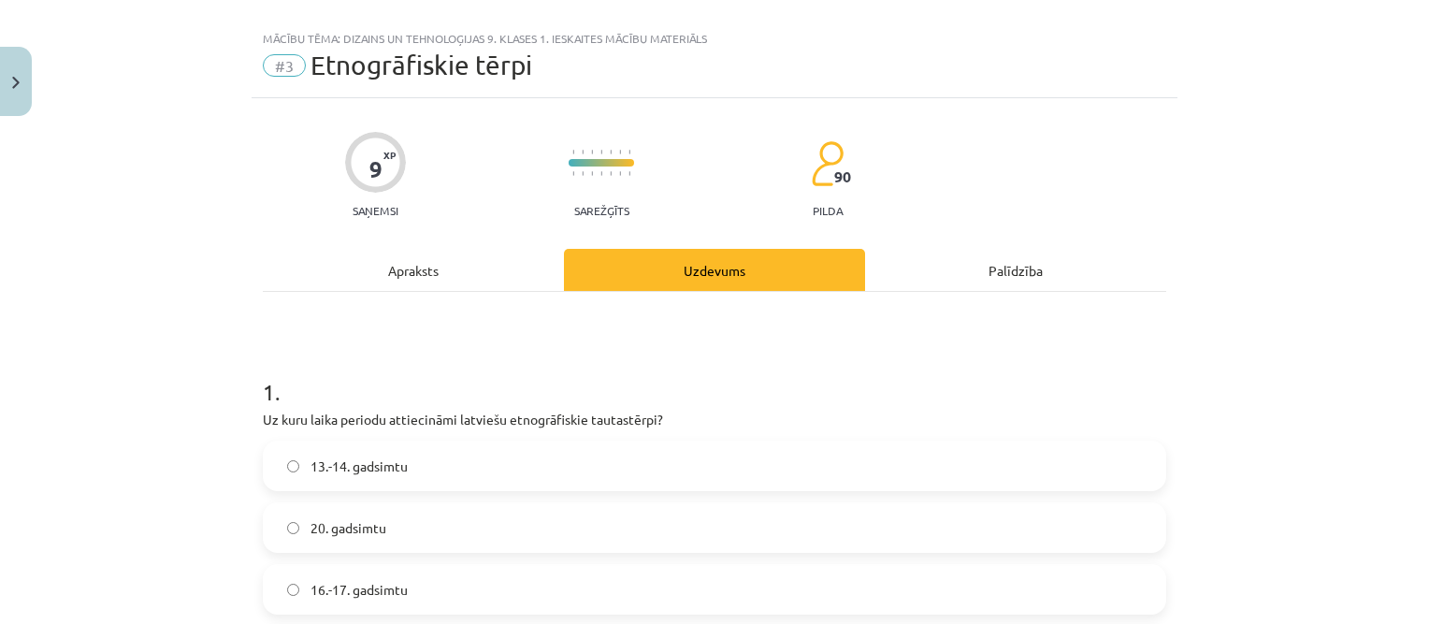
scroll to position [0, 0]
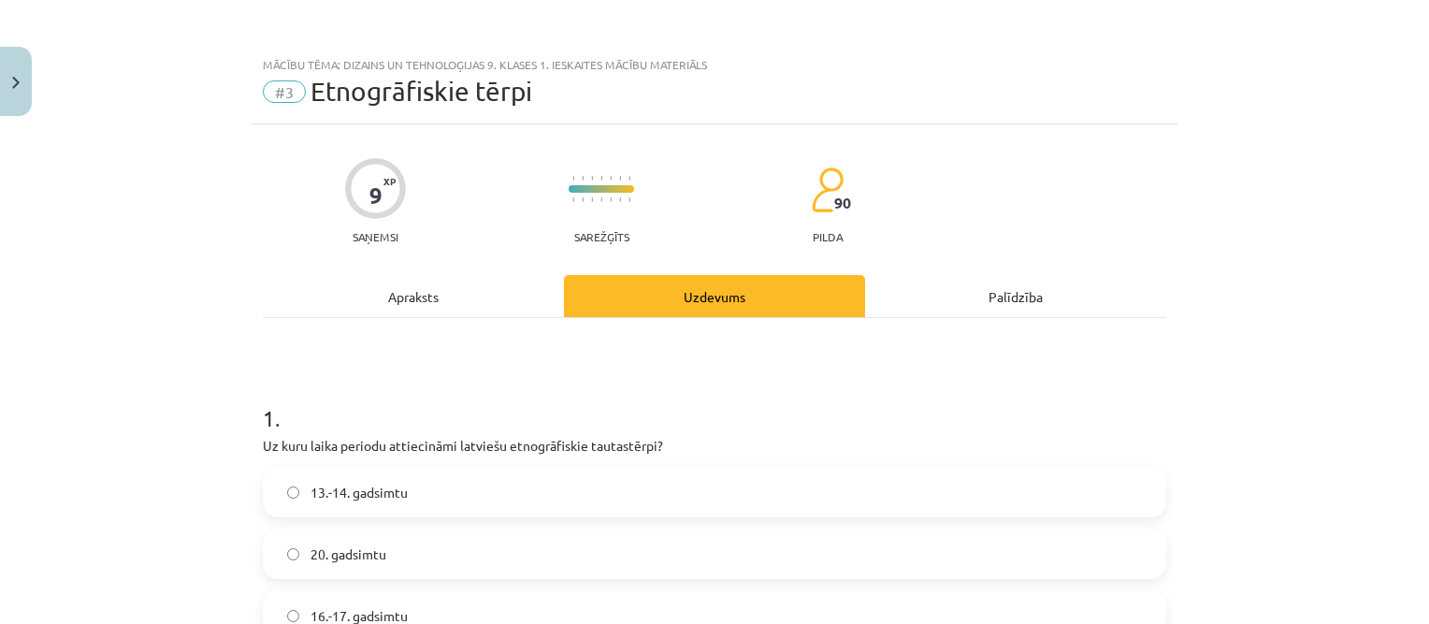
click at [426, 291] on div "Apraksts" at bounding box center [413, 296] width 301 height 42
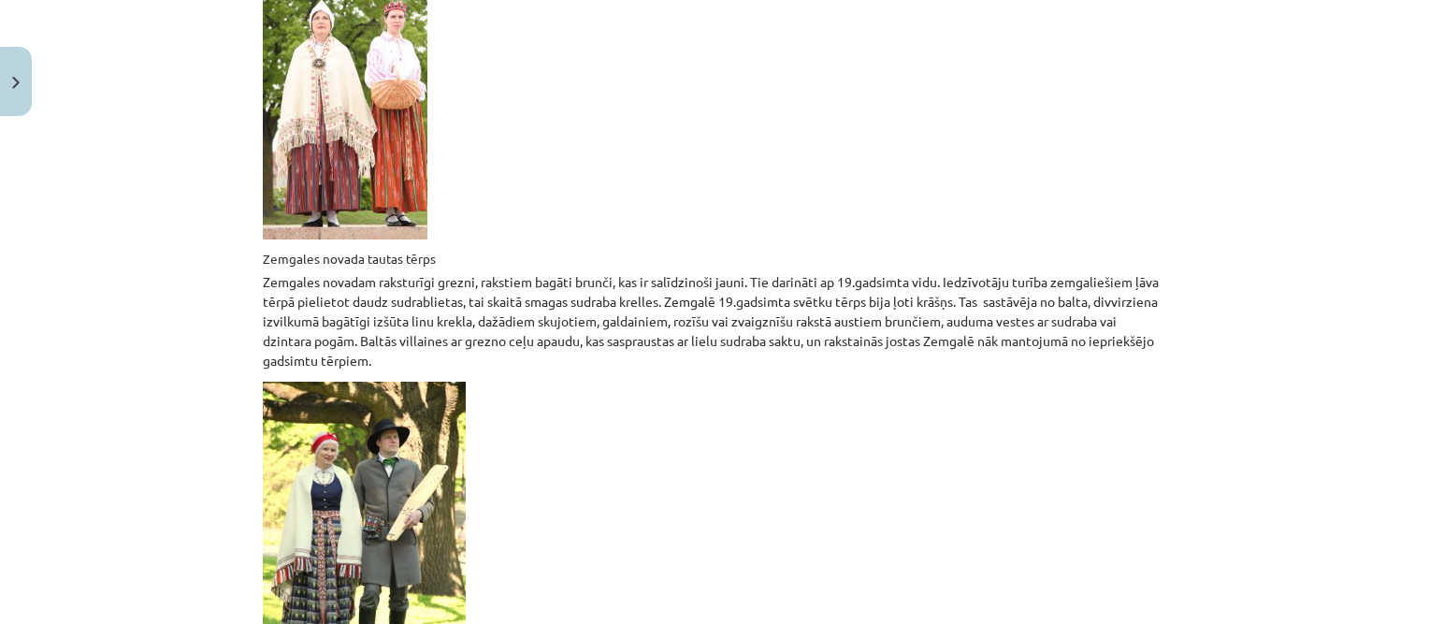
scroll to position [2386, 0]
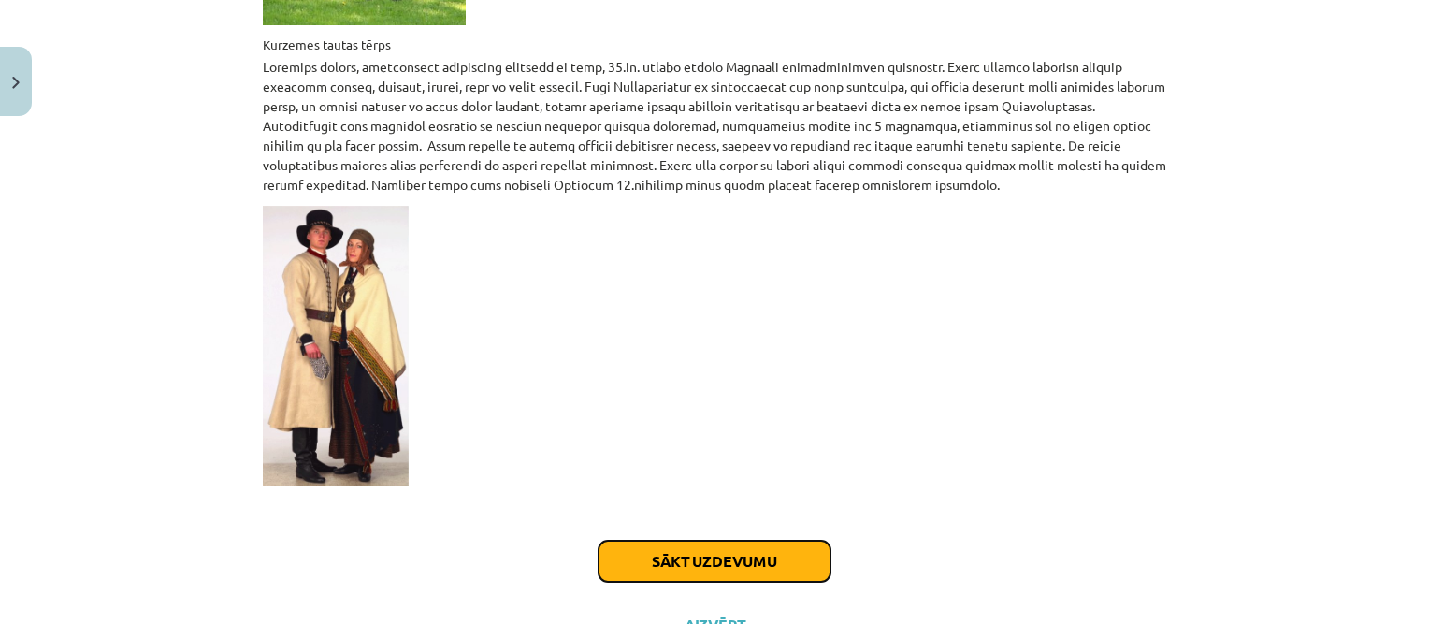
click at [704, 541] on button "Sākt uzdevumu" at bounding box center [715, 561] width 232 height 41
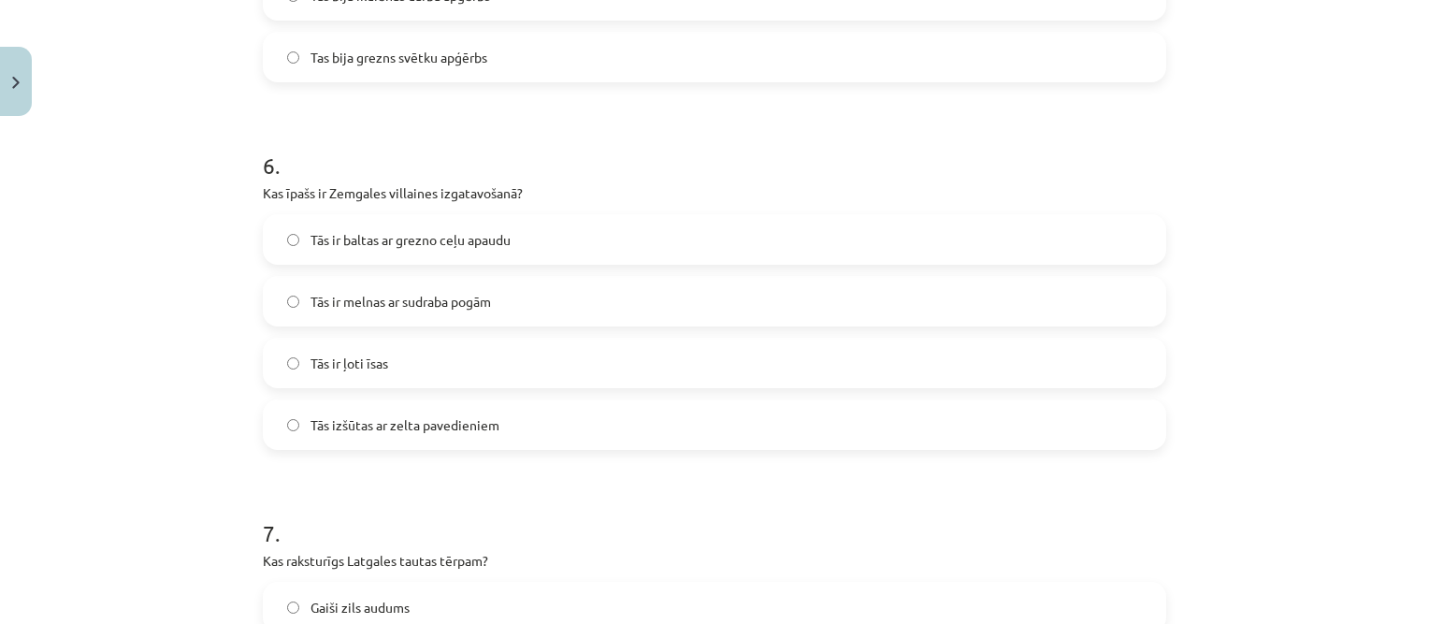
scroll to position [2086, 0]
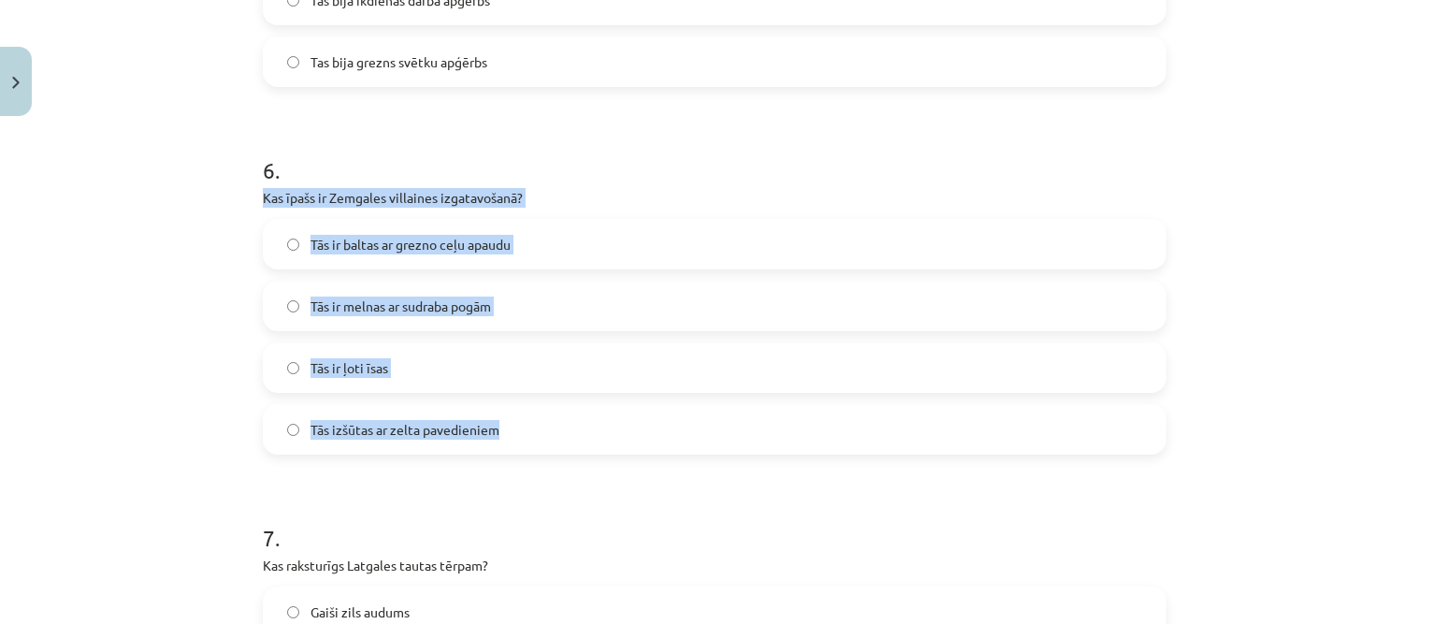
drag, startPoint x: 243, startPoint y: 190, endPoint x: 512, endPoint y: 433, distance: 362.3
click at [512, 433] on div "Mācību tēma: Dizains un tehnoloģijas 9. klases 1. ieskaites mācību materiāls #3…" at bounding box center [714, 312] width 1429 height 624
copy div "Kas īpašs ir Zemgales villaines izgatavošanā? Tās ir baltas ar grezno ceļu apau…"
click at [210, 212] on div "Mācību tēma: Dizains un tehnoloģijas 9. klases 1. ieskaites mācību materiāls #3…" at bounding box center [714, 312] width 1429 height 624
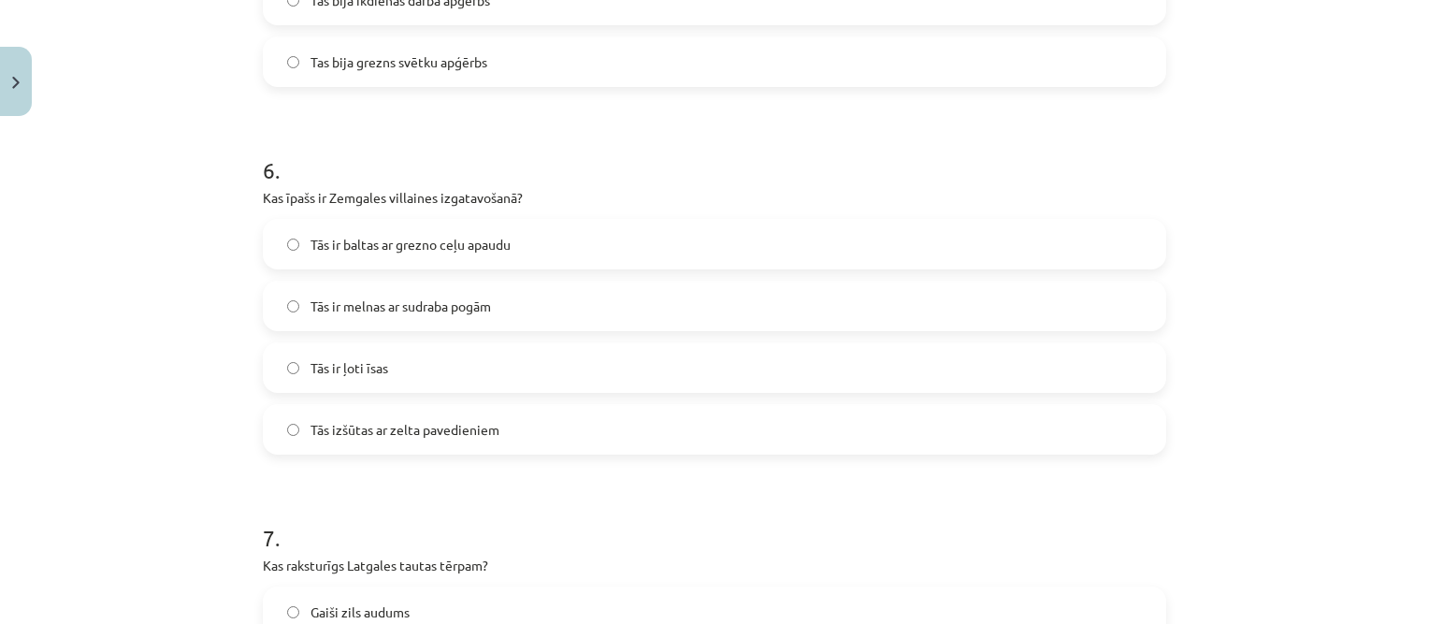
click at [355, 245] on span "Tās ir baltas ar grezno ceļu apaudu" at bounding box center [411, 245] width 200 height 20
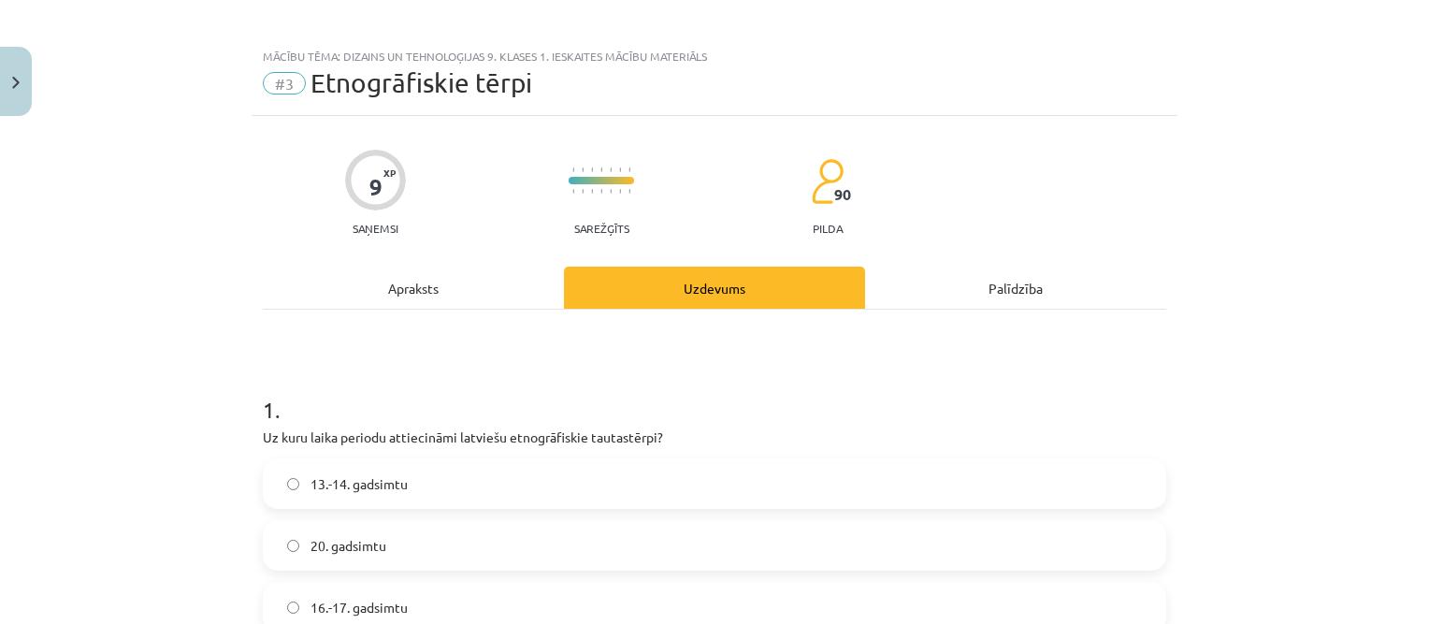
scroll to position [0, 0]
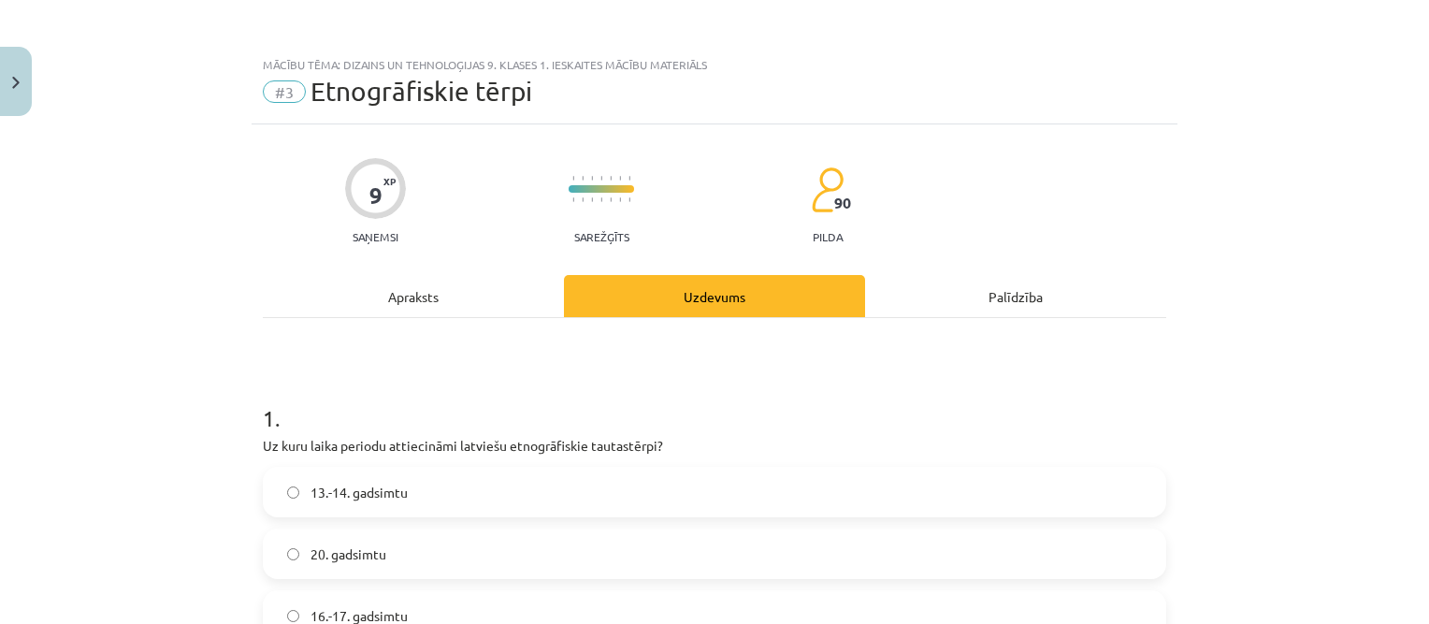
click at [421, 301] on div "Apraksts" at bounding box center [413, 296] width 301 height 42
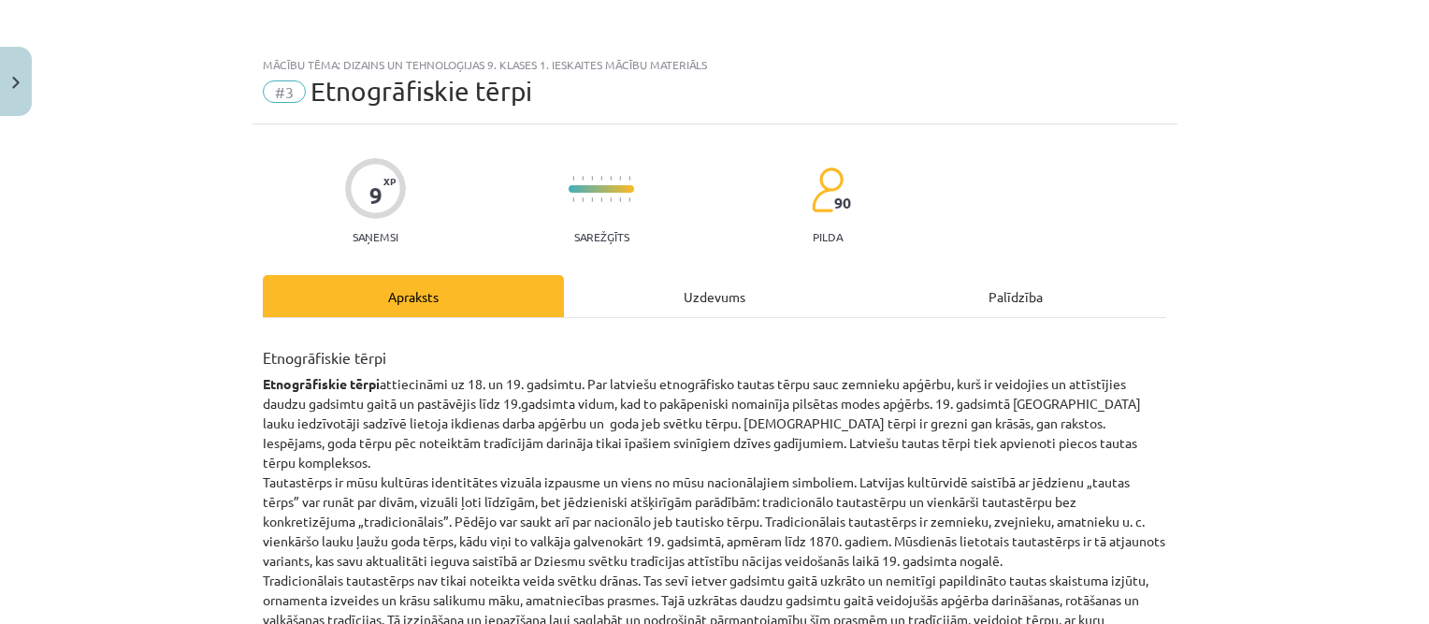
click at [673, 278] on div "Uzdevums" at bounding box center [714, 296] width 301 height 42
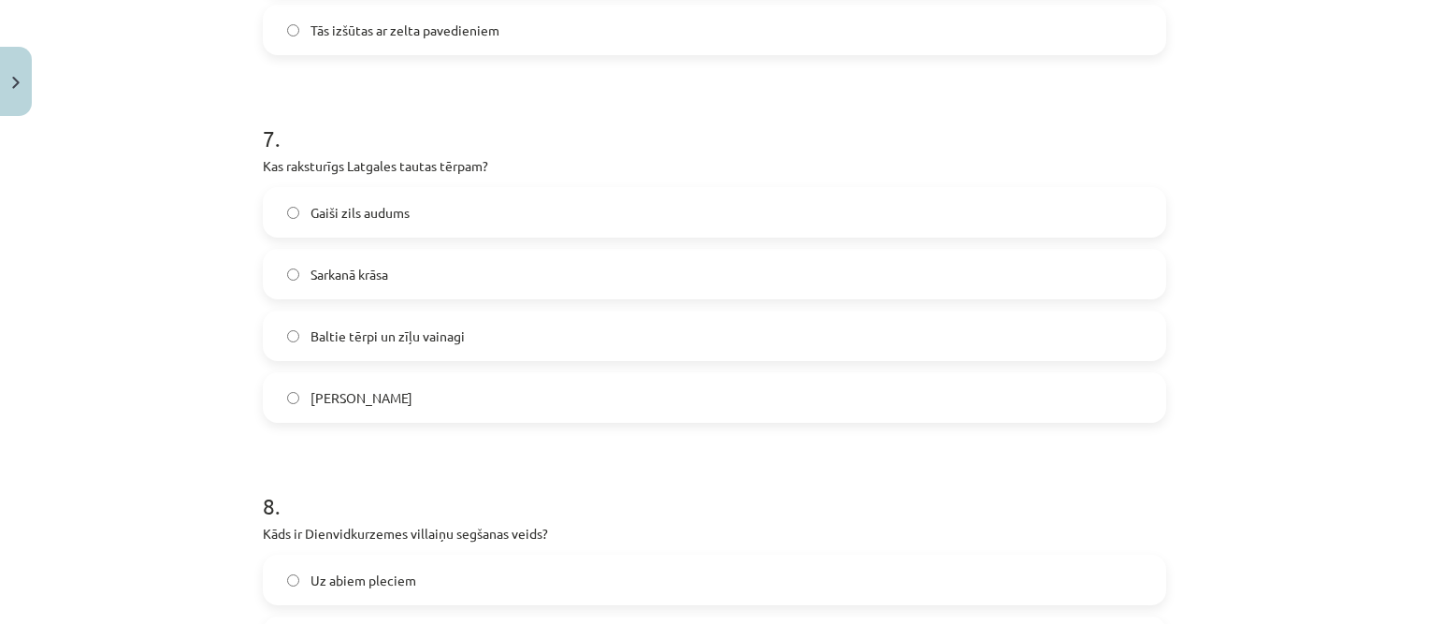
scroll to position [2479, 0]
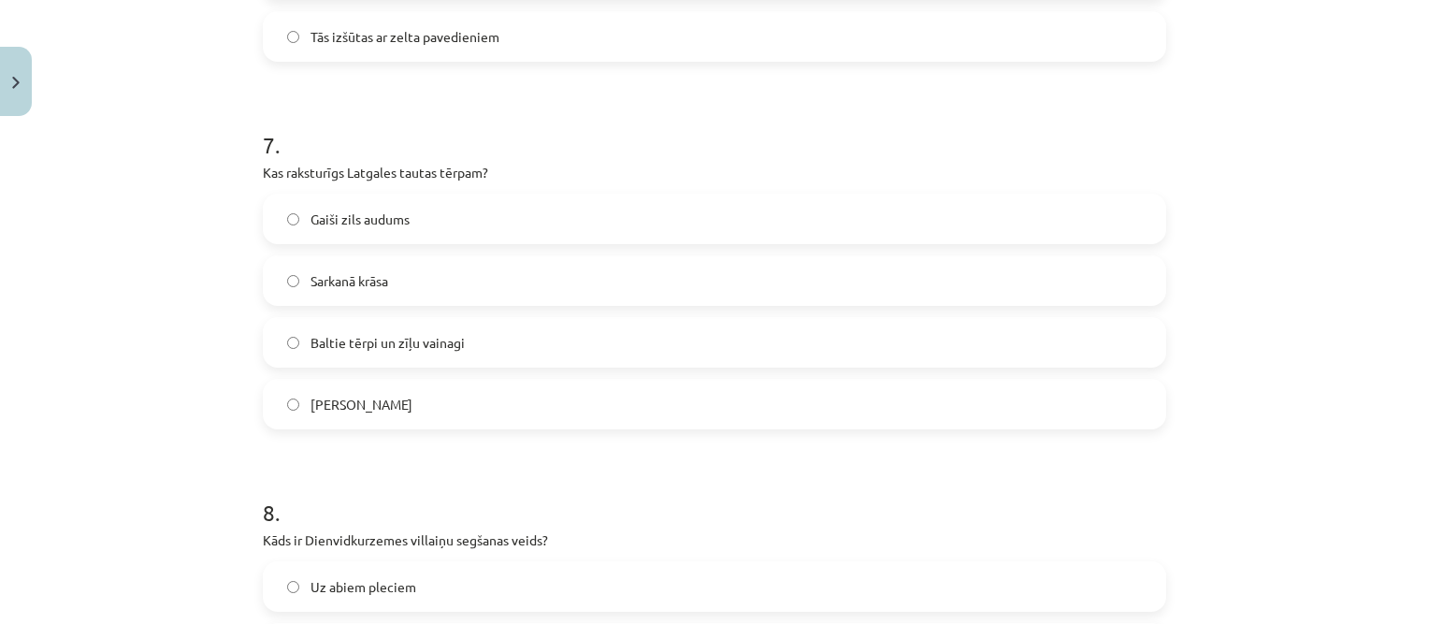
click at [400, 341] on span "Baltie tērpi un zīļu vainagi" at bounding box center [388, 343] width 154 height 20
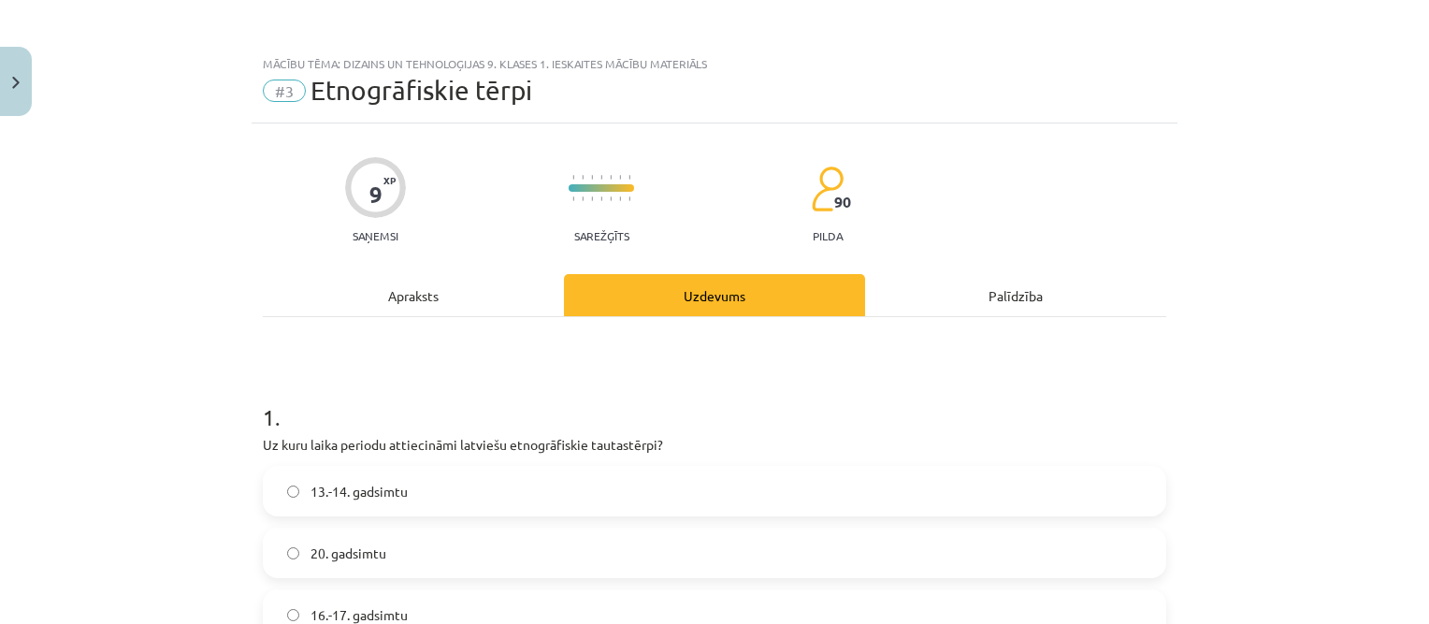
scroll to position [0, 0]
click at [398, 291] on div "Apraksts" at bounding box center [413, 296] width 301 height 42
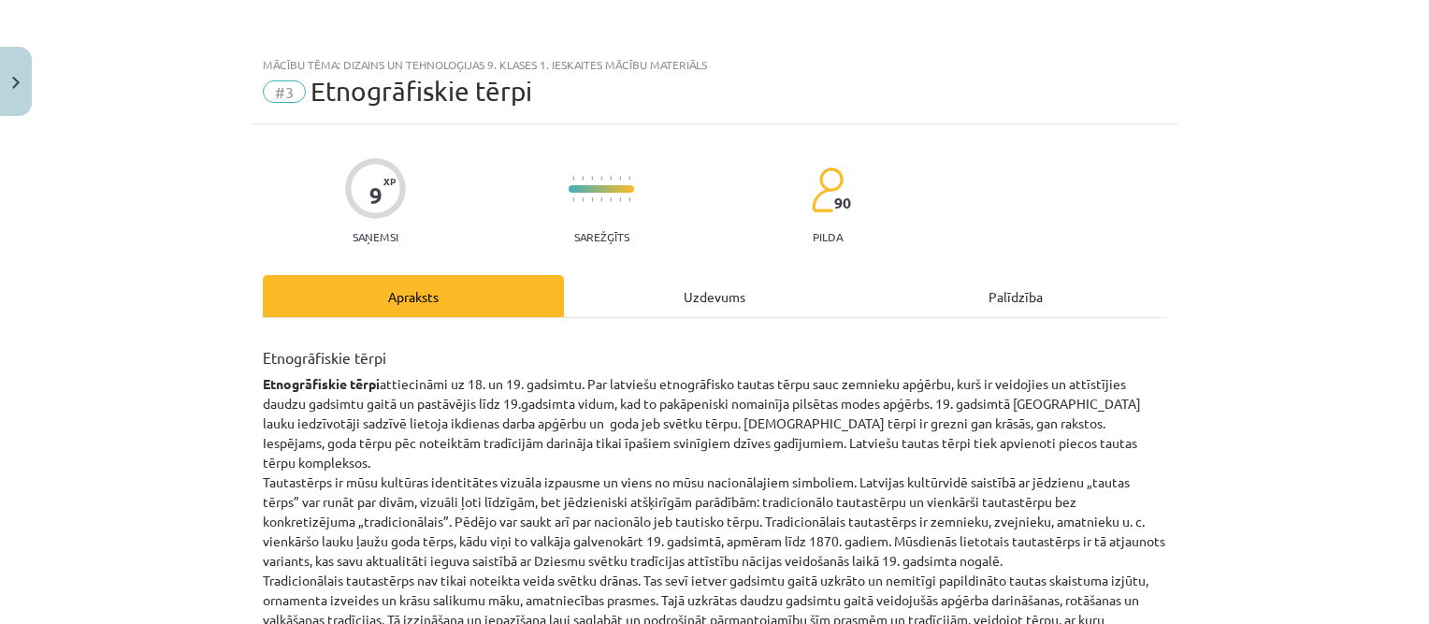
click at [686, 279] on div "Uzdevums" at bounding box center [714, 296] width 301 height 42
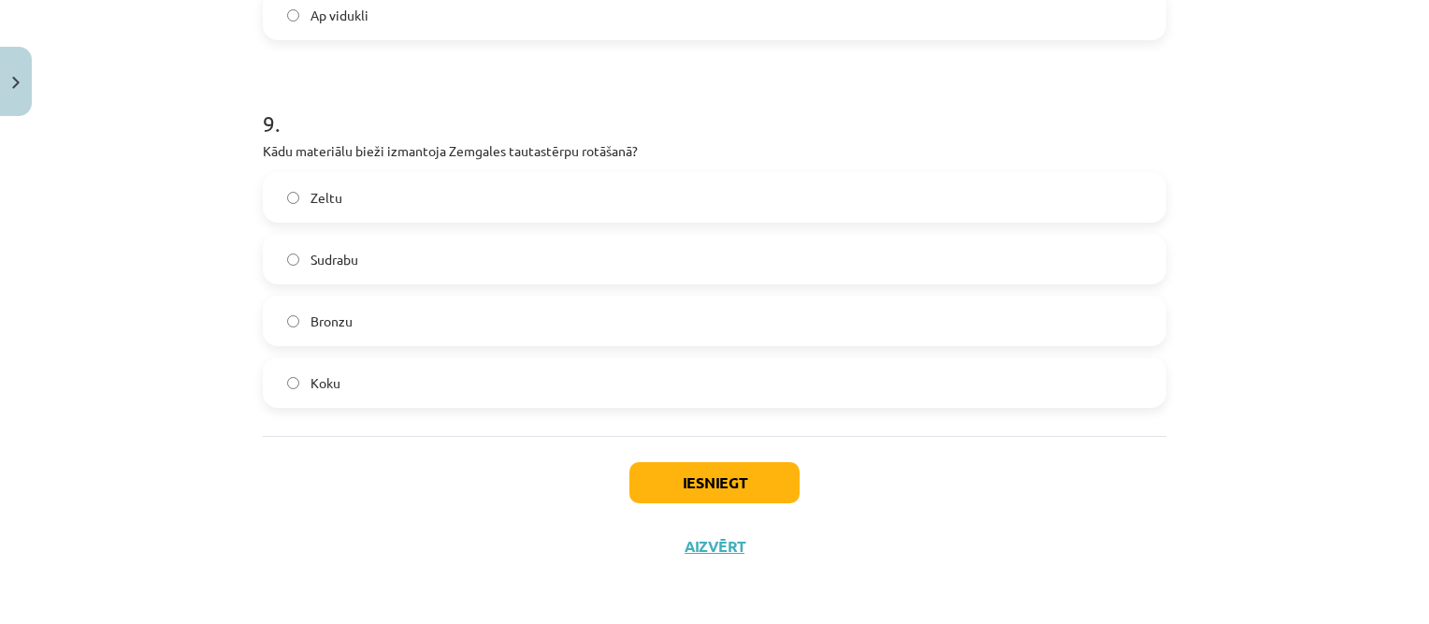
scroll to position [2955, 0]
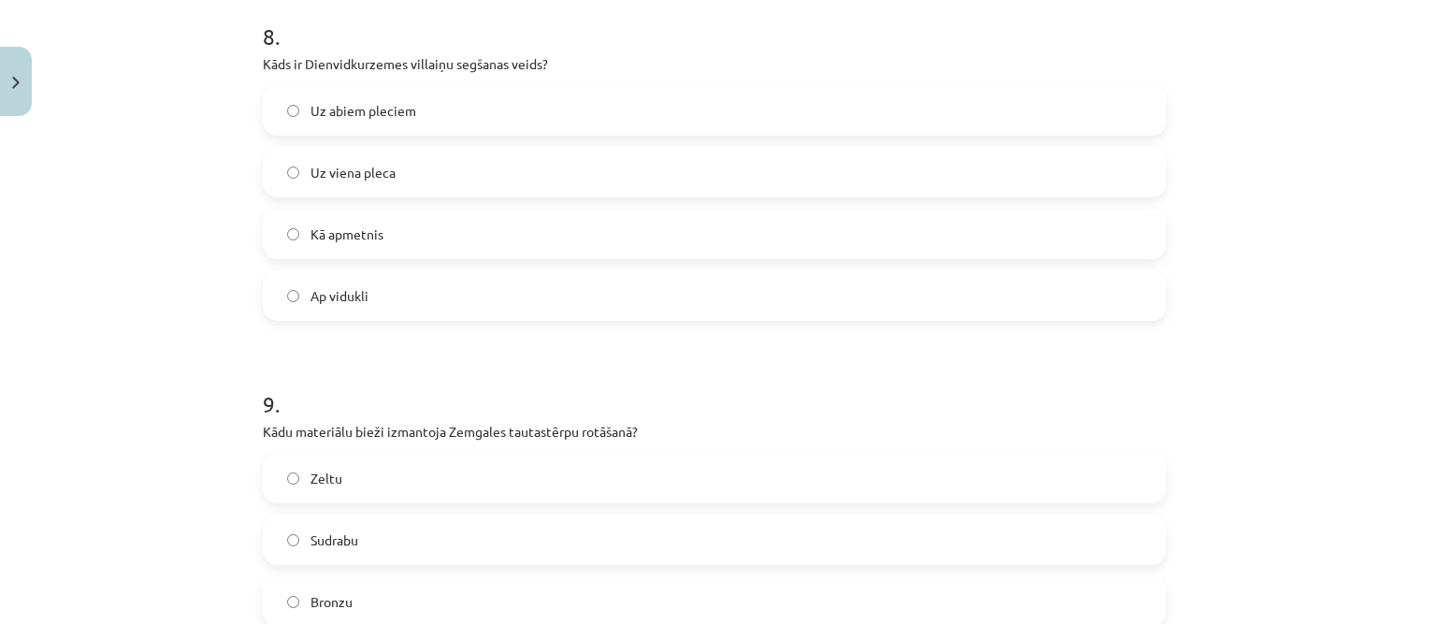
click at [344, 165] on span "Uz viena pleca" at bounding box center [353, 173] width 85 height 20
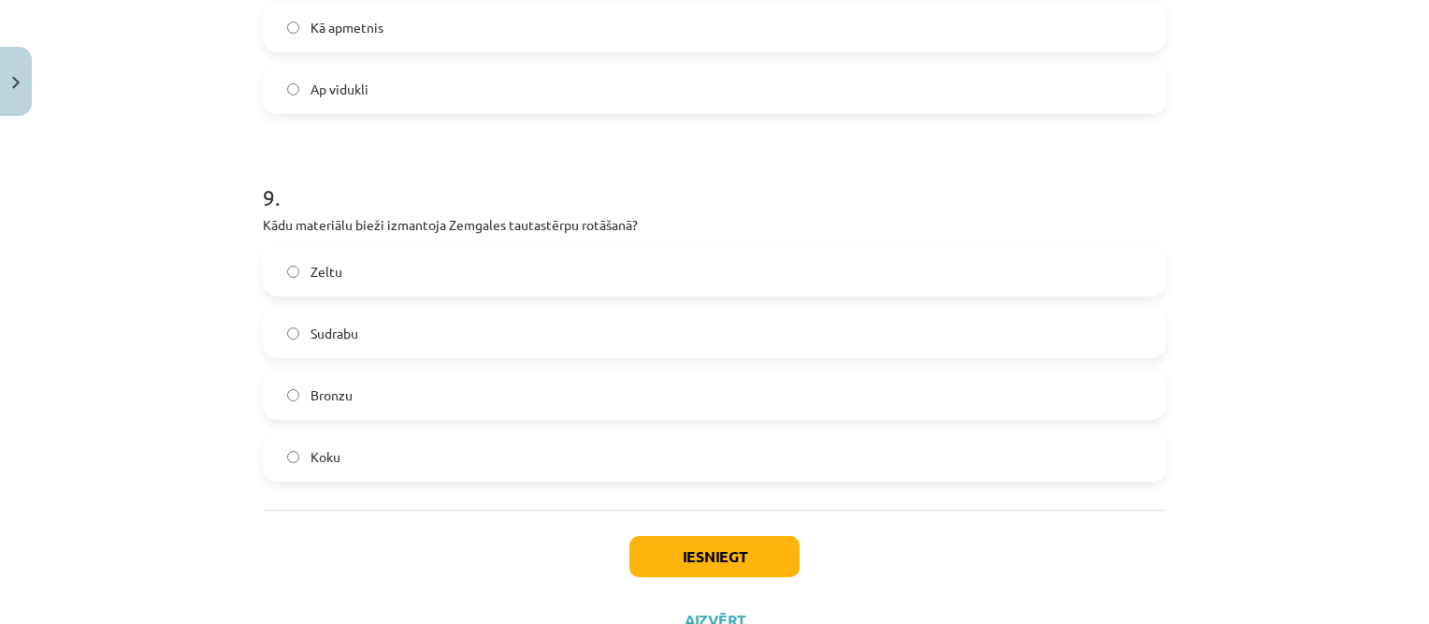
scroll to position [3236, 0]
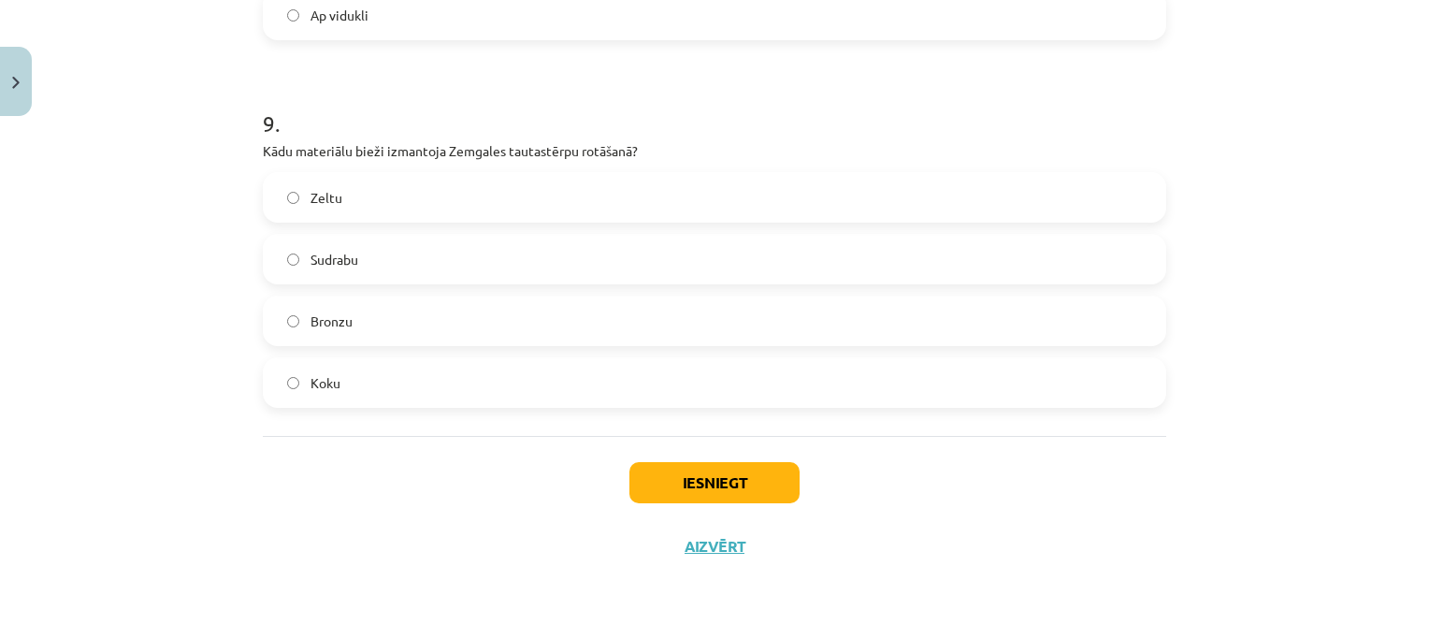
click at [360, 258] on label "Sudrabu" at bounding box center [715, 259] width 900 height 47
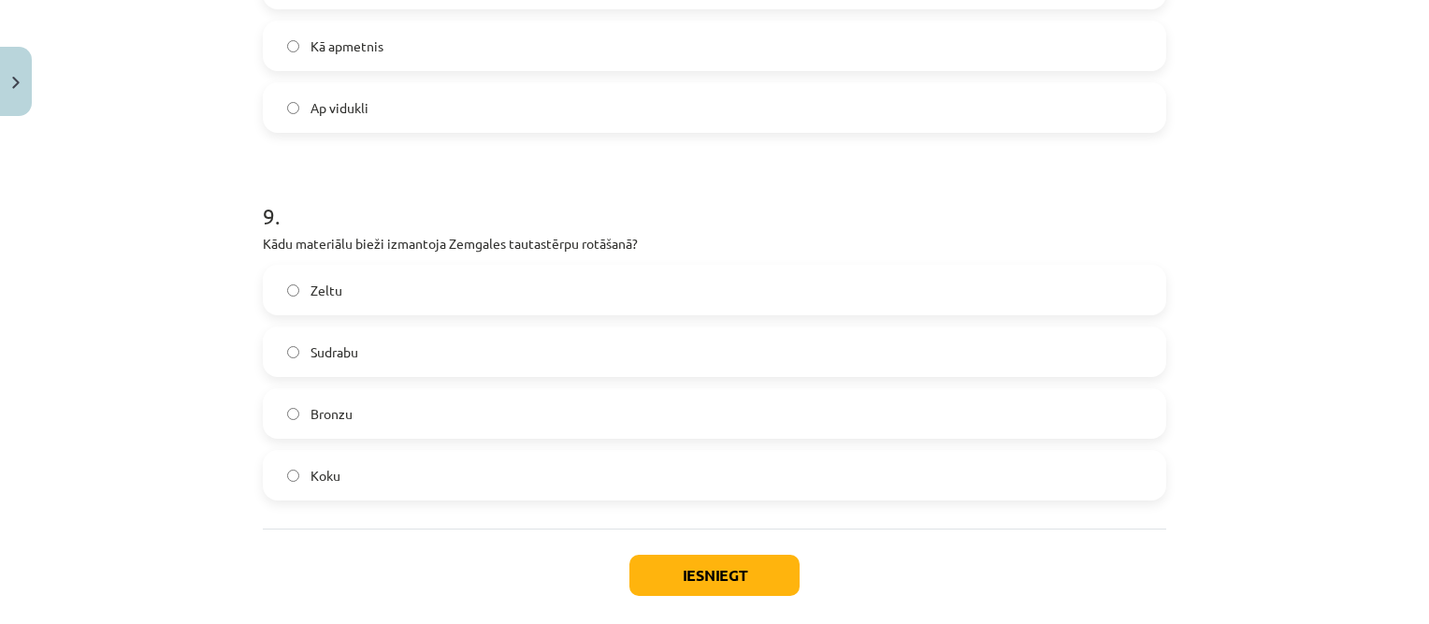
scroll to position [3142, 0]
click at [686, 570] on button "Iesniegt" at bounding box center [715, 576] width 170 height 41
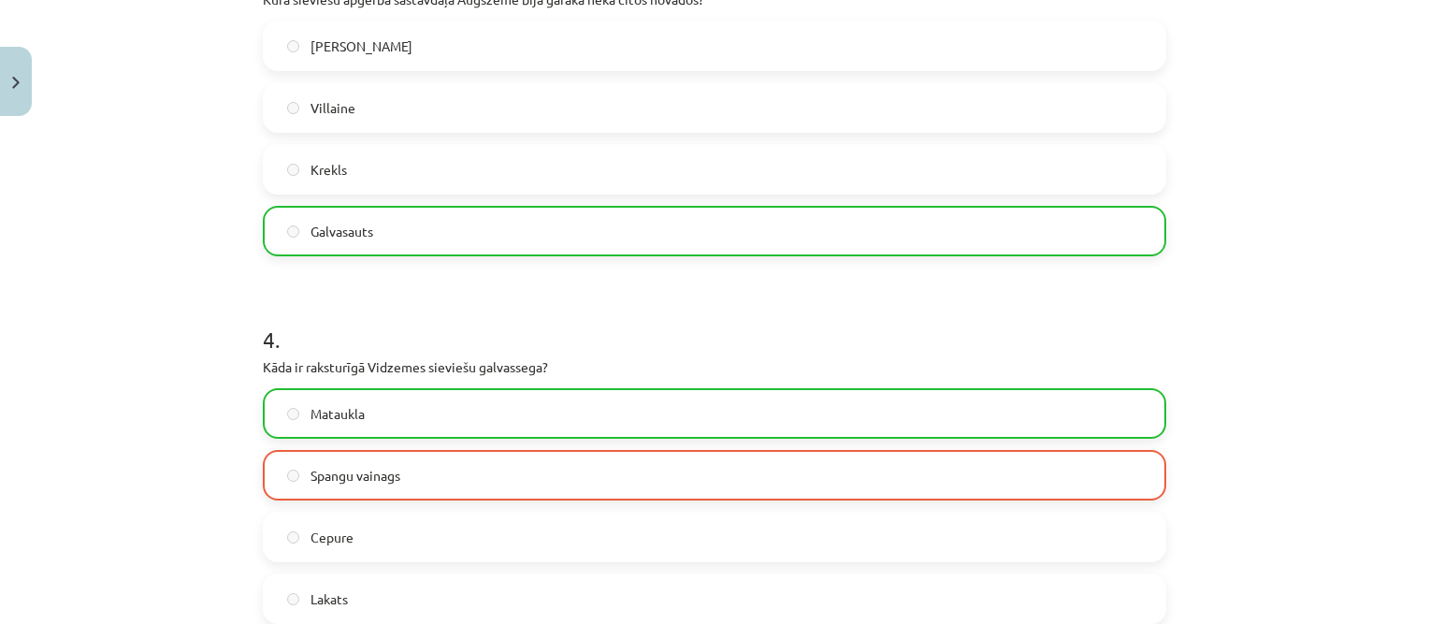
scroll to position [1178, 0]
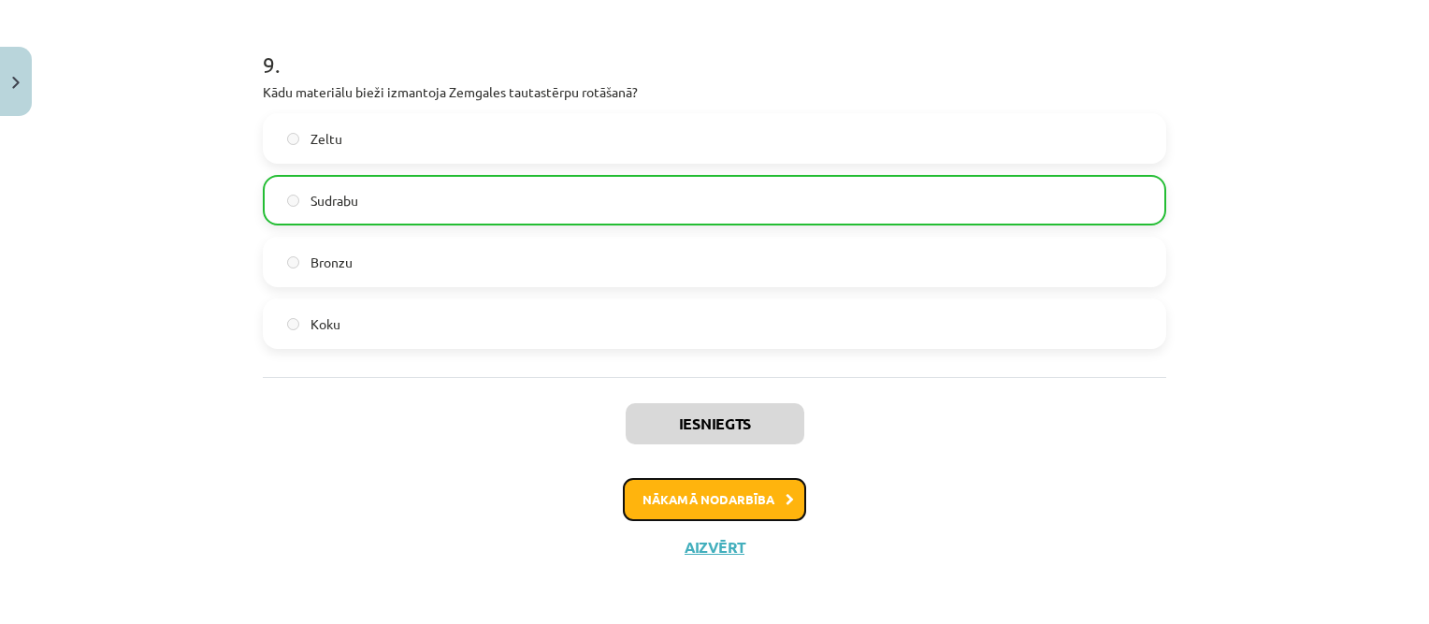
click at [723, 492] on button "Nākamā nodarbība" at bounding box center [714, 499] width 183 height 43
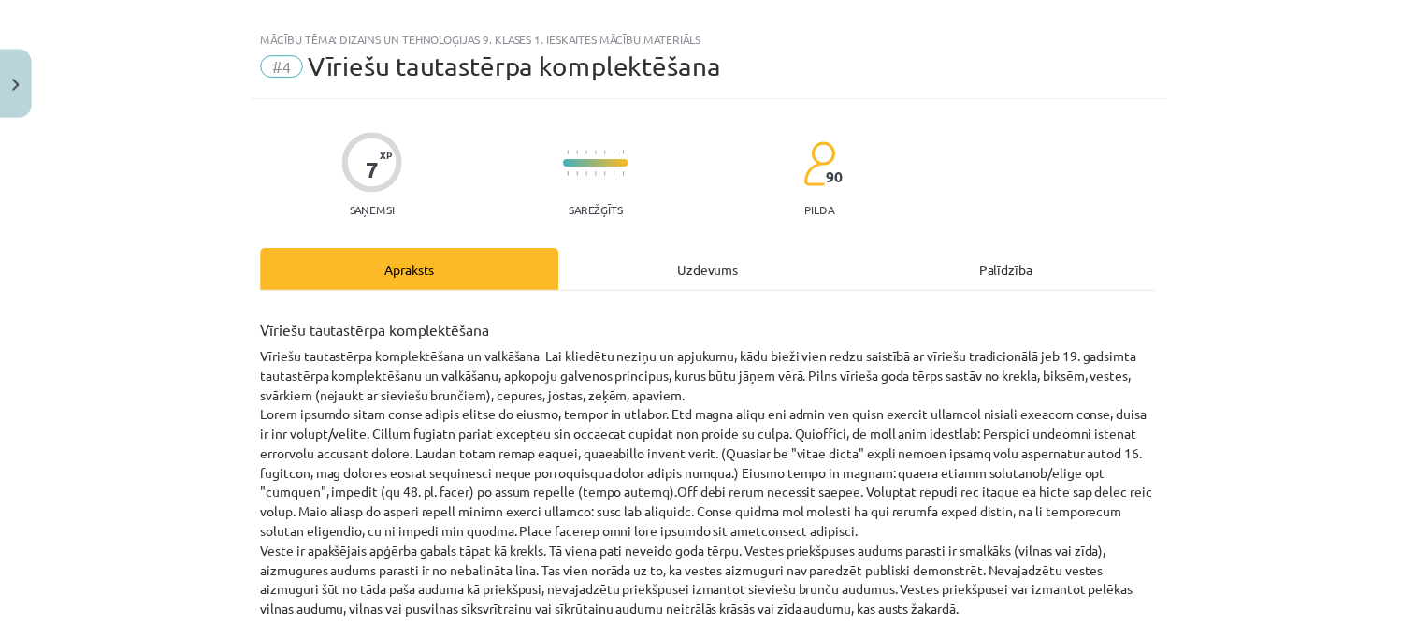
scroll to position [26, 0]
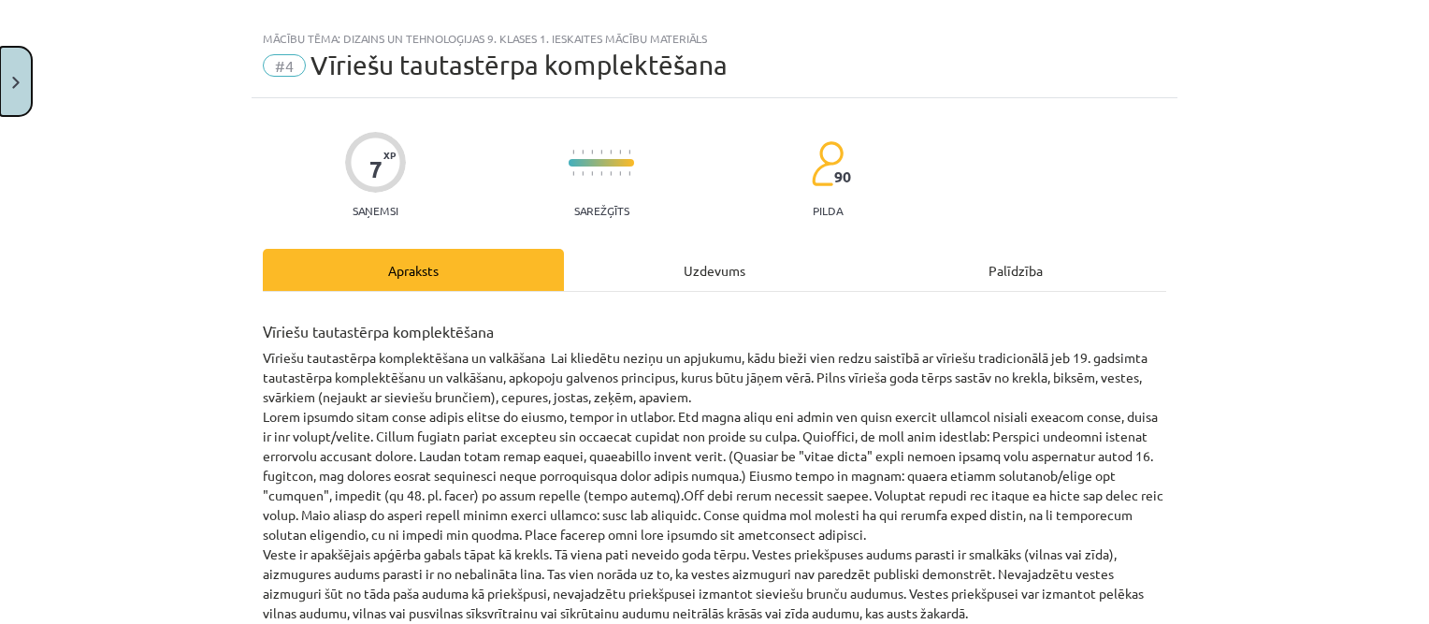
click at [21, 80] on button "Close" at bounding box center [16, 81] width 32 height 69
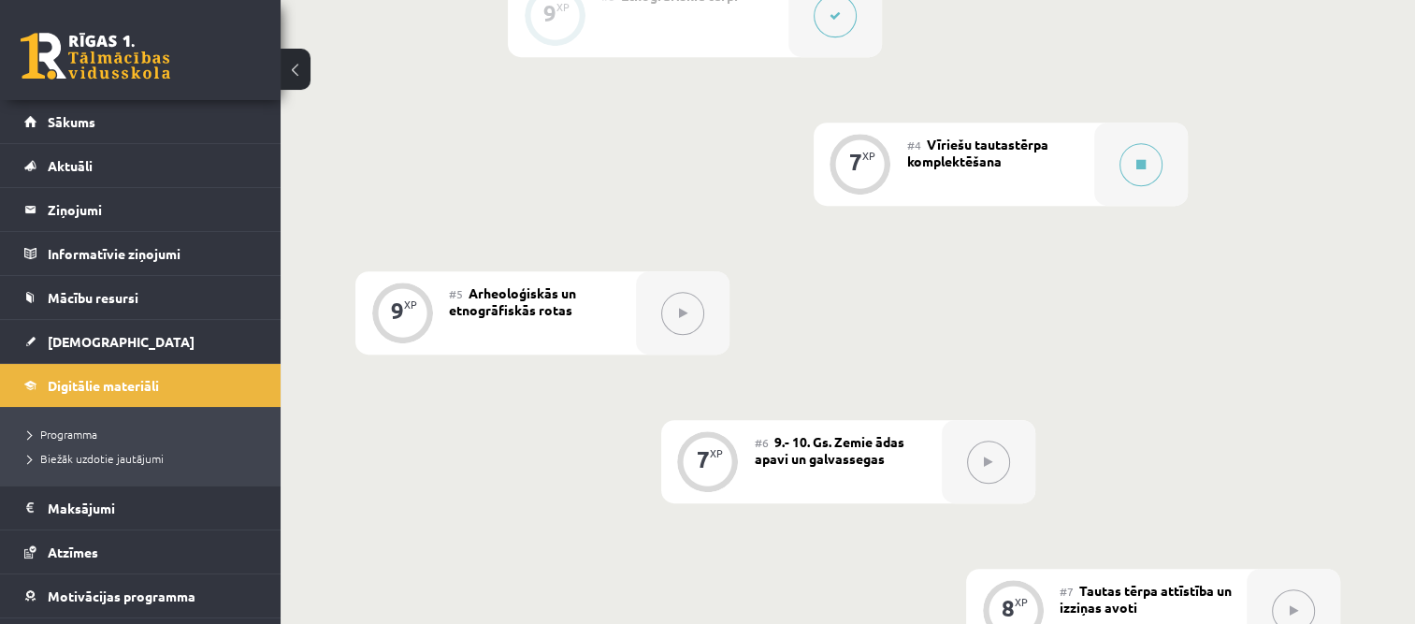
scroll to position [842, 0]
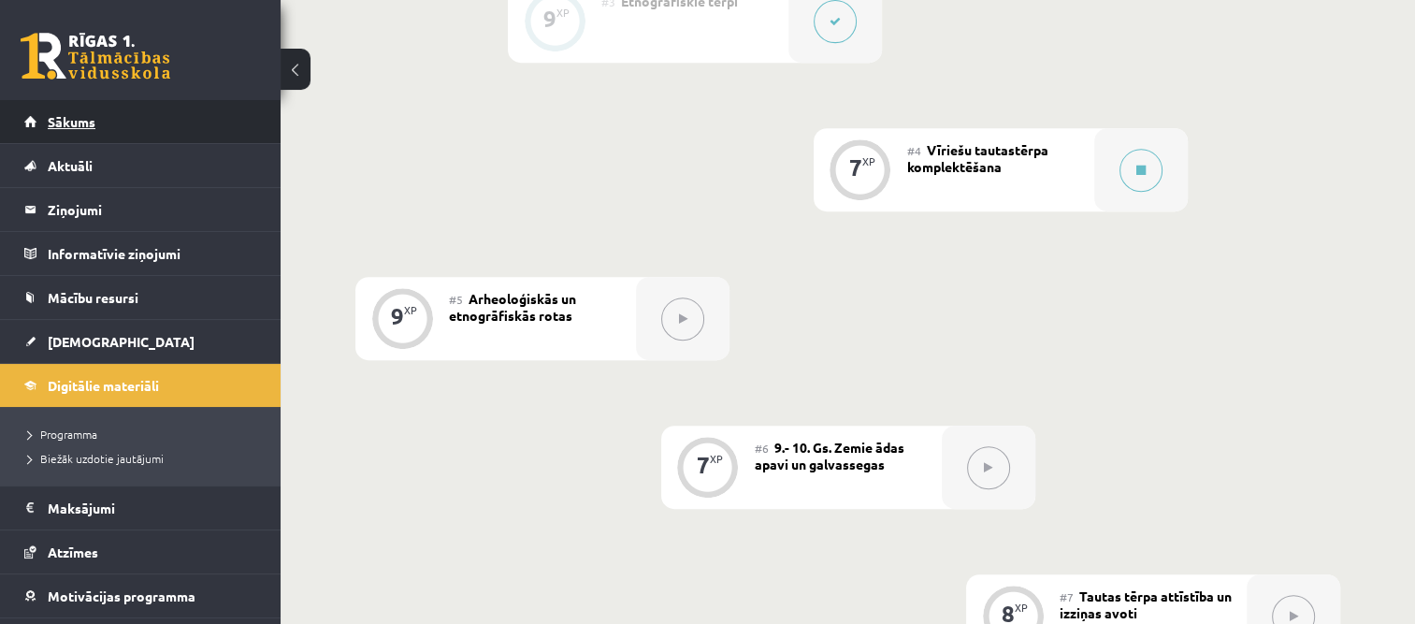
click at [84, 129] on link "Sākums" at bounding box center [140, 121] width 233 height 43
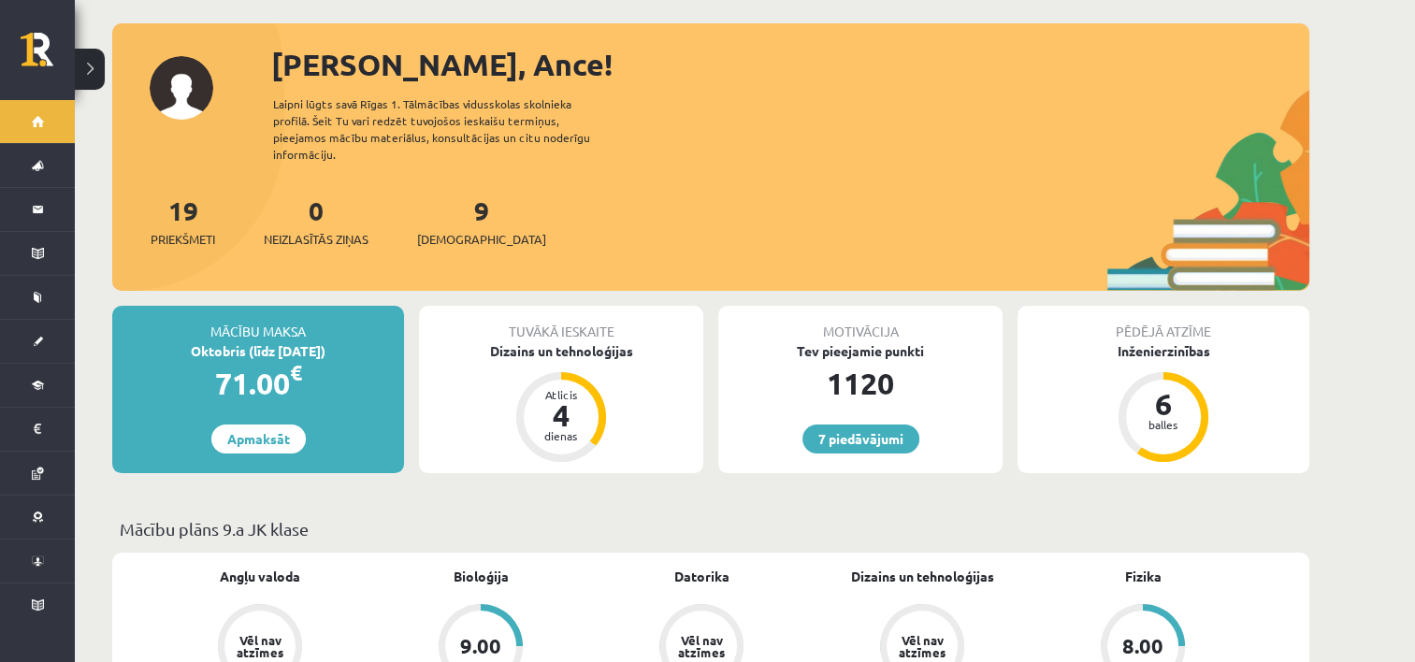
scroll to position [94, 0]
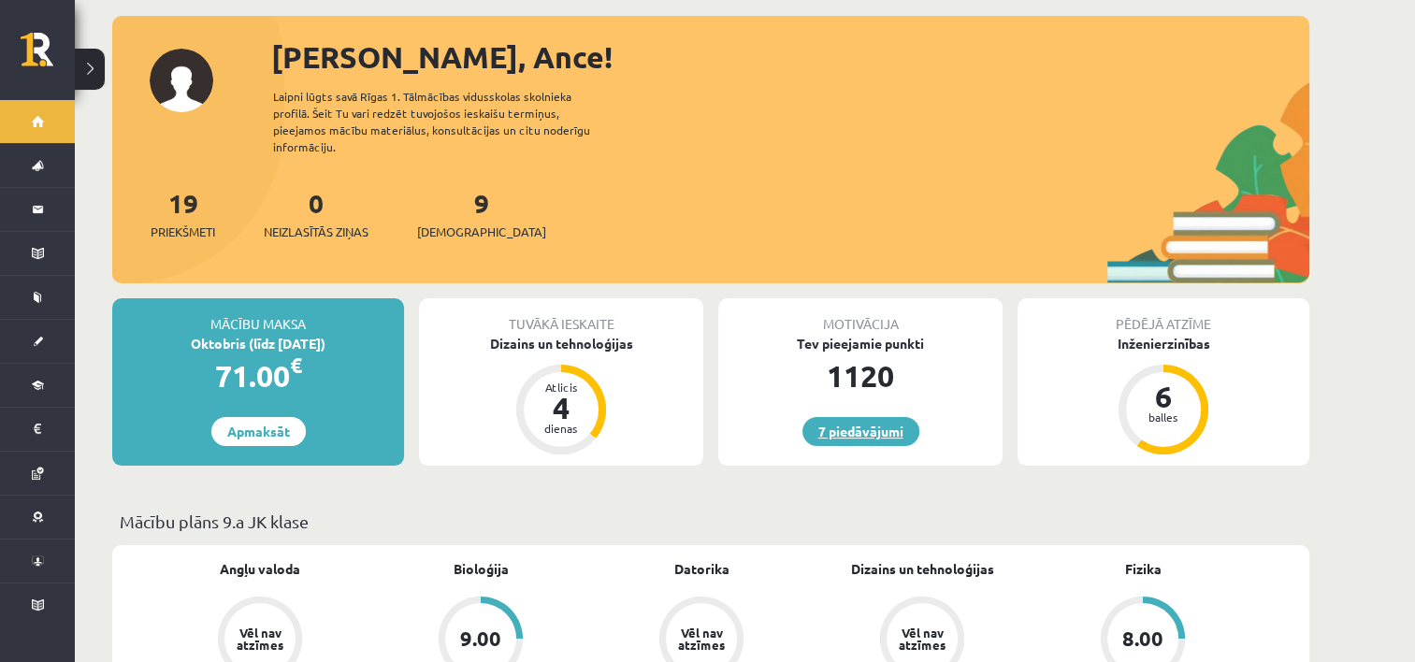
click at [846, 417] on link "7 piedāvājumi" at bounding box center [861, 431] width 117 height 29
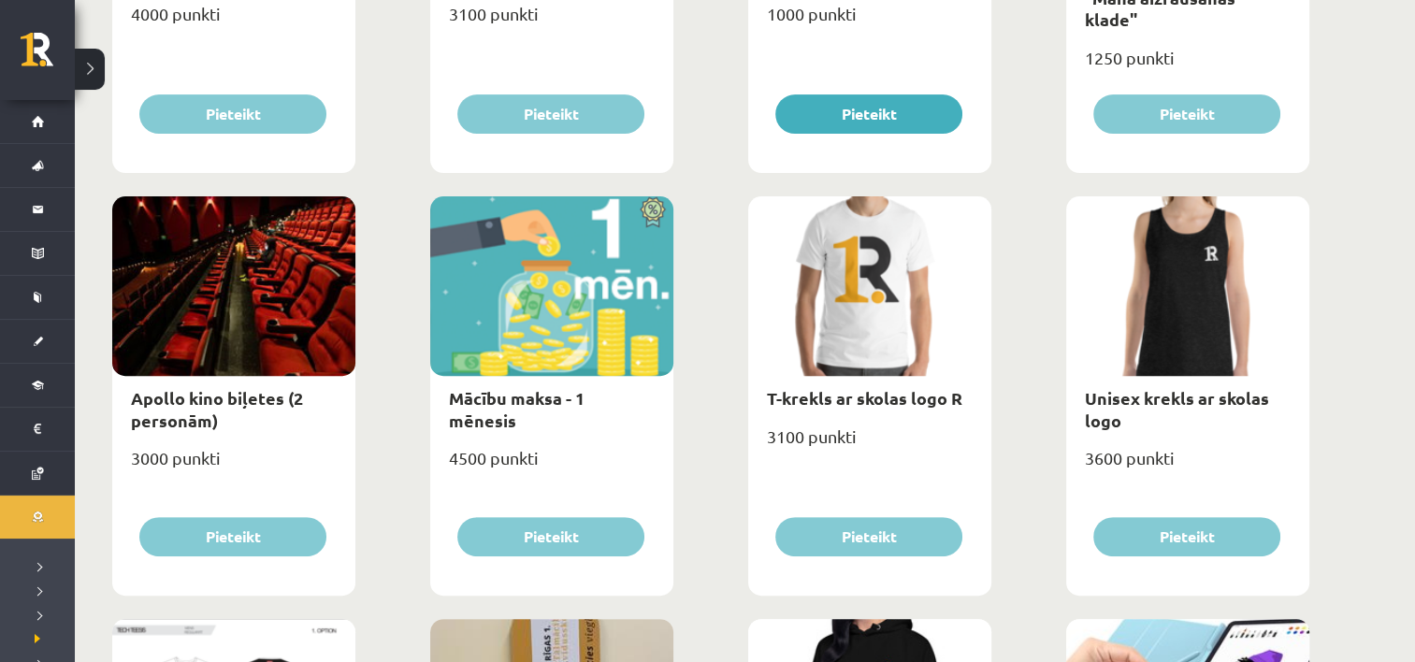
scroll to position [528, 0]
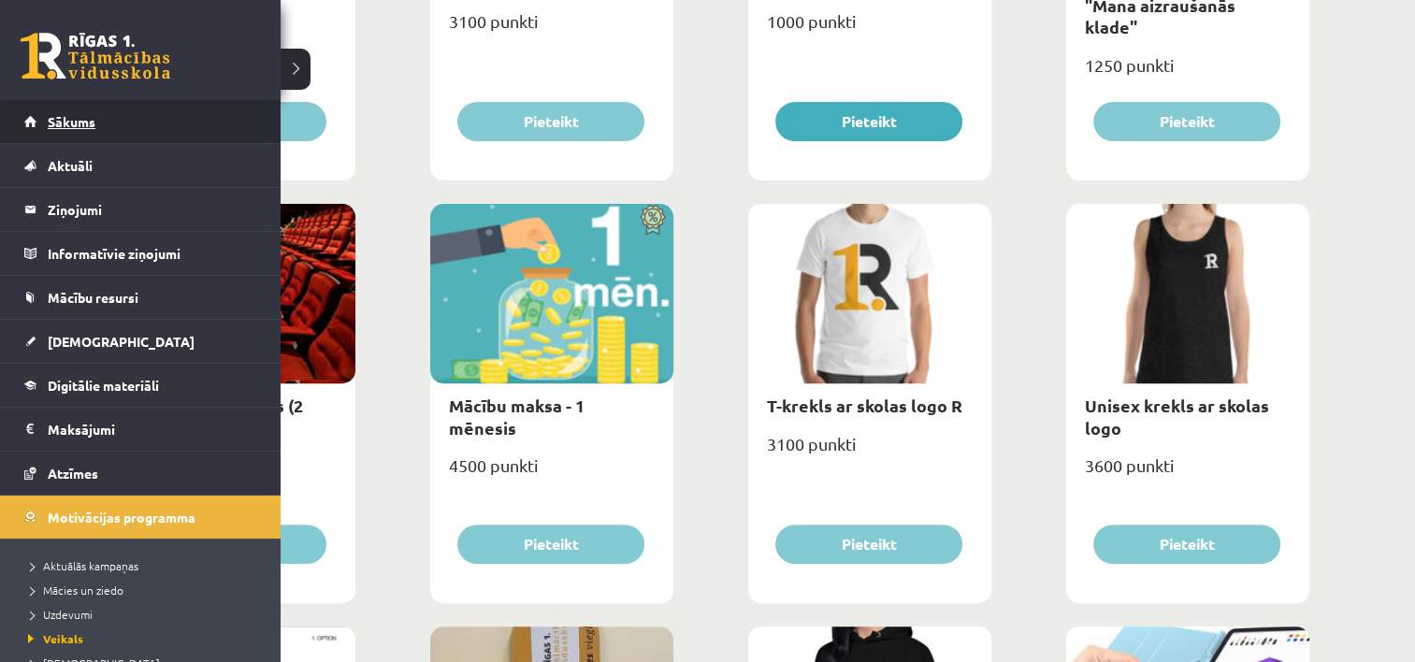
click at [80, 131] on link "Sākums" at bounding box center [140, 121] width 233 height 43
